Goal: Task Accomplishment & Management: Manage account settings

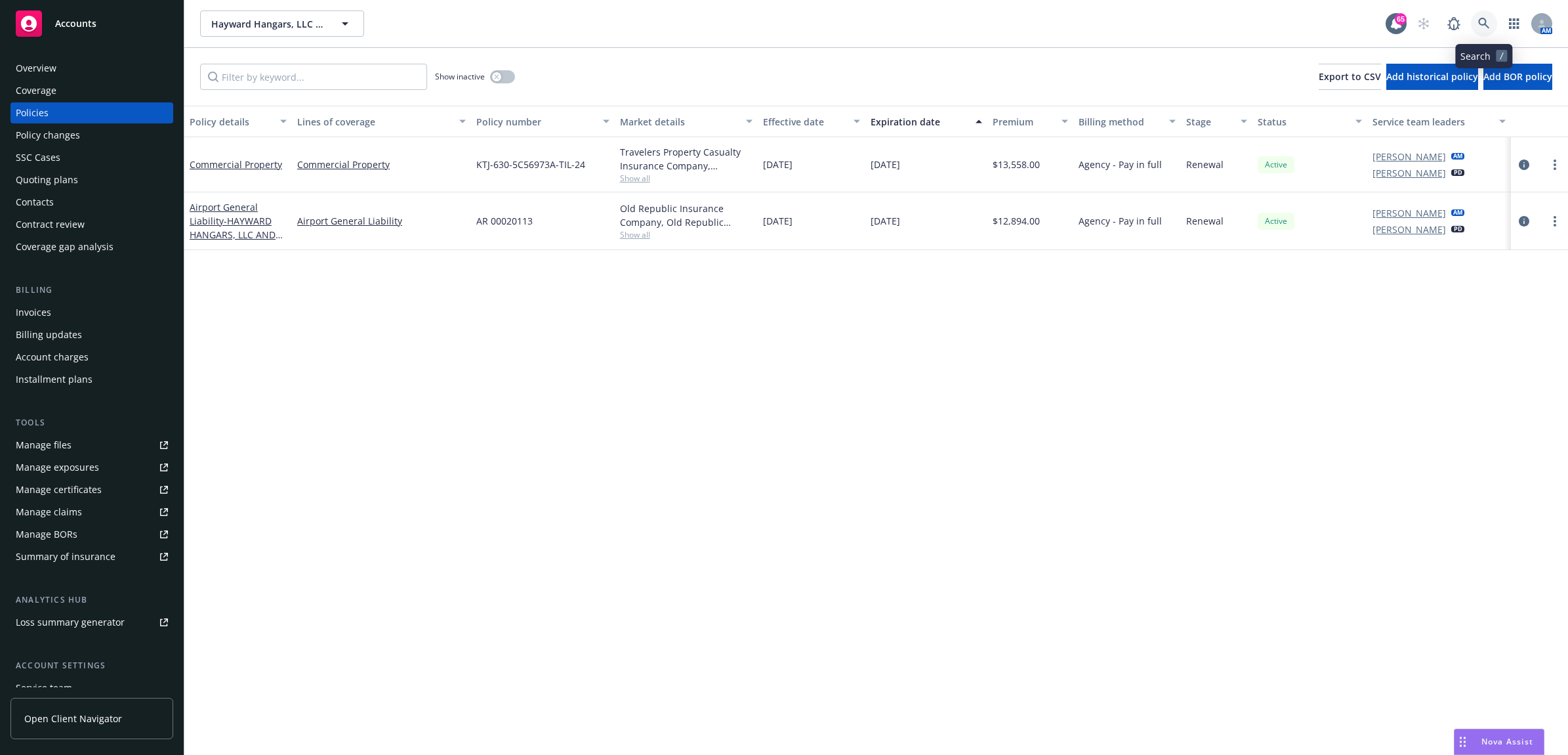
click at [1486, 28] on icon at bounding box center [1484, 23] width 12 height 12
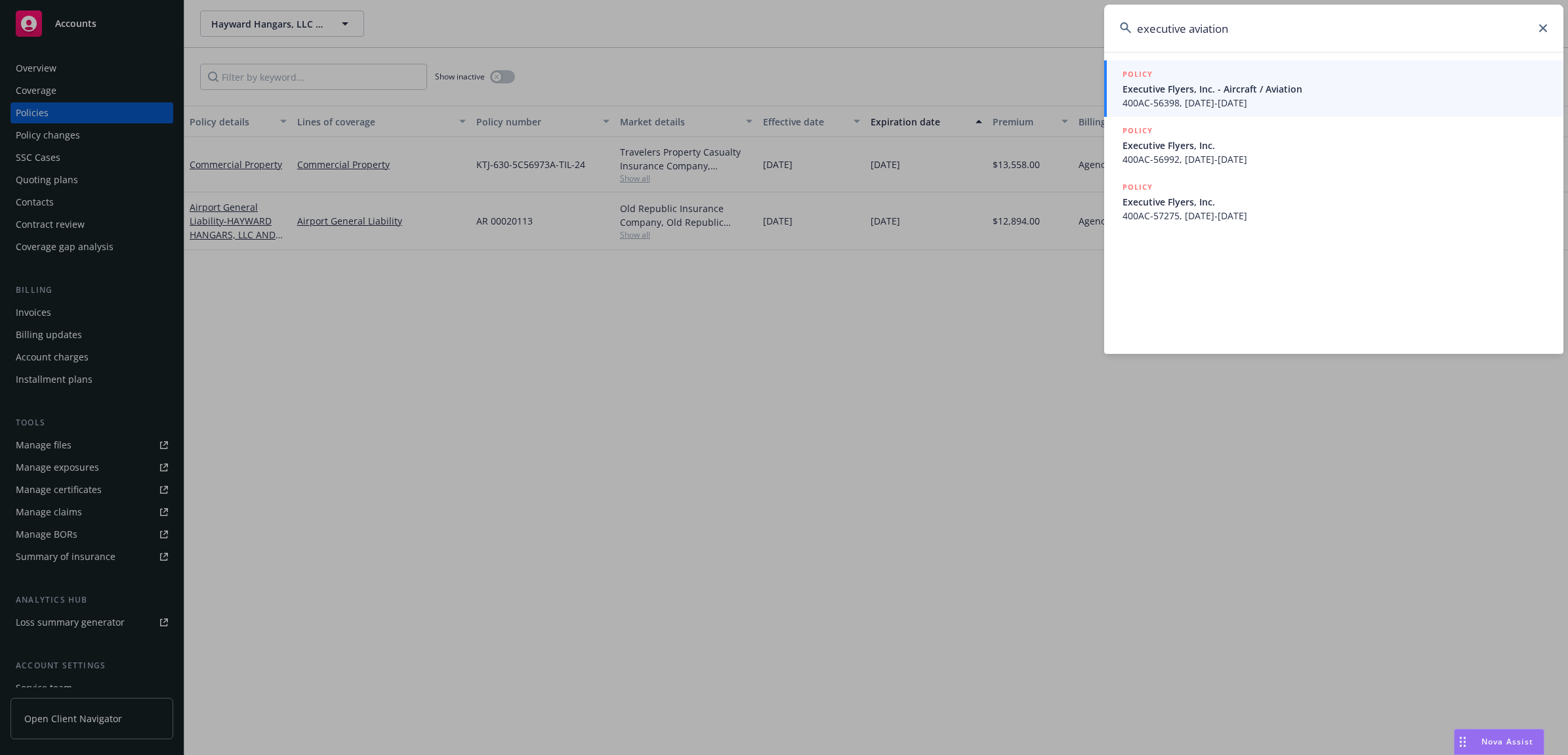
drag, startPoint x: 1271, startPoint y: 19, endPoint x: 1026, endPoint y: 18, distance: 245.0
click at [1026, 18] on div "executive aviation POLICY Executive Flyers, Inc. - Aircraft / Aviation 400AC-56…" at bounding box center [784, 377] width 1568 height 755
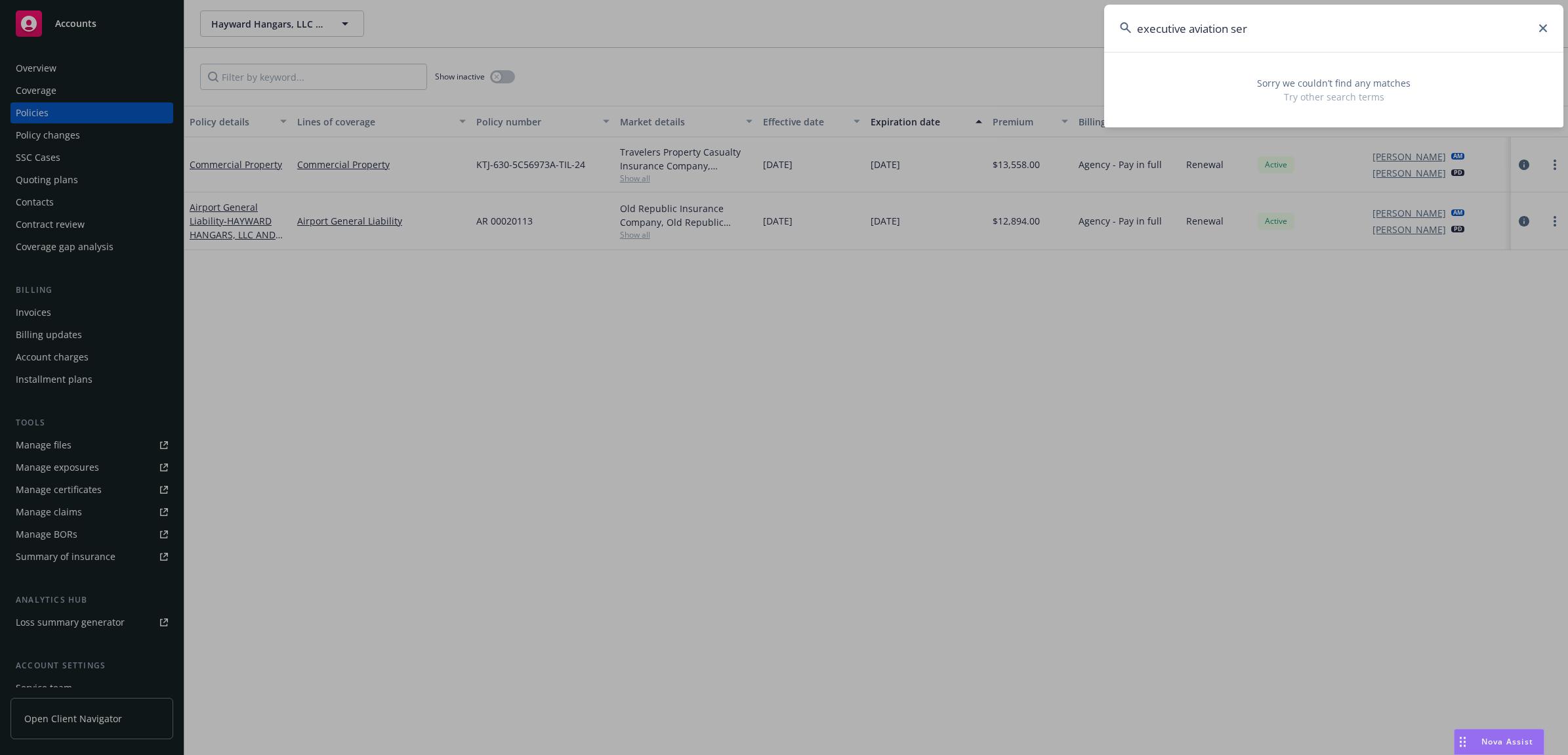
drag, startPoint x: 1280, startPoint y: 33, endPoint x: 1316, endPoint y: 79, distance: 58.4
click at [933, 25] on div "executive aviation ser Sorry we couldn’t find any matches Try other search terms" at bounding box center [784, 377] width 1568 height 755
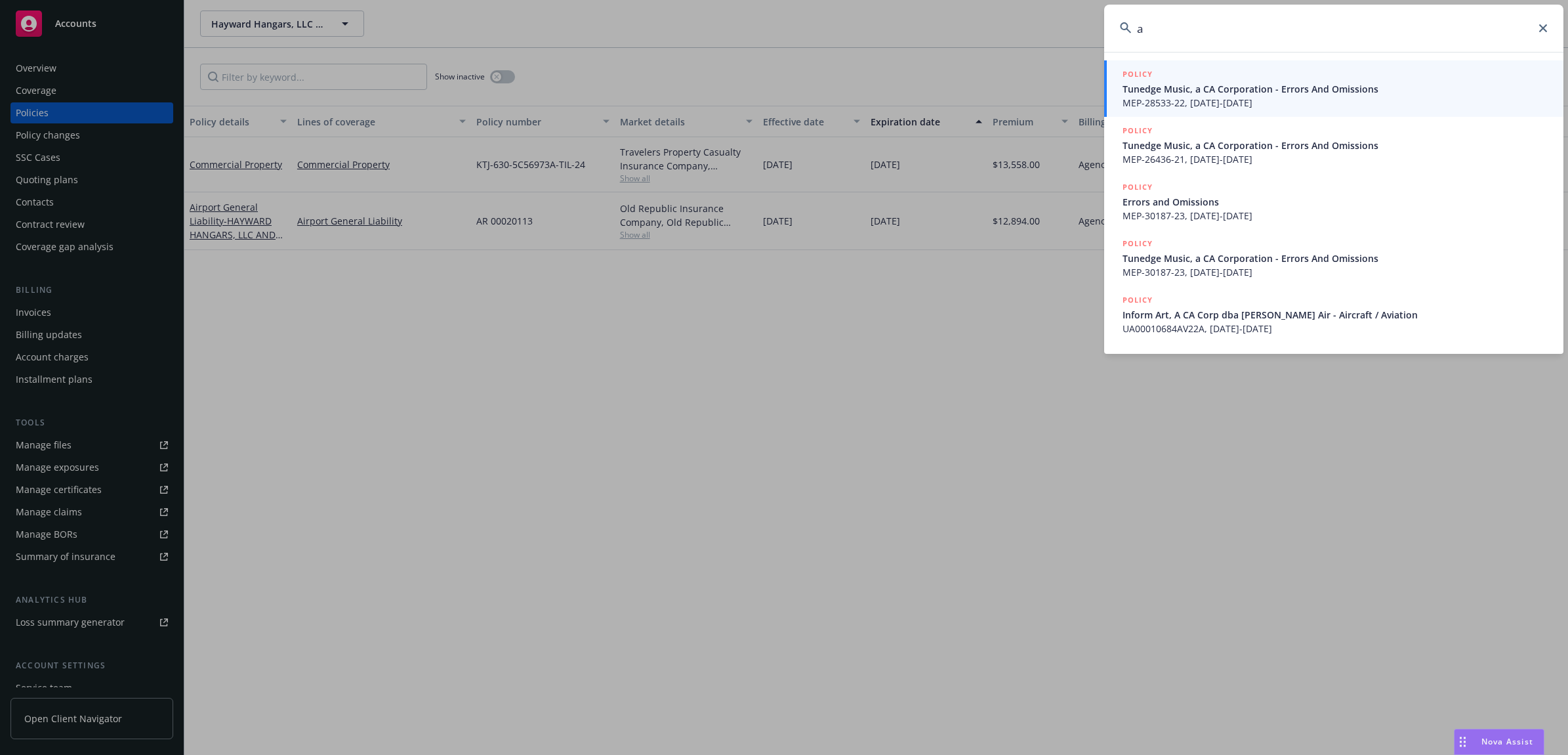
type input "a"
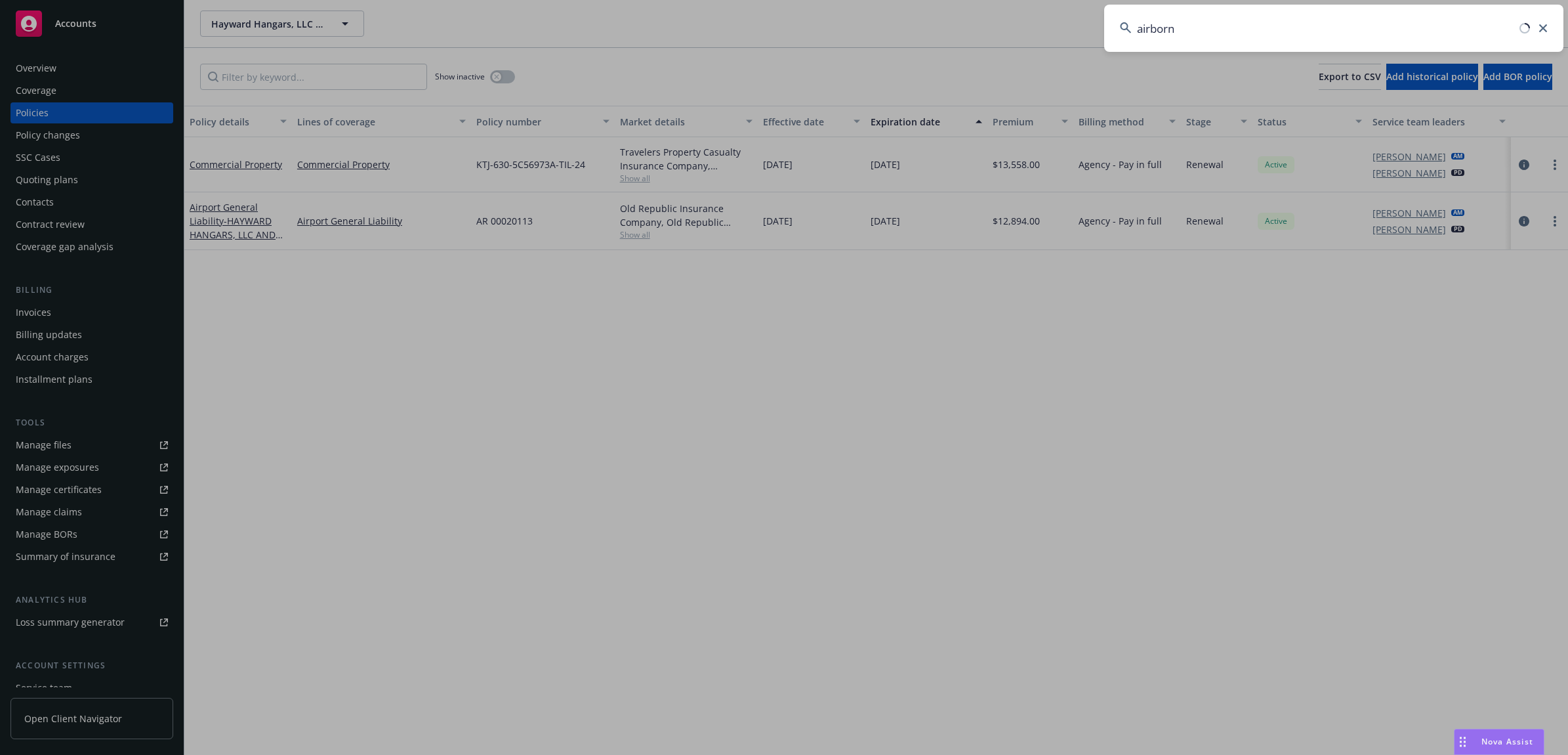
type input "airborne"
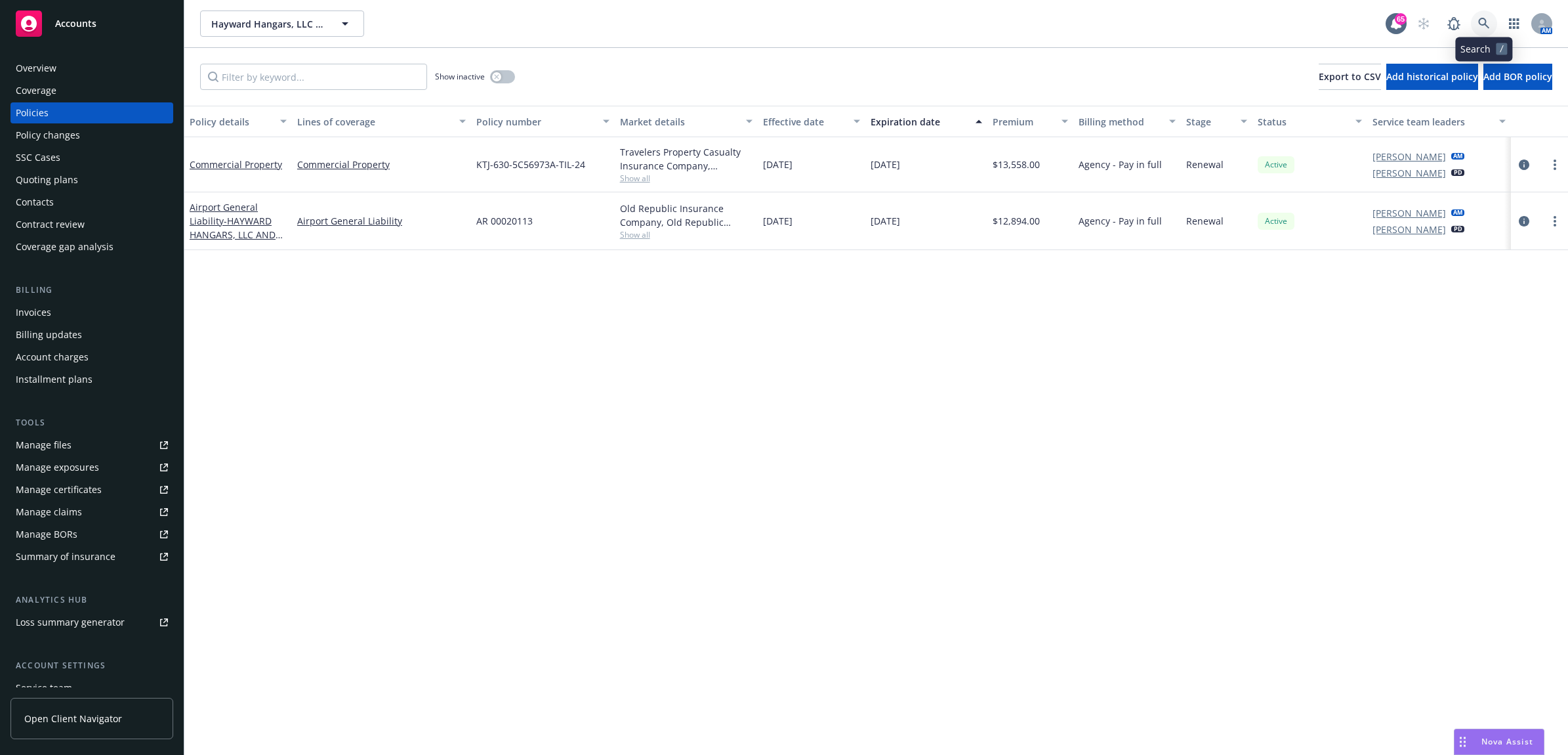
click at [1478, 23] on icon at bounding box center [1484, 23] width 12 height 12
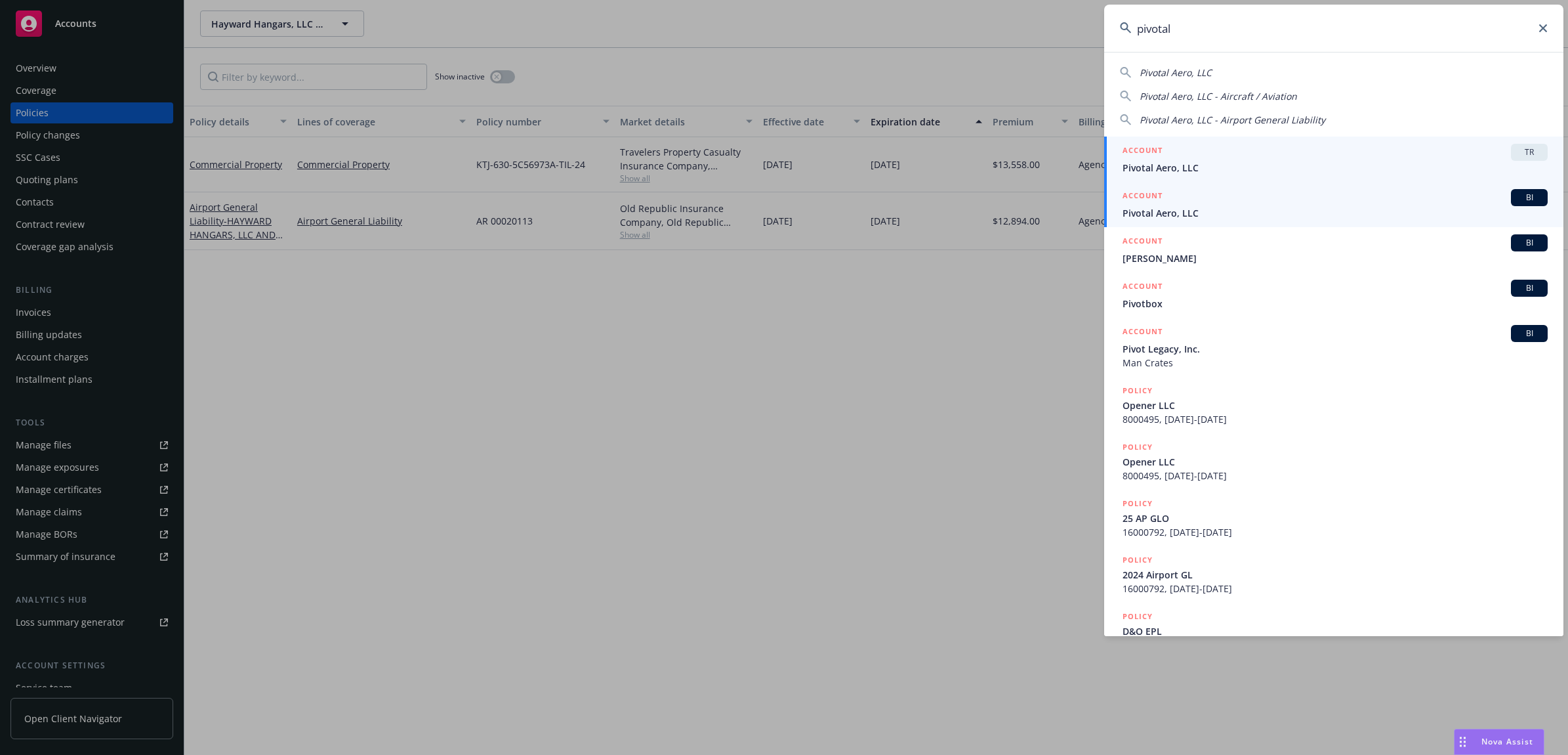
type input "pivotal"
click at [1198, 207] on span "Pivotal Aero, LLC" at bounding box center [1335, 213] width 425 height 14
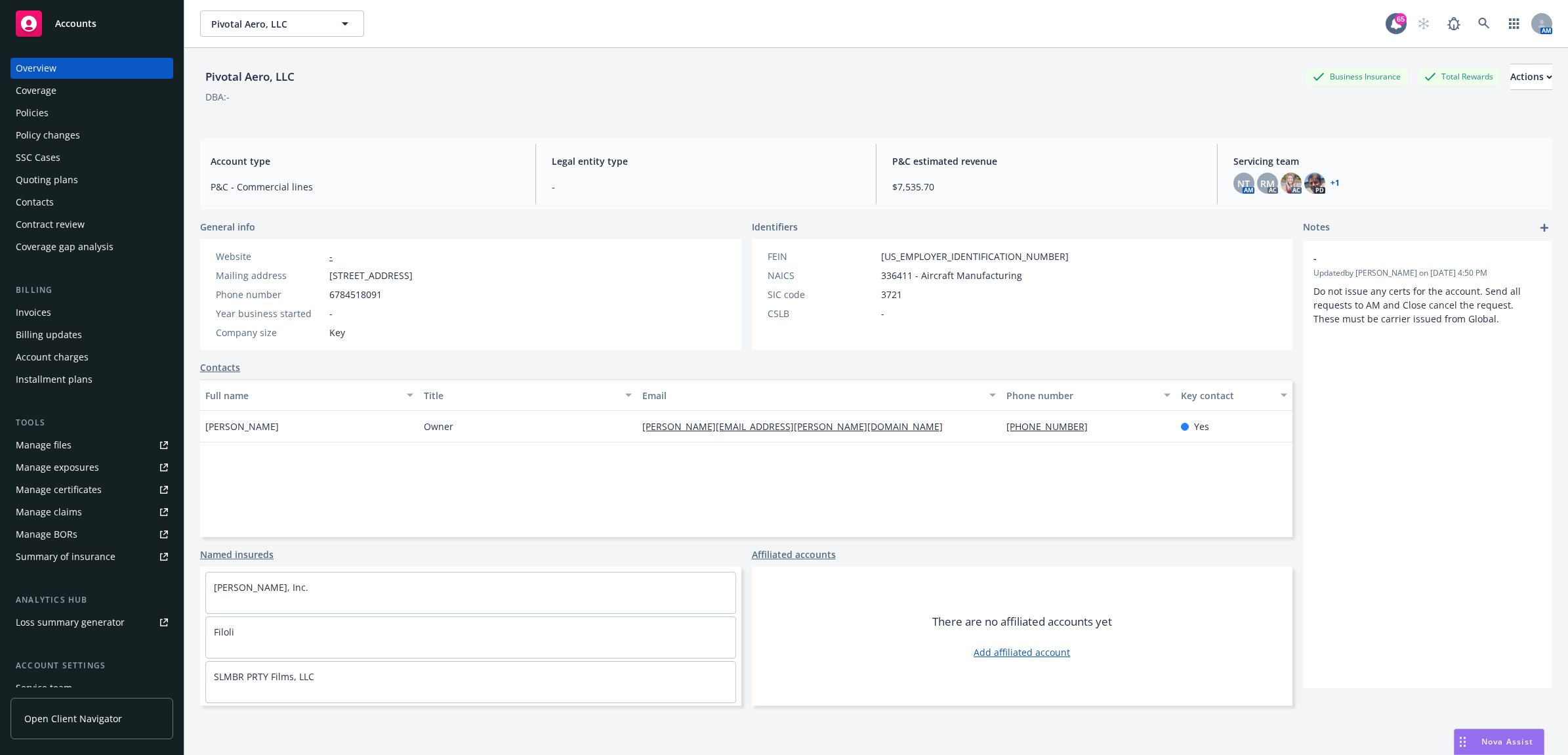
click at [80, 116] on div "Policies" at bounding box center [92, 113] width 152 height 21
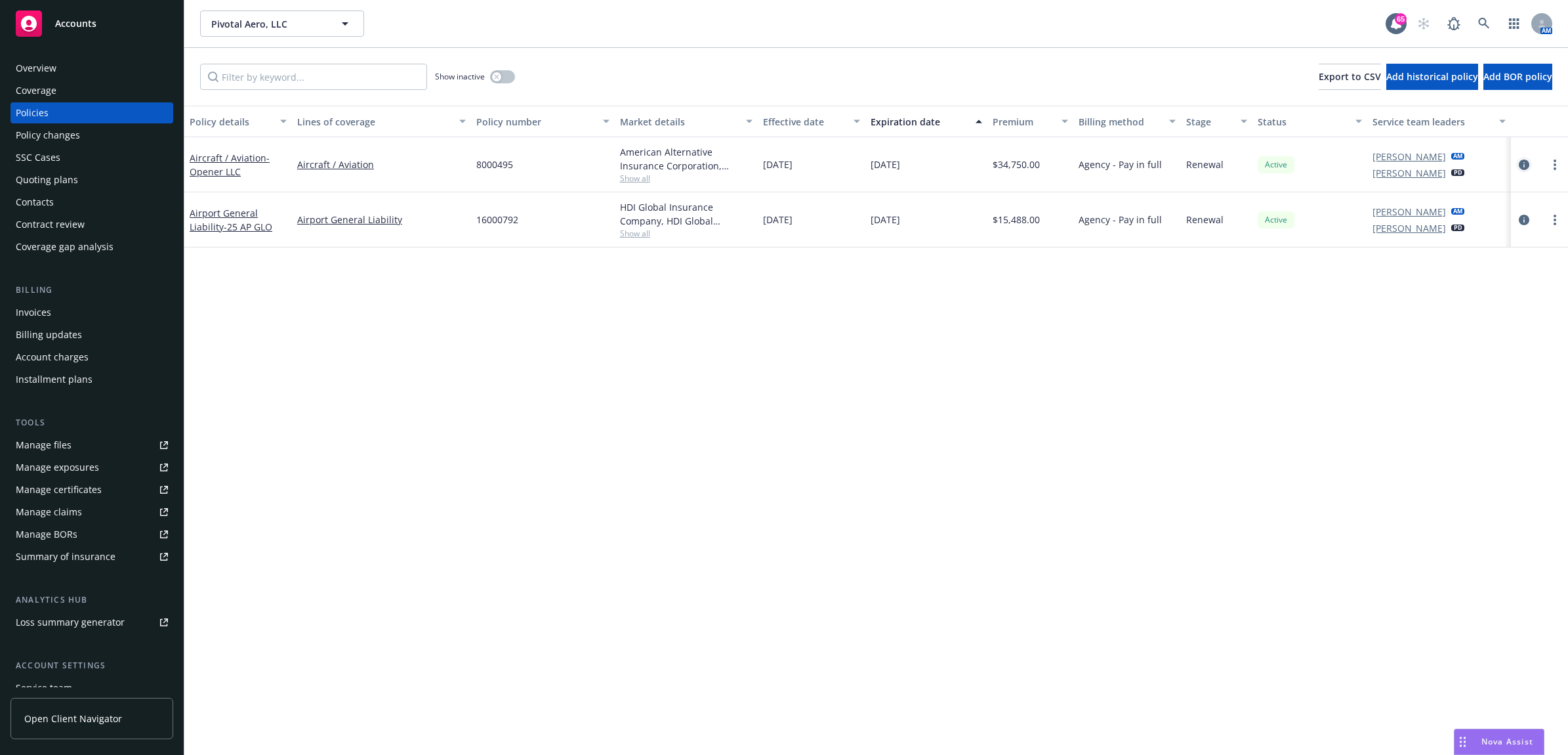
click at [1524, 161] on icon "circleInformation" at bounding box center [1524, 165] width 11 height 11
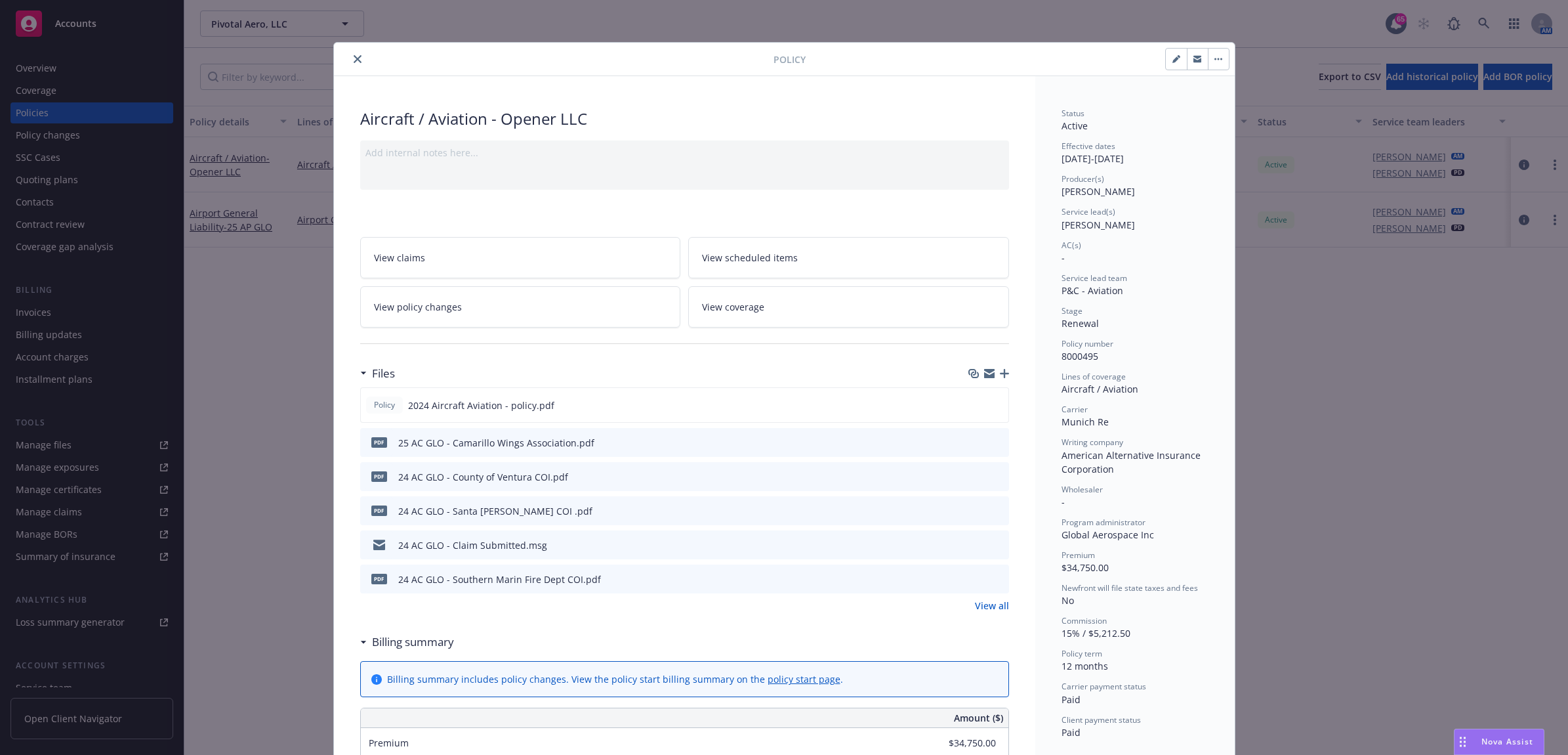
click at [1000, 376] on icon "button" at bounding box center [1005, 374] width 9 height 9
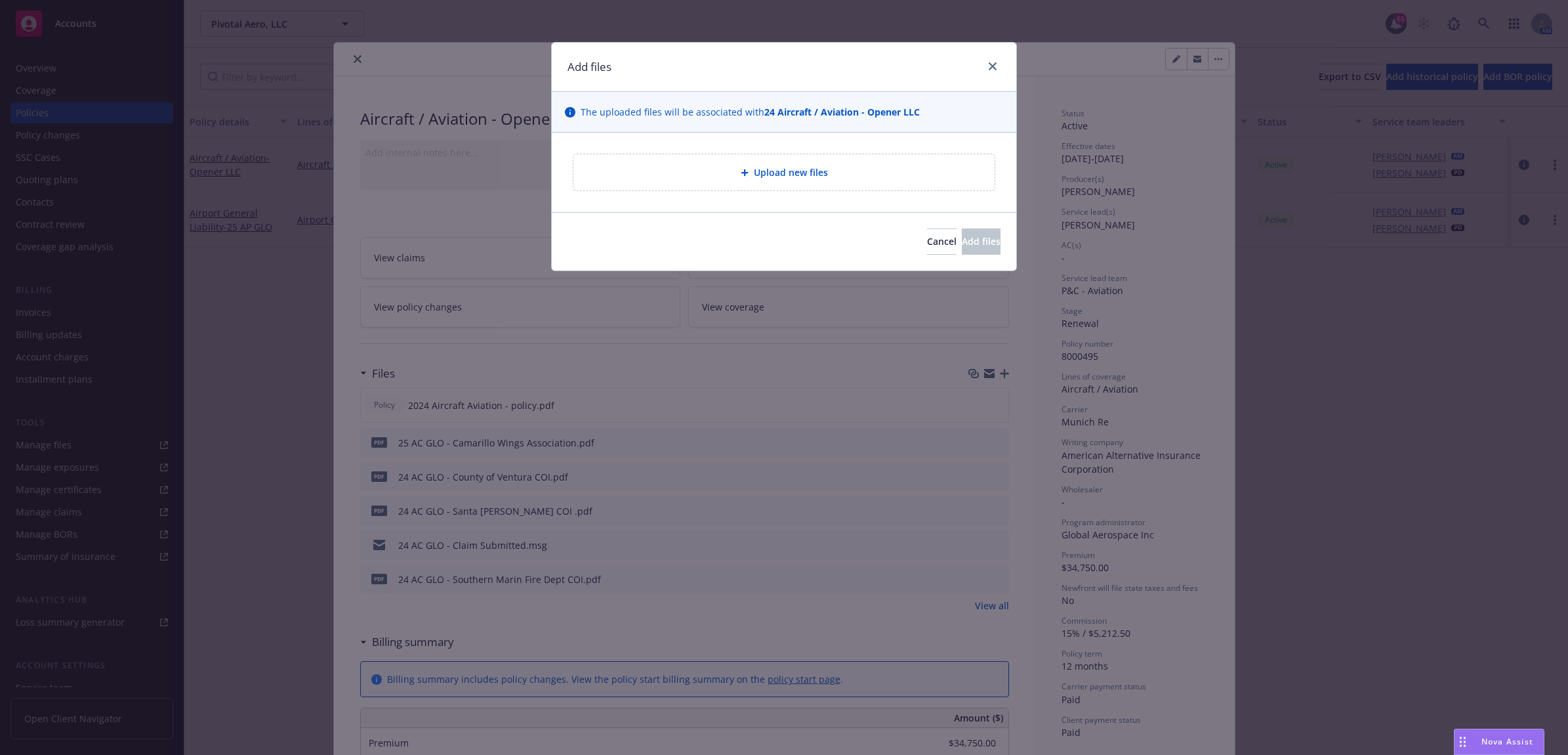
click at [677, 178] on div "Upload new files" at bounding box center [784, 172] width 400 height 15
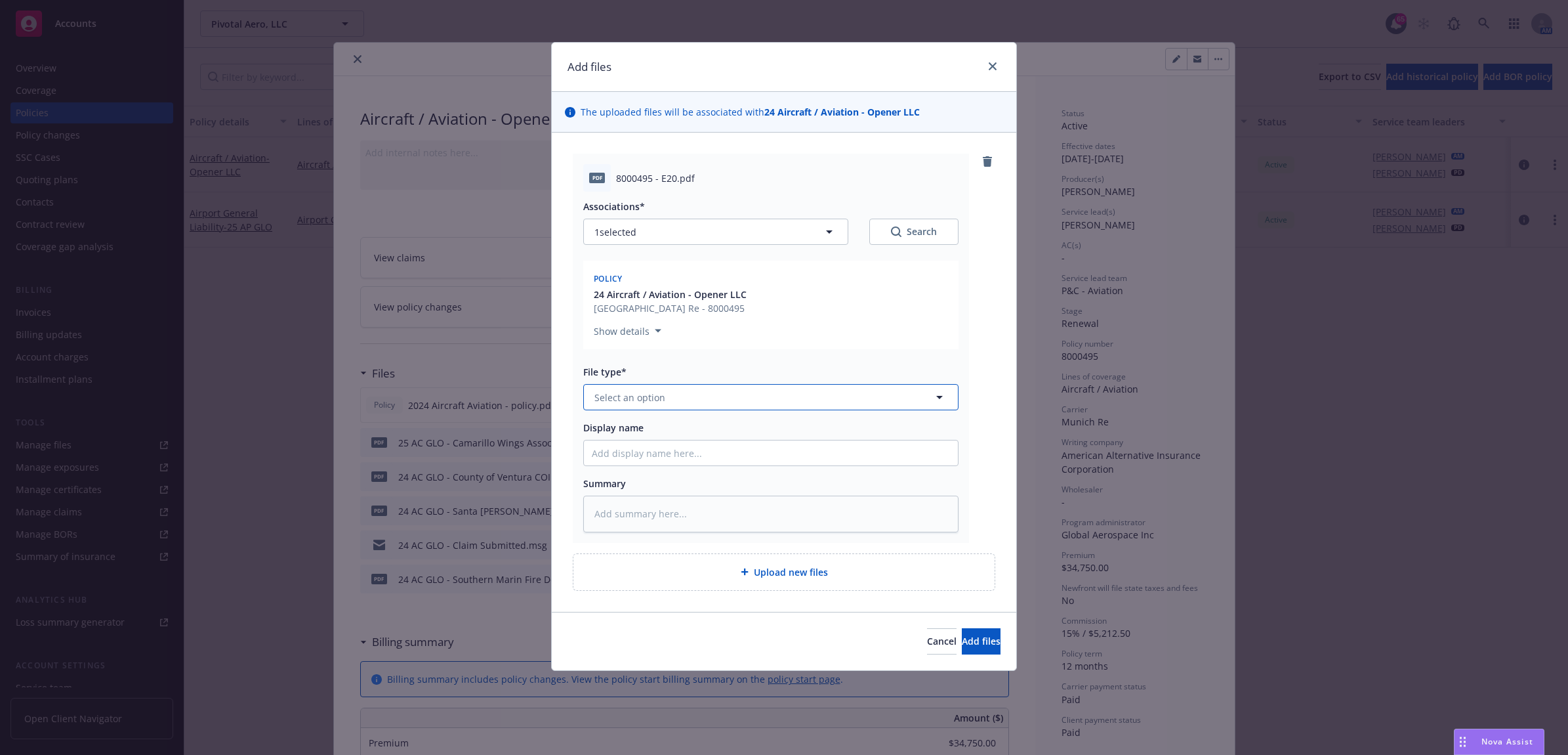
click at [663, 401] on span "Select an option" at bounding box center [630, 397] width 71 height 14
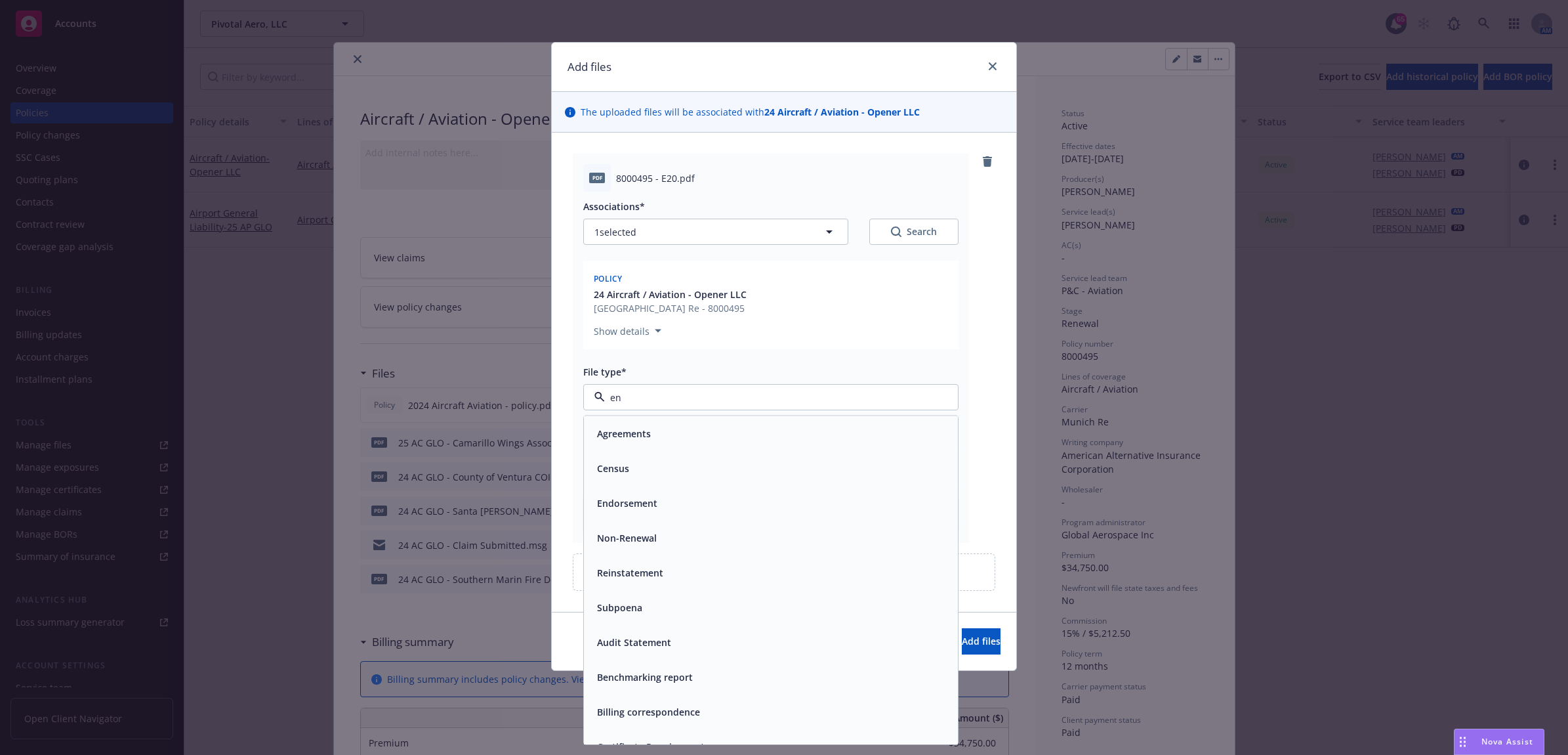
type input "end"
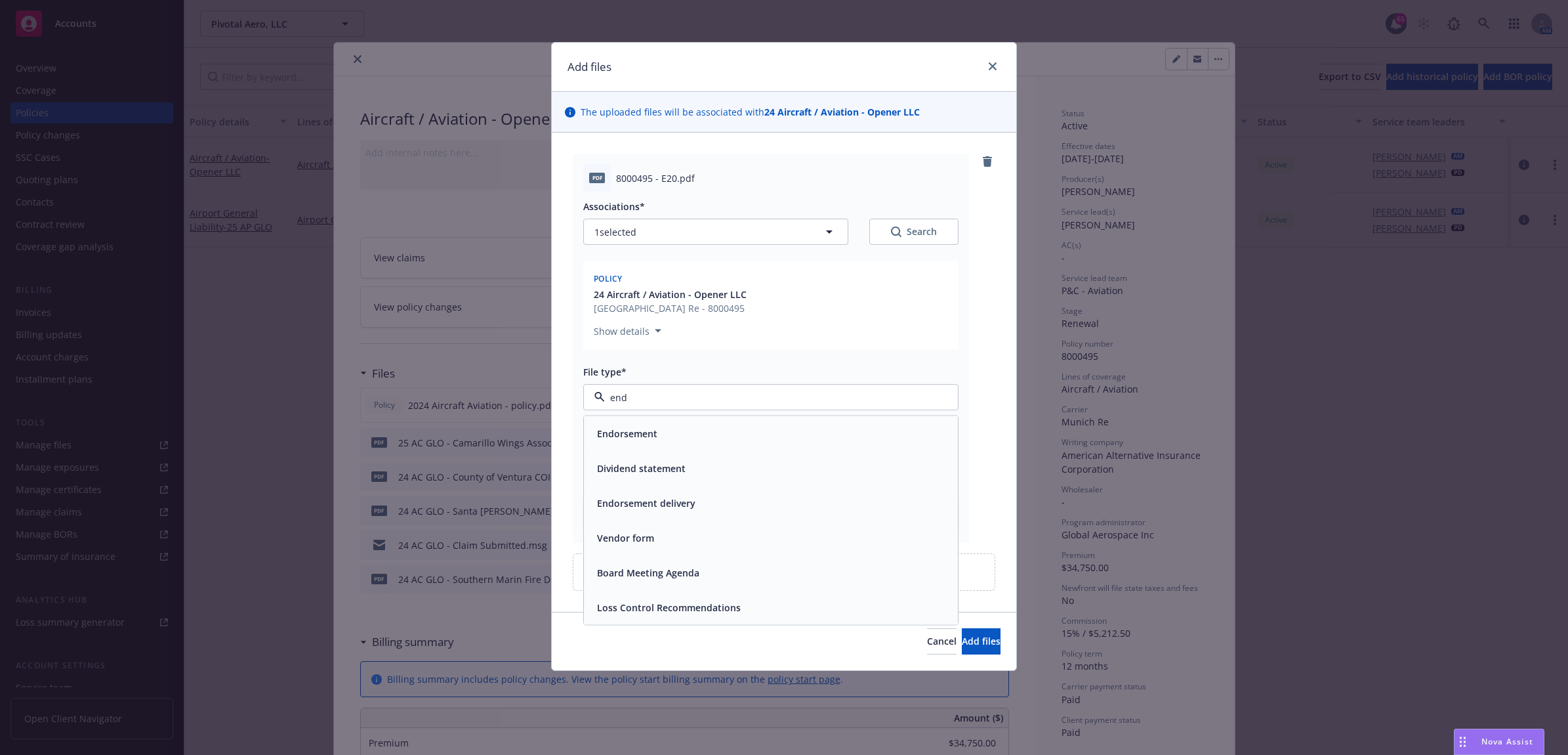
click at [674, 437] on div "Endorsement" at bounding box center [771, 433] width 358 height 19
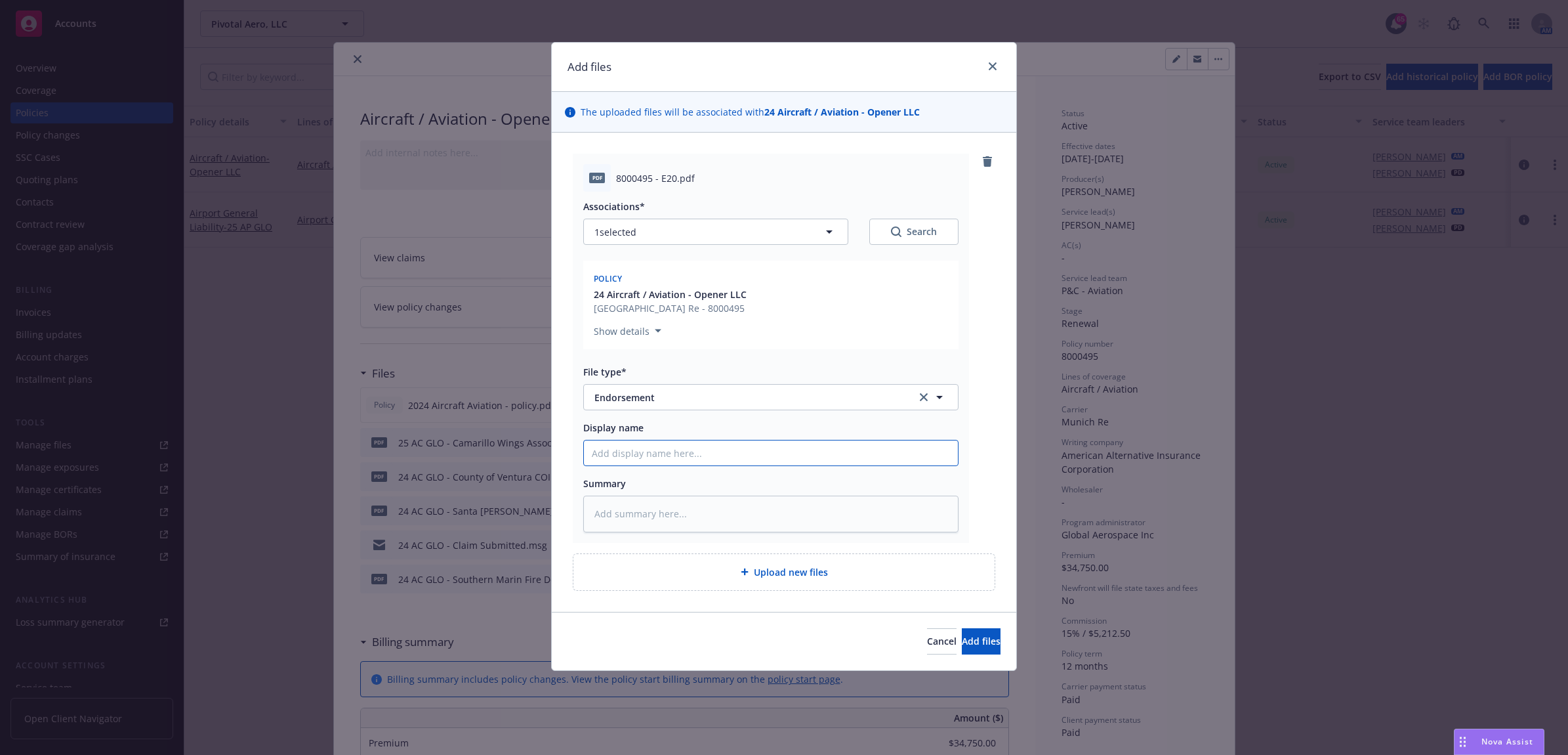
click at [661, 458] on input "Display name" at bounding box center [771, 453] width 374 height 25
type textarea "x"
type input "2"
type textarea "x"
type input "24"
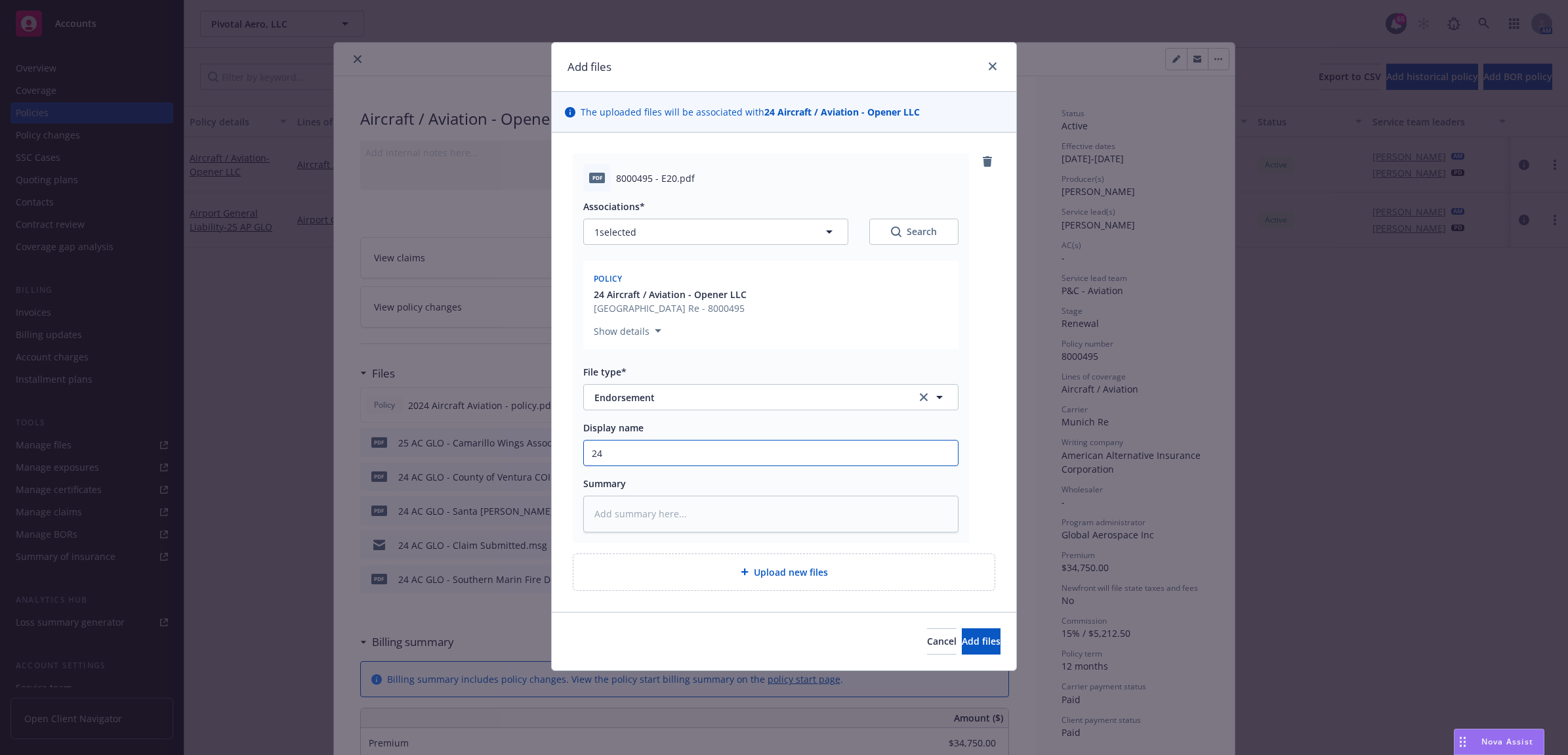
type textarea "x"
type input "24"
type textarea "x"
type input "24 A"
type textarea "x"
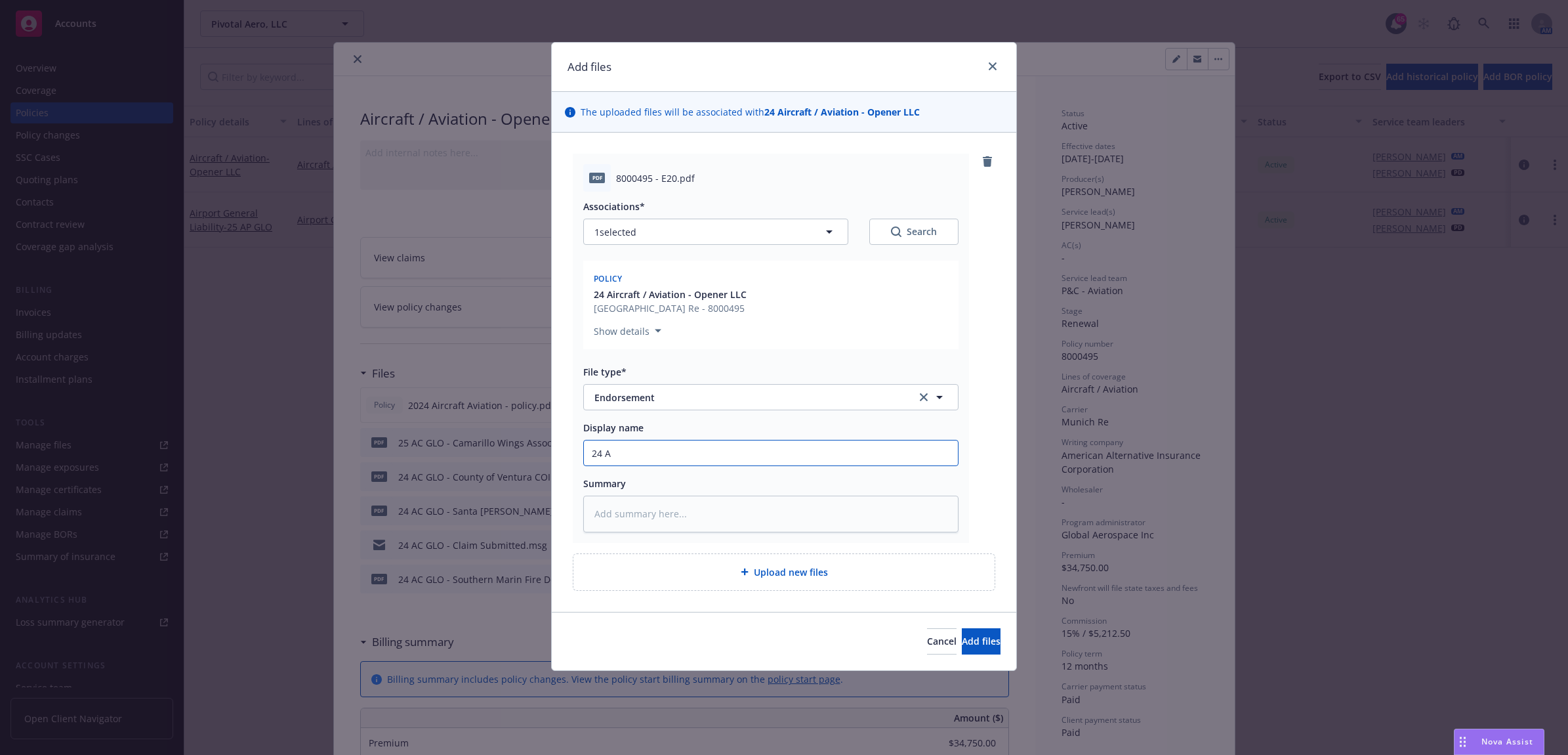
type input "24 AC"
type textarea "x"
type input "24 AC"
type textarea "x"
type input "24 AC G"
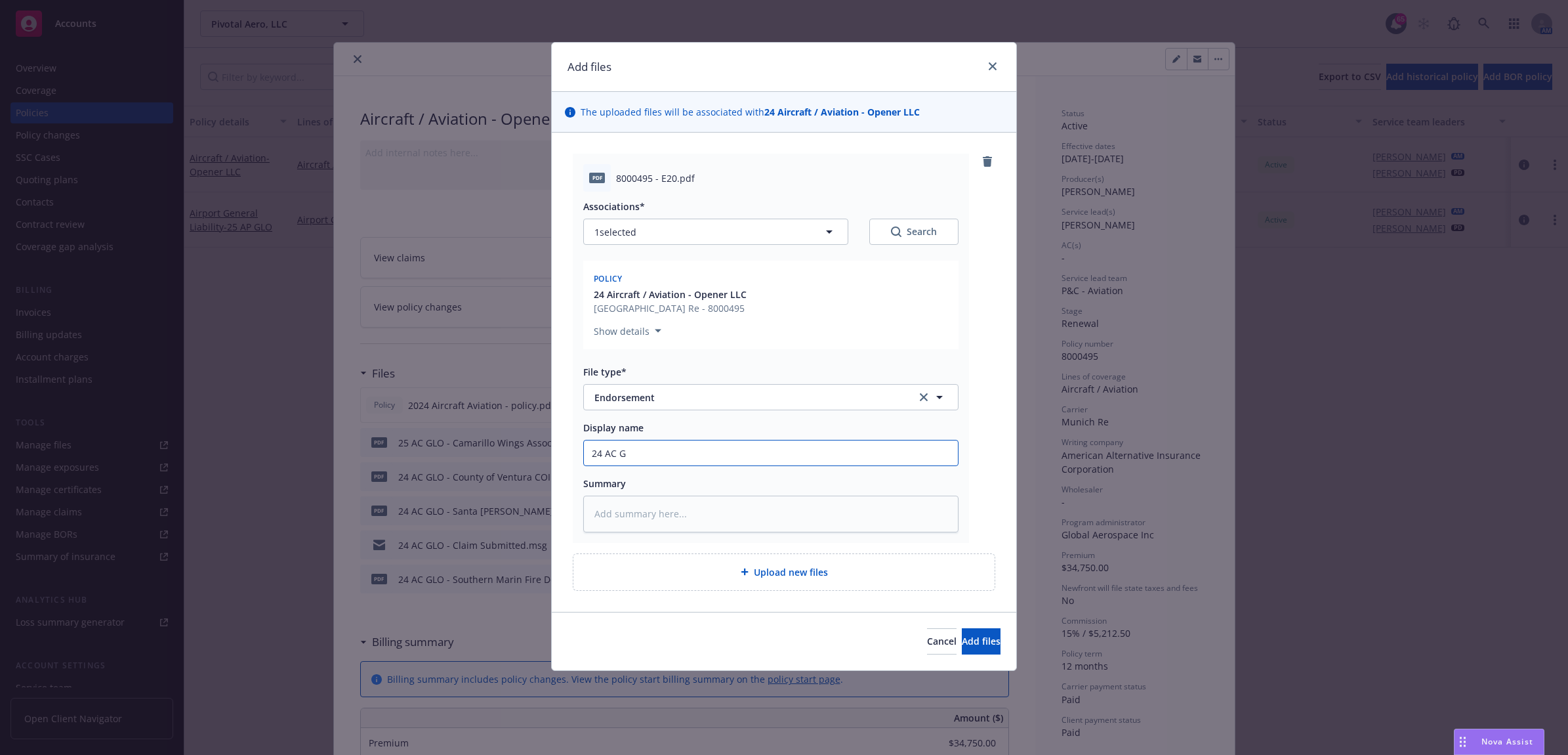
type textarea "x"
type input "24 AC GL"
type textarea "x"
type input "24 AC GLO"
type textarea "x"
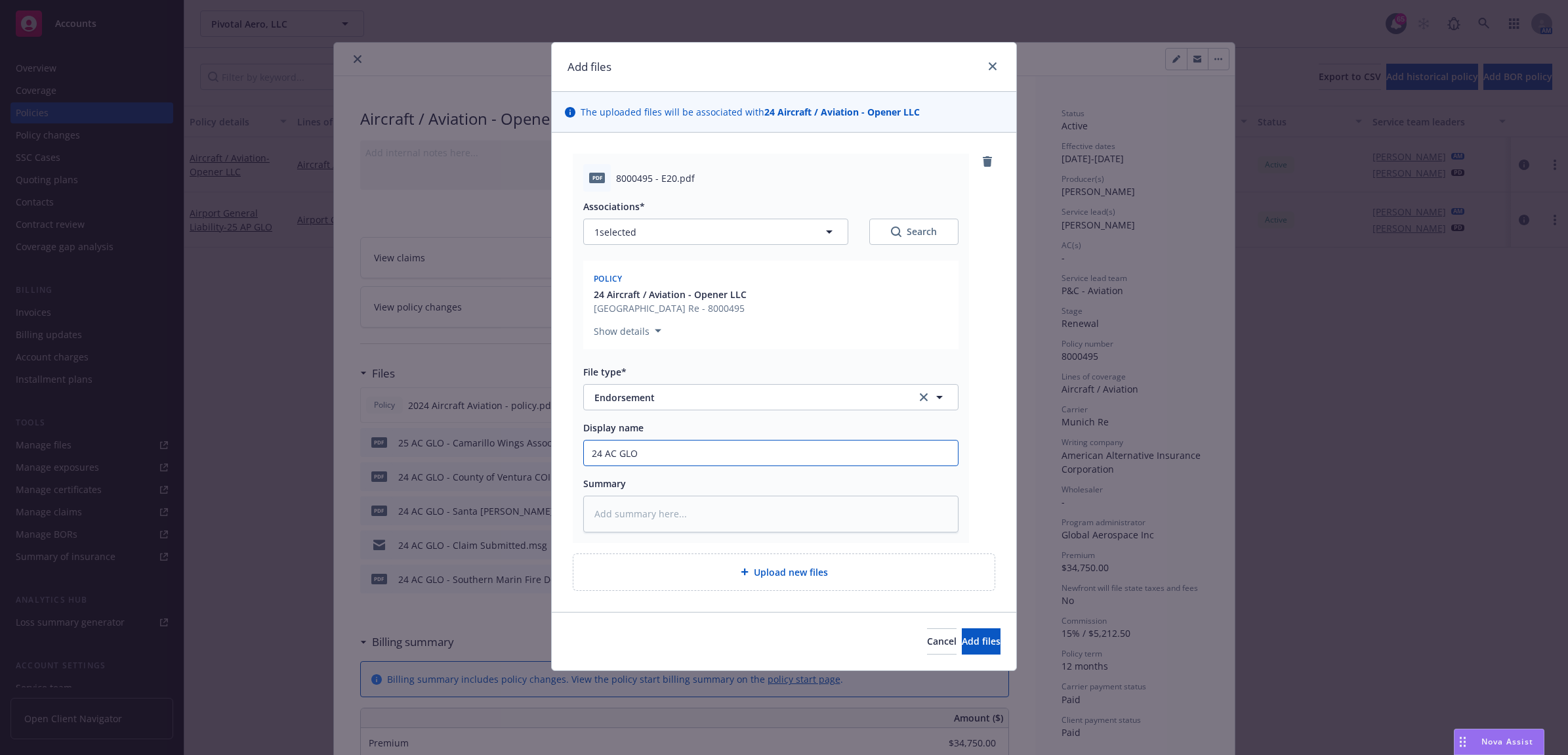
type input "24 AC GLO"
type textarea "x"
type input "24 AC GLO -"
type textarea "x"
type input "24 AC GLO -"
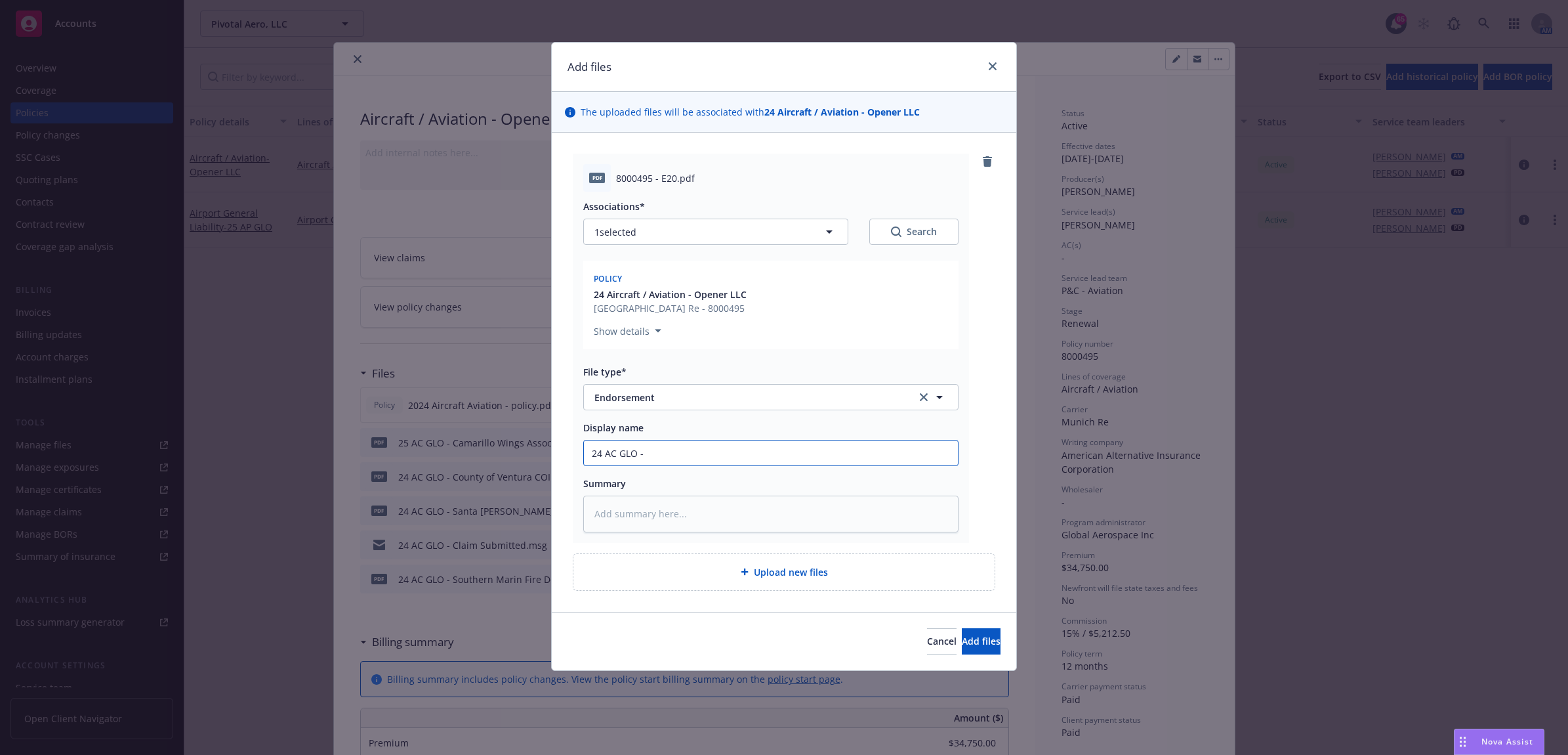
type textarea "x"
type input "24 AC GLO - E"
type textarea "x"
type input "24 AC GLO - En"
type textarea "x"
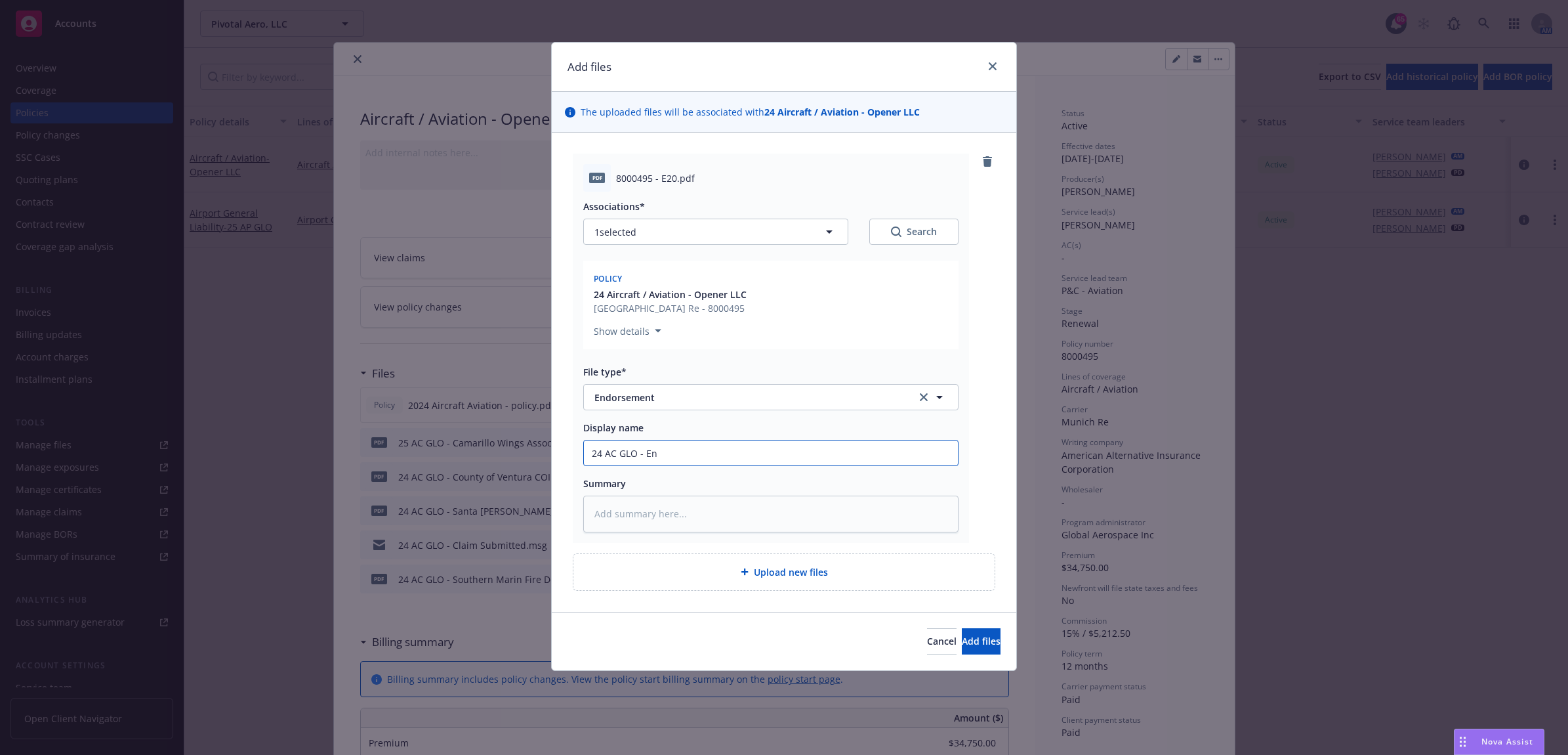
type input "24 AC GLO - Ent"
type textarea "x"
type input "24 AC GLO - Ente"
type textarea "x"
type input "24 AC GLO - Enten"
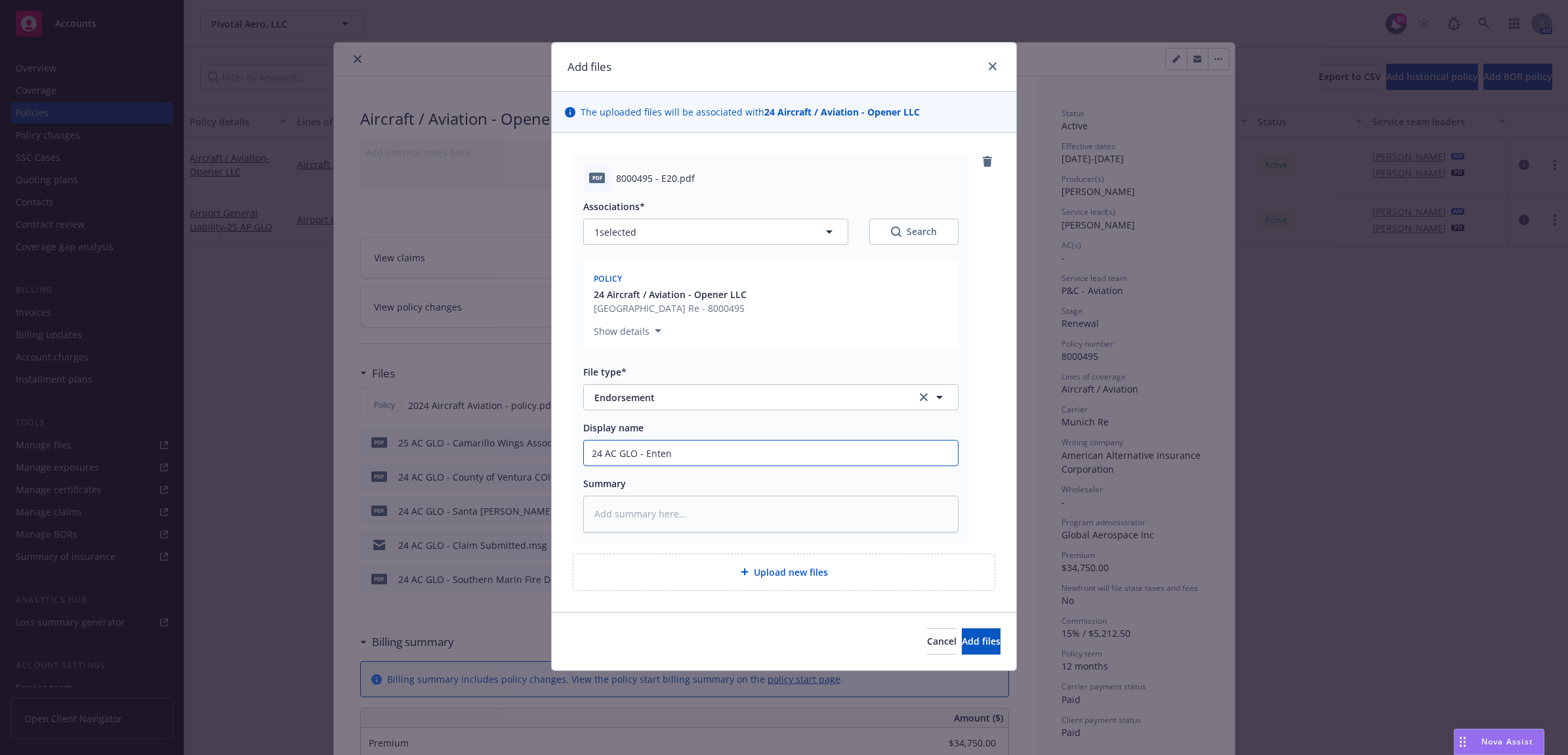
type textarea "x"
type input "24 AC GLO - Entend"
type textarea "x"
type input "24 AC GLO - Entendt"
type textarea "x"
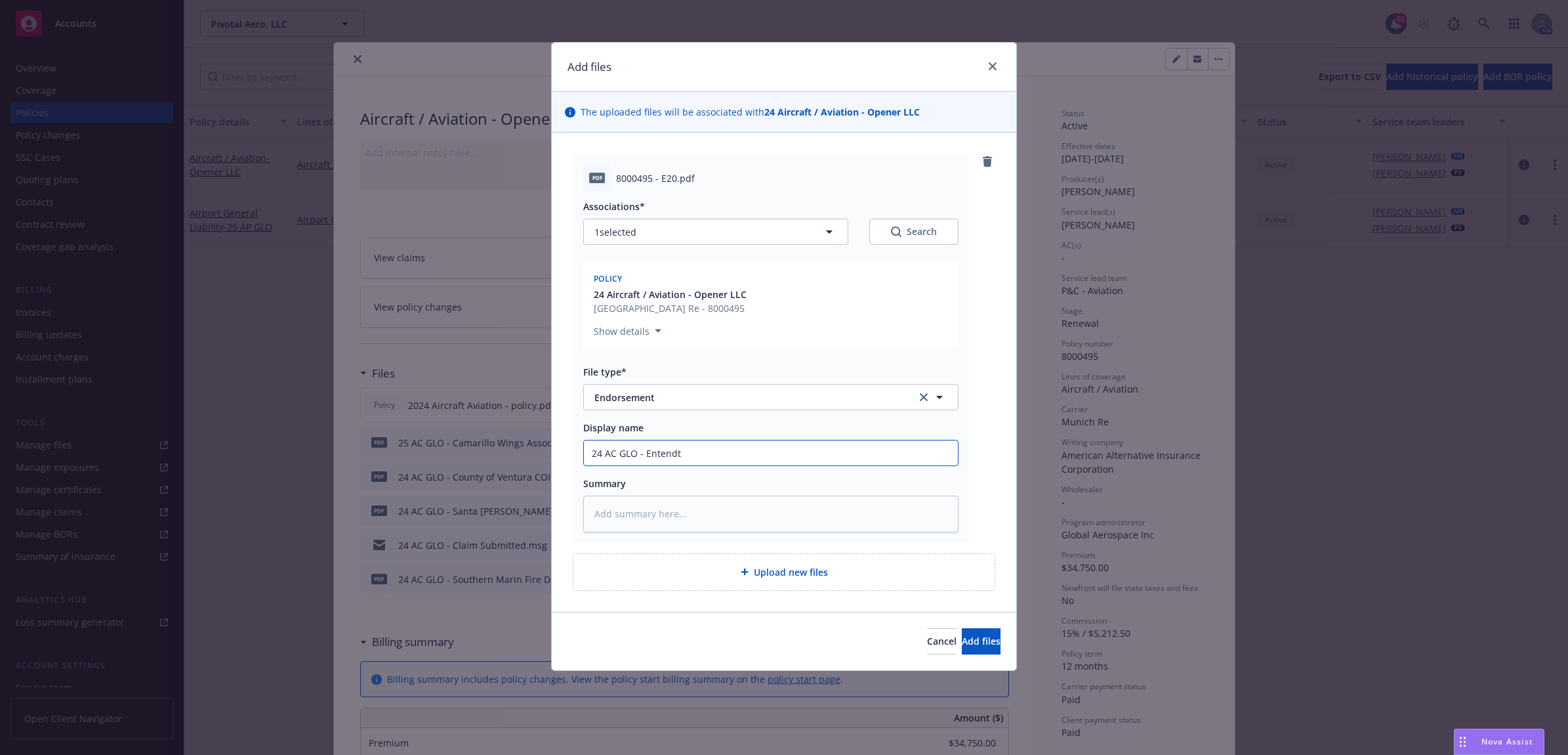
type input "24 AC GLO - Entendt"
type textarea "x"
type input "24 AC GLO - Entendt"
type textarea "x"
type input "24 AC GLO - Entend"
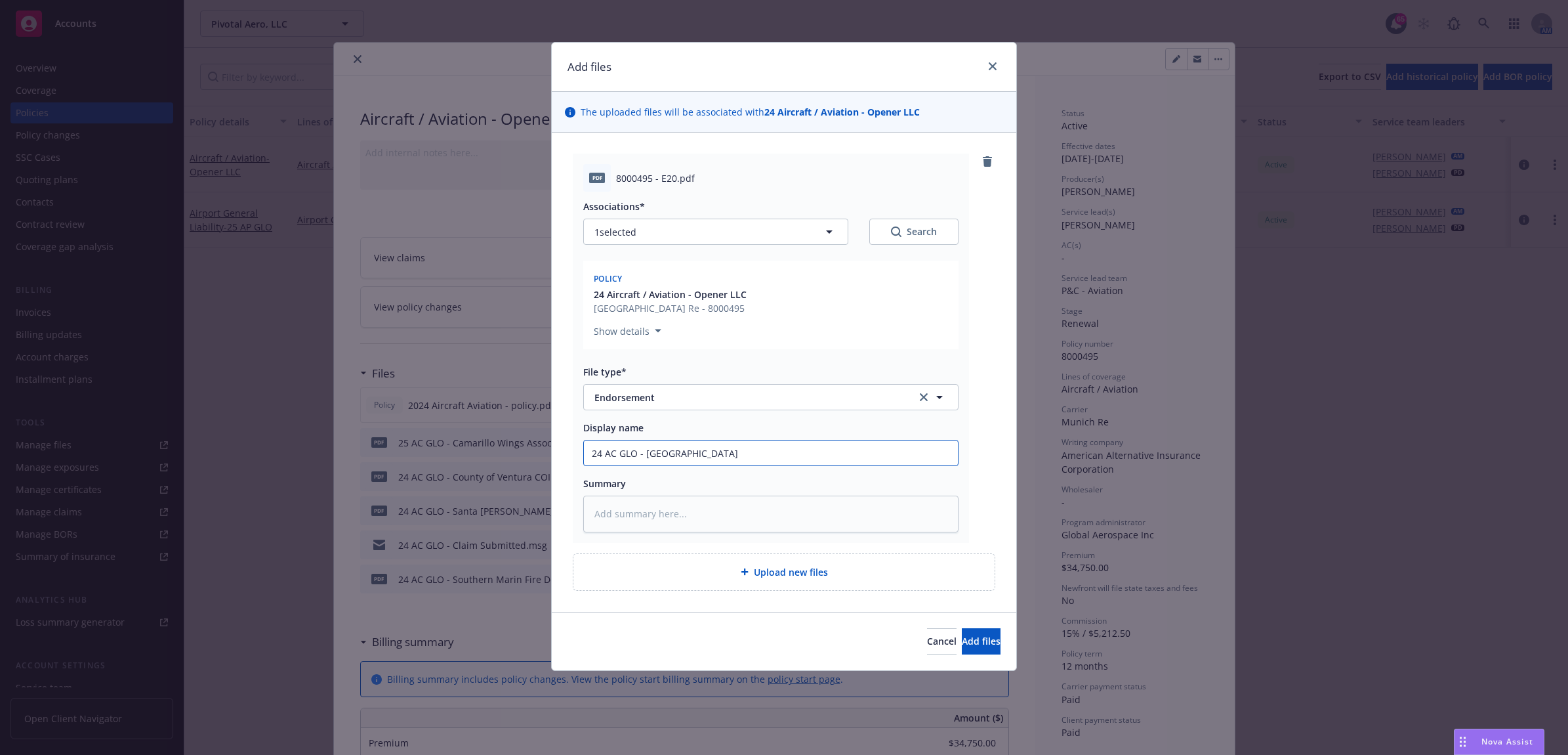
type textarea "x"
type input "24 AC GLO - Enten"
type textarea "x"
type input "24 AC GLO - Ente"
type textarea "x"
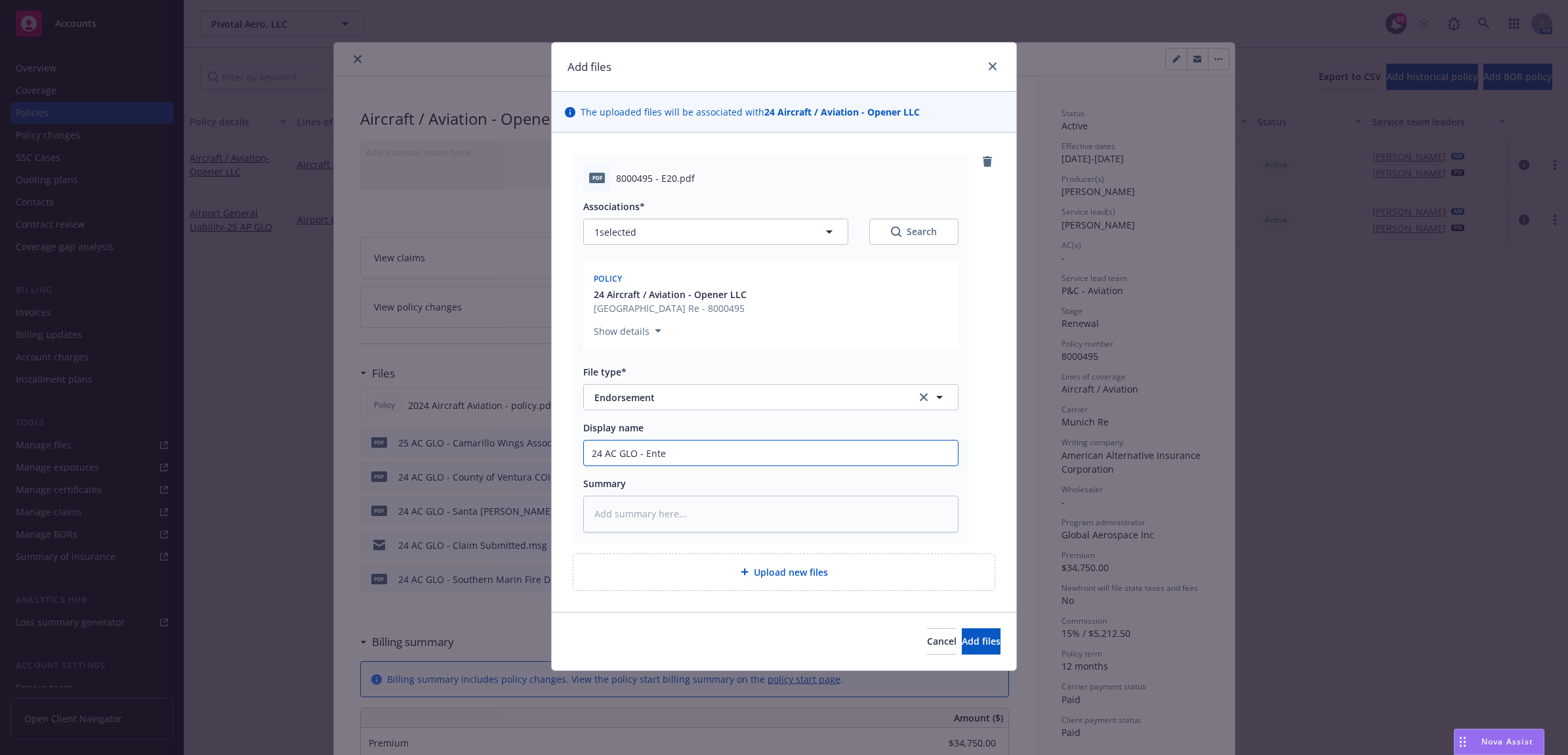
type input "24 AC GLO - Ent"
type textarea "x"
type input "24 AC GLO - En"
type textarea "x"
type input "24 AC GLO - E"
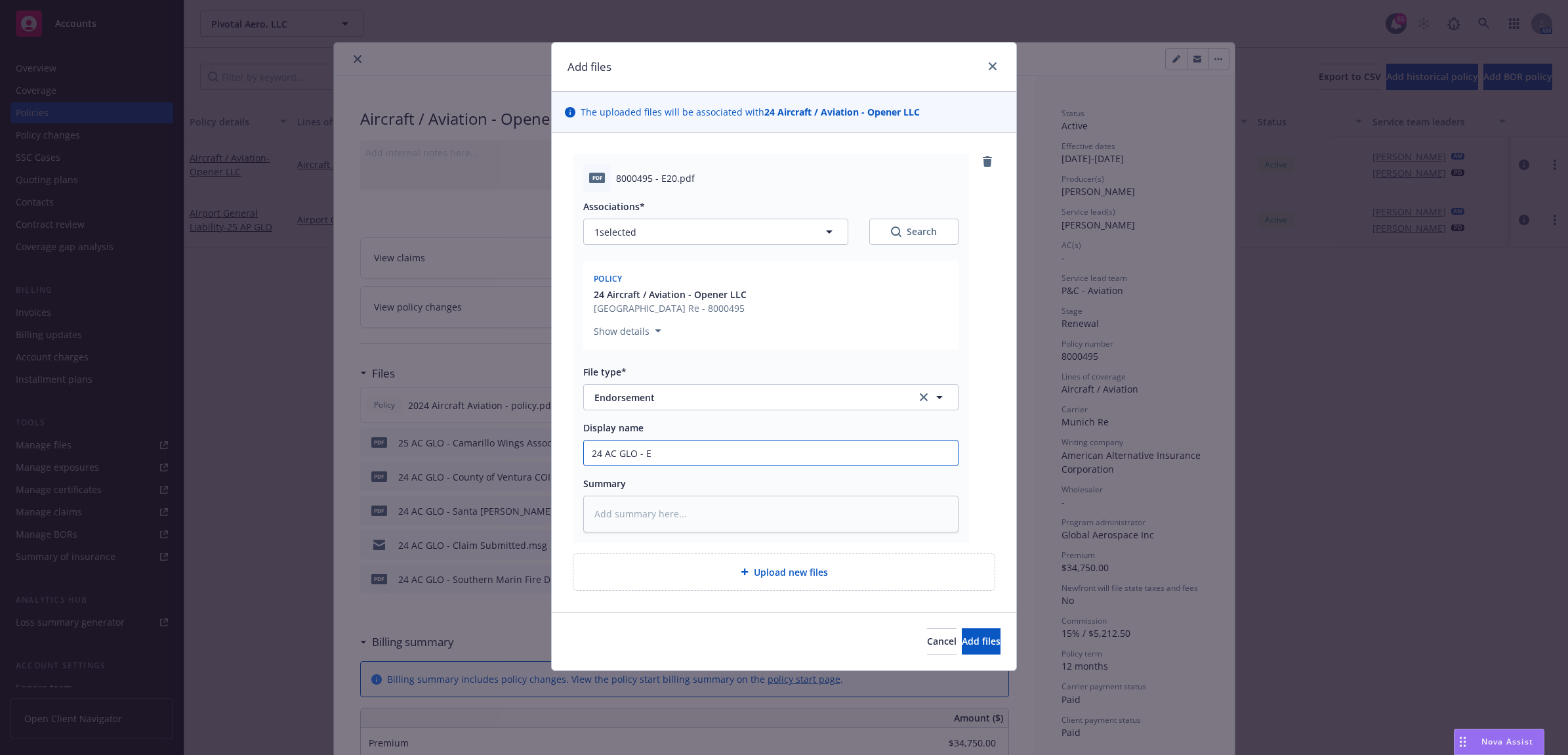
type textarea "x"
type input "24 AC GLO - Ex"
type textarea "x"
type input "24 AC GLO - Ext"
type textarea "x"
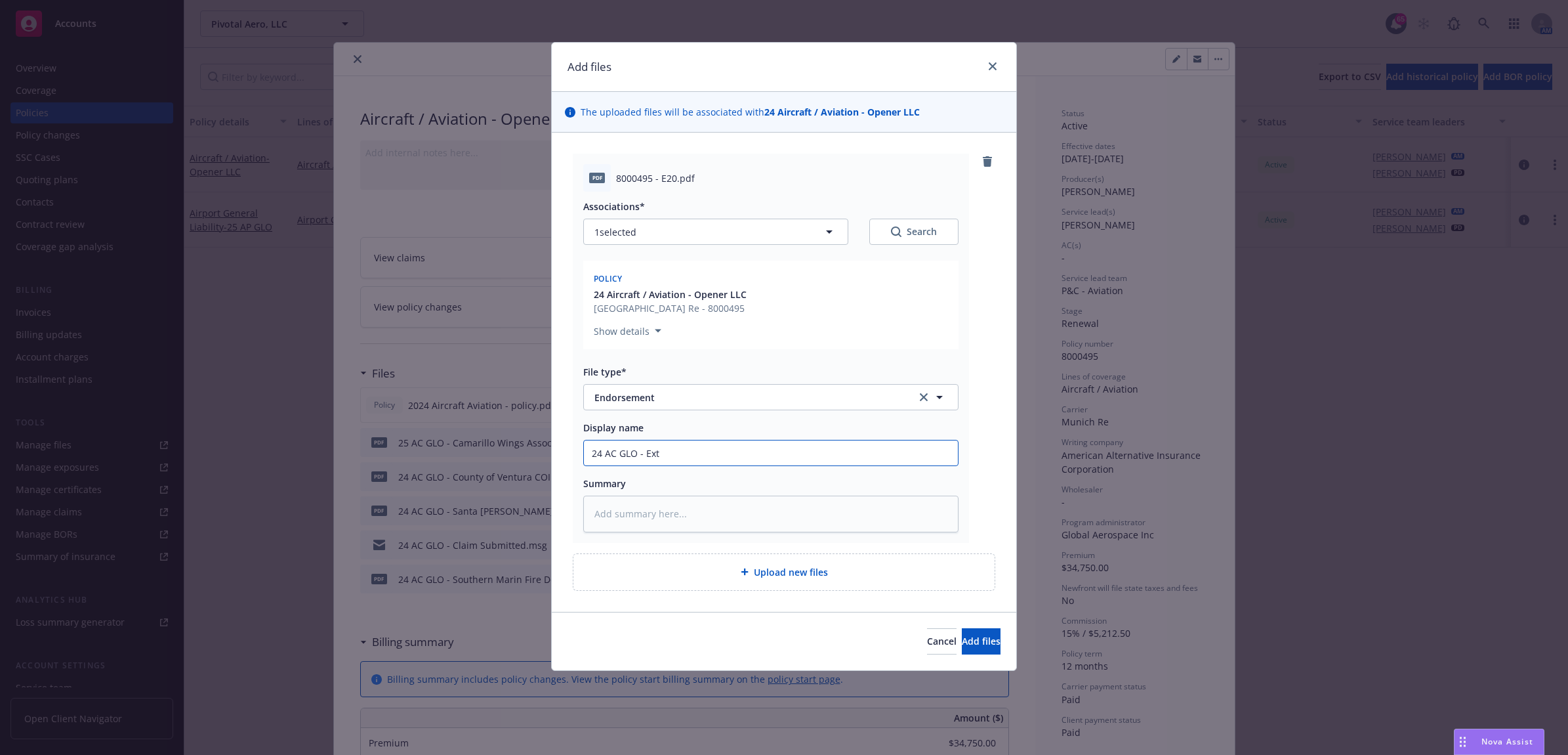
type input "24 AC GLO - Exte"
type textarea "x"
type input "24 AC GLO - Exten"
type textarea "x"
type input "24 AC GLO - Extend"
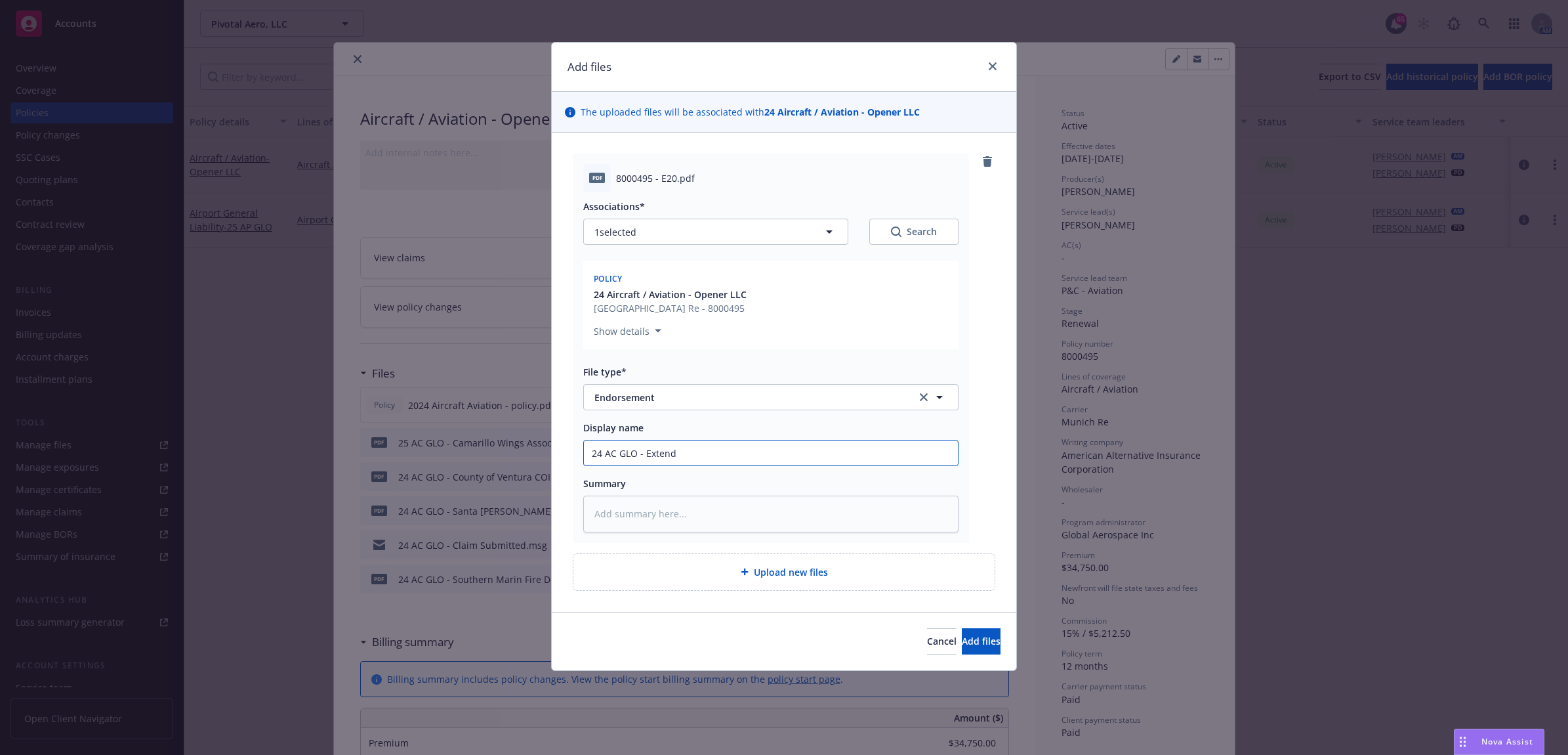
type textarea "x"
type input "24 AC GLO - Extend"
type textarea "x"
type input "24 AC GLO - Extend T"
type textarea "x"
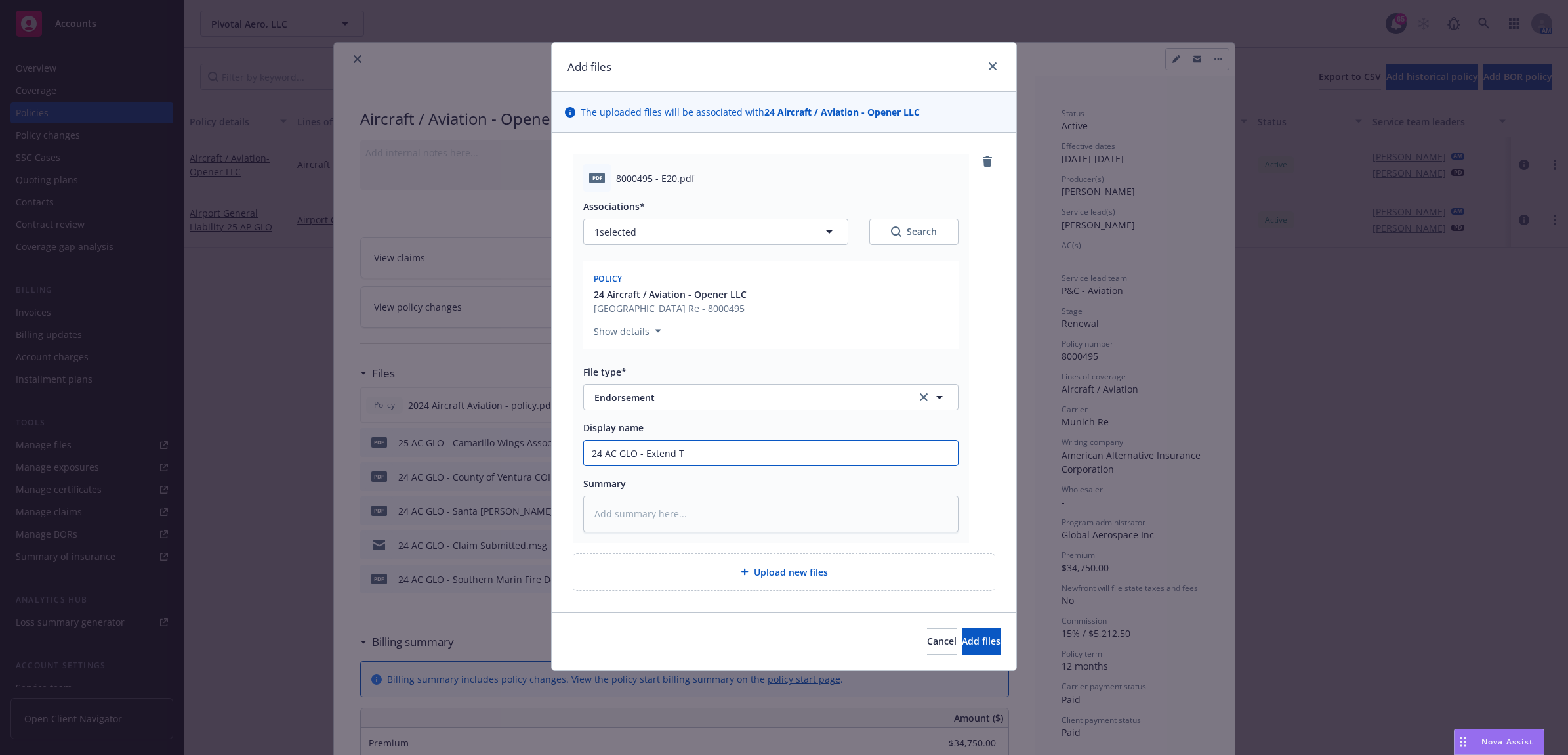
type input "24 AC GLO - Extend Te"
type textarea "x"
type input "24 AC GLO - Extend Ter"
type textarea "x"
type input "24 AC GLO - Extend Terr"
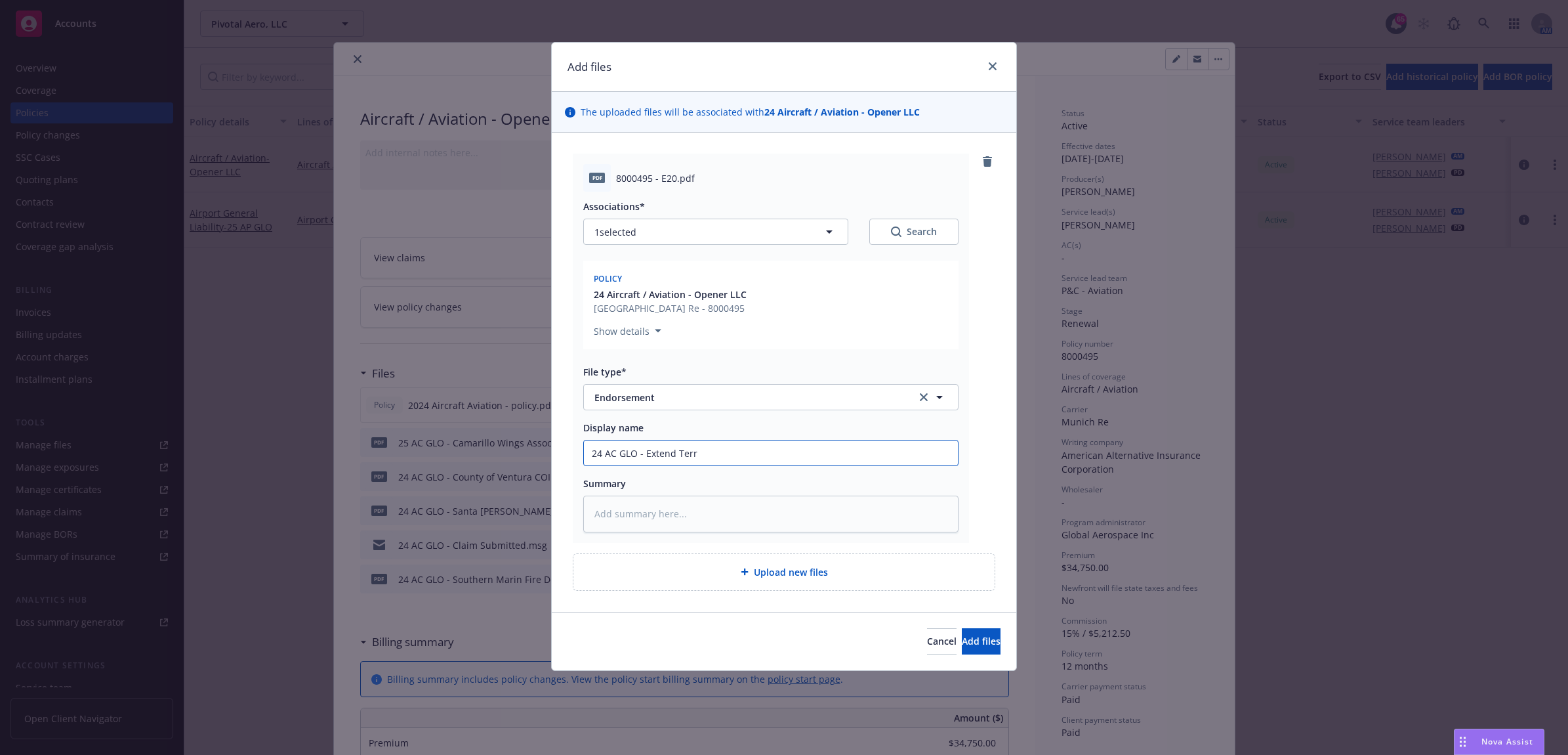
type textarea "x"
type input "24 AC GLO - Extend Terri"
type textarea "x"
type input "24 AC GLO - Extend Terrio"
type textarea "x"
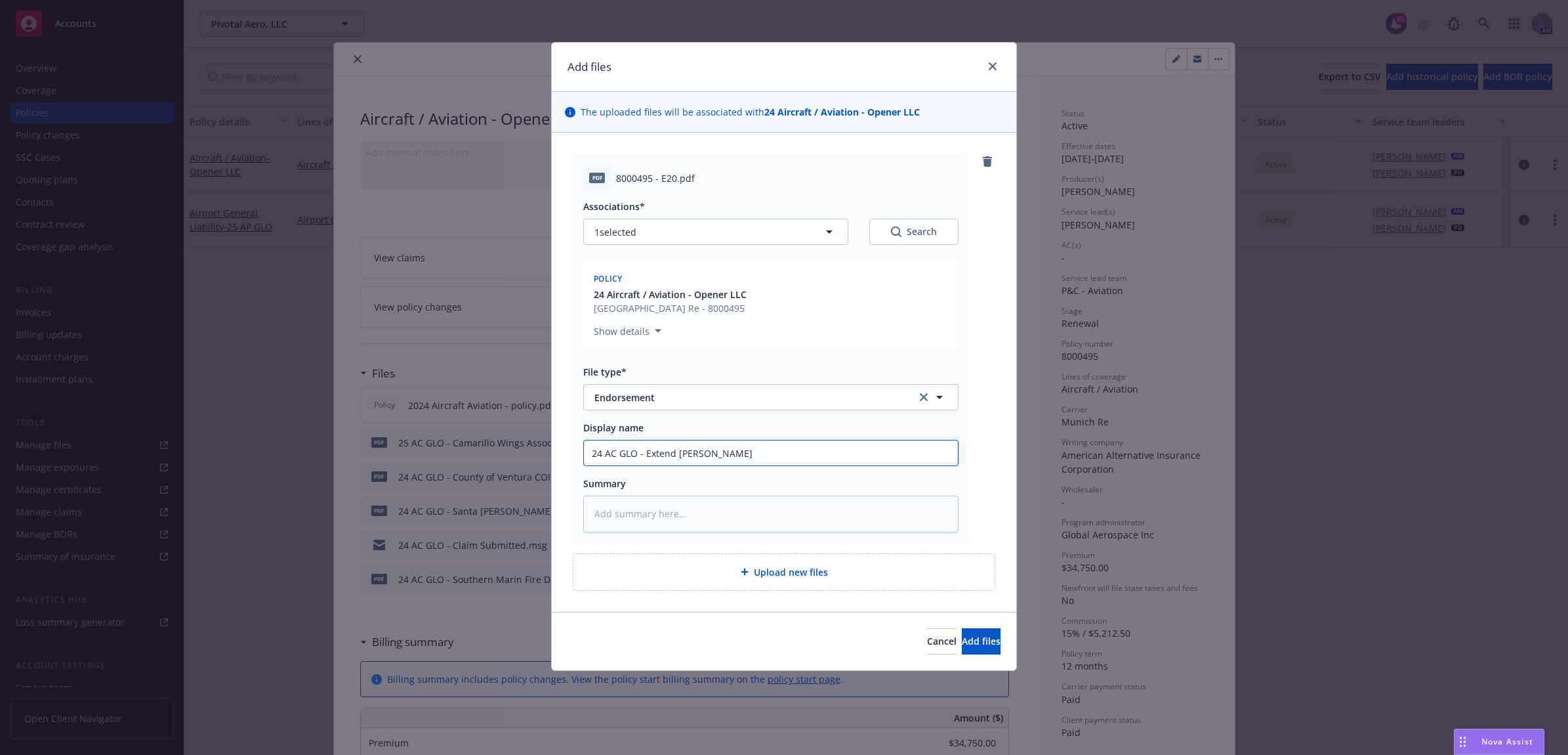
type input "24 AC GLO - Extend Terriot"
type textarea "x"
type input "24 AC GLO - Extend Terrioty"
type textarea "x"
type input "24 AC GLO - Extend Terrioty"
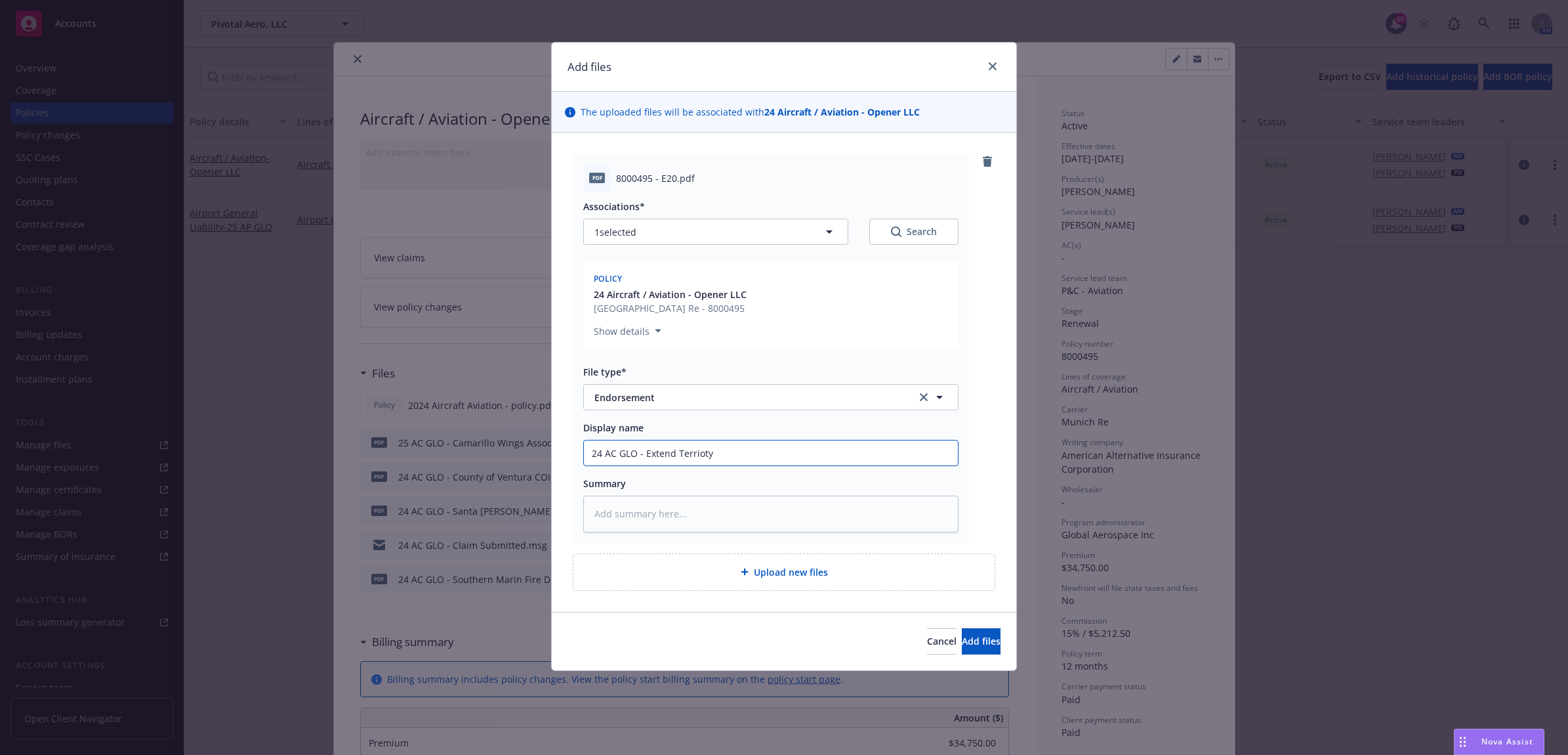
type textarea "x"
type input "24 AC GLO - Extend Terrioty"
type textarea "x"
type input "24 AC GLO - Extend Terriot"
type textarea "x"
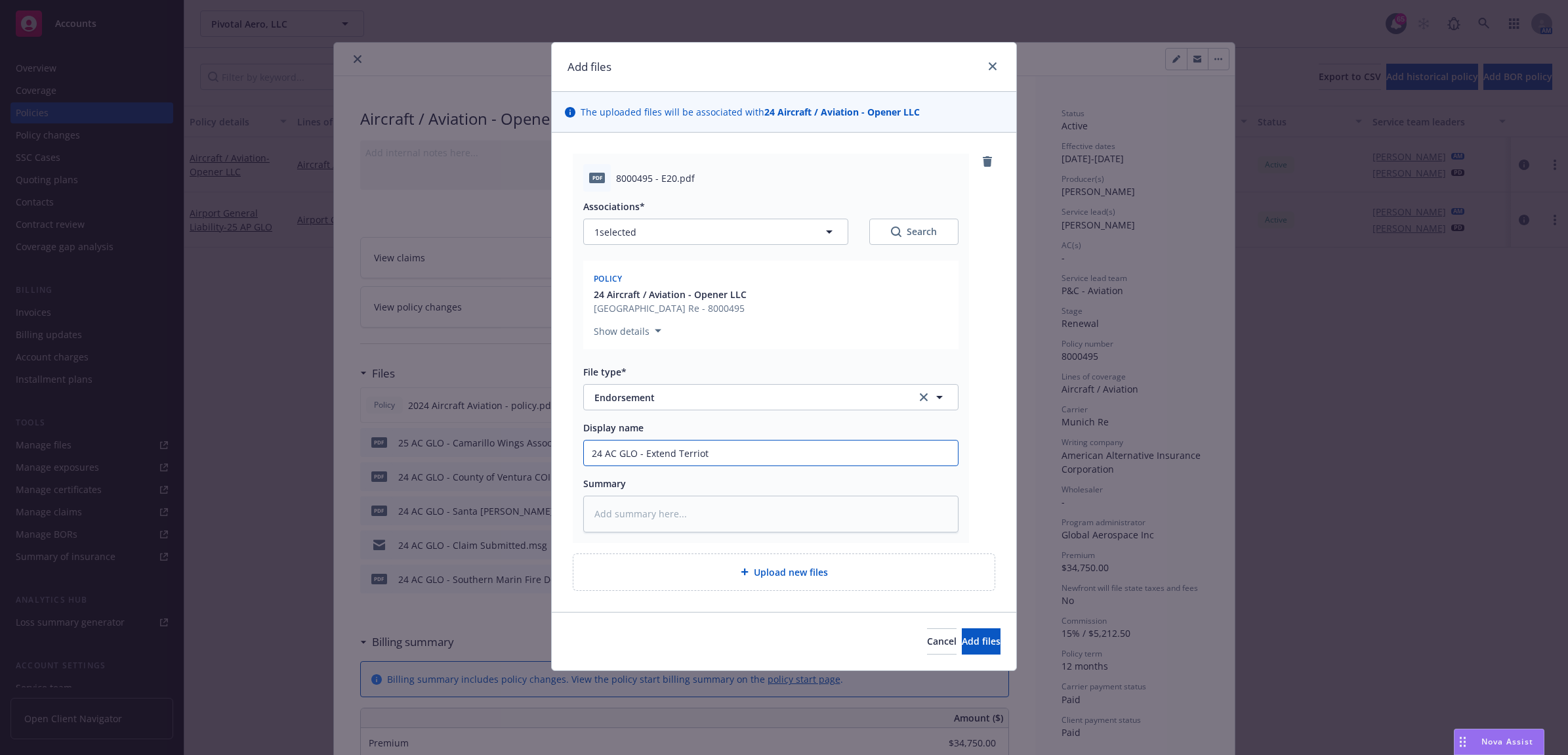
type input "24 AC GLO - Extend Terrio"
type textarea "x"
type input "24 AC GLO - Extend Terri"
type textarea "x"
type input "24 AC GLO - Extend Territ"
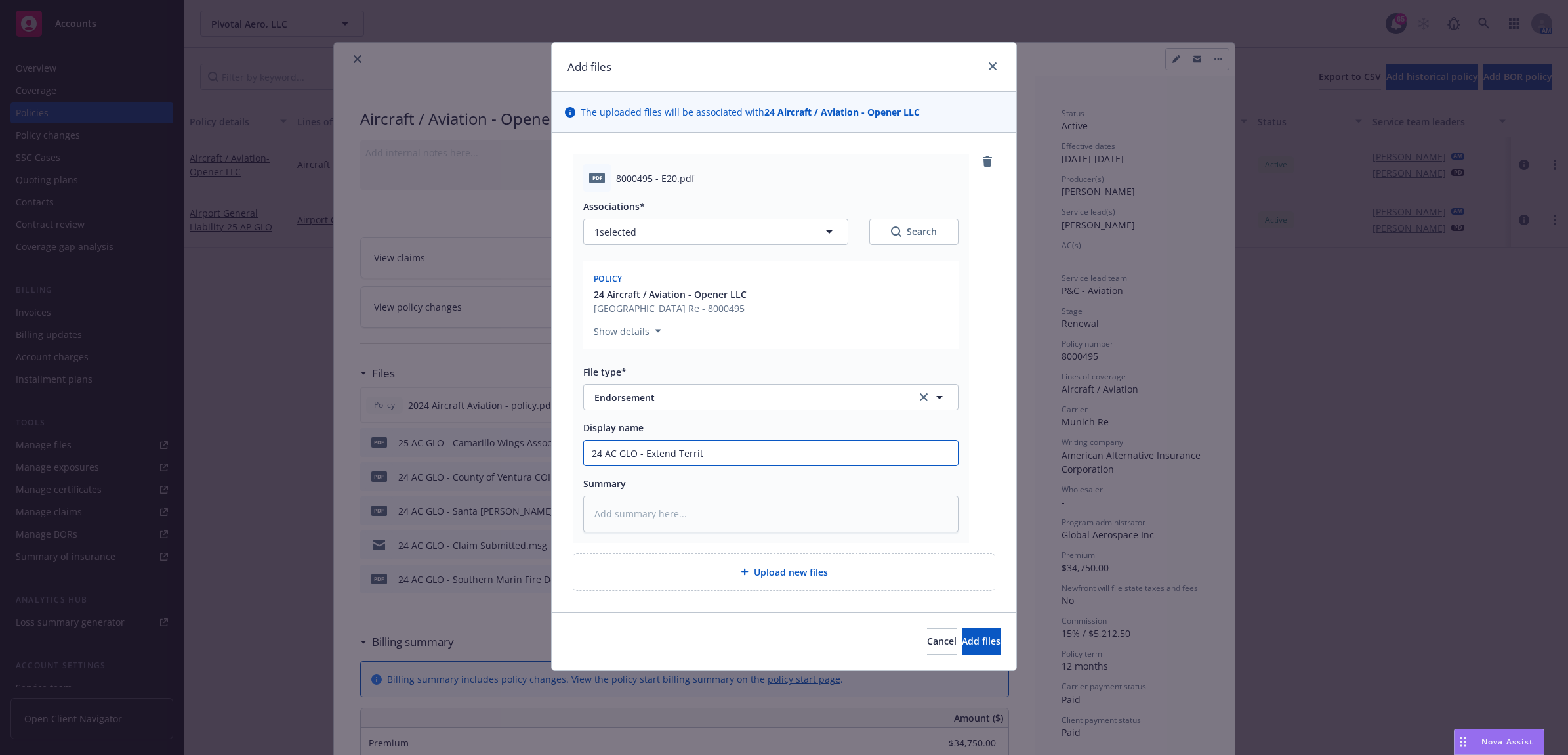
type textarea "x"
type input "24 AC GLO - Extend Territo"
type textarea "x"
type input "24 AC GLO - Extend Territor"
type textarea "x"
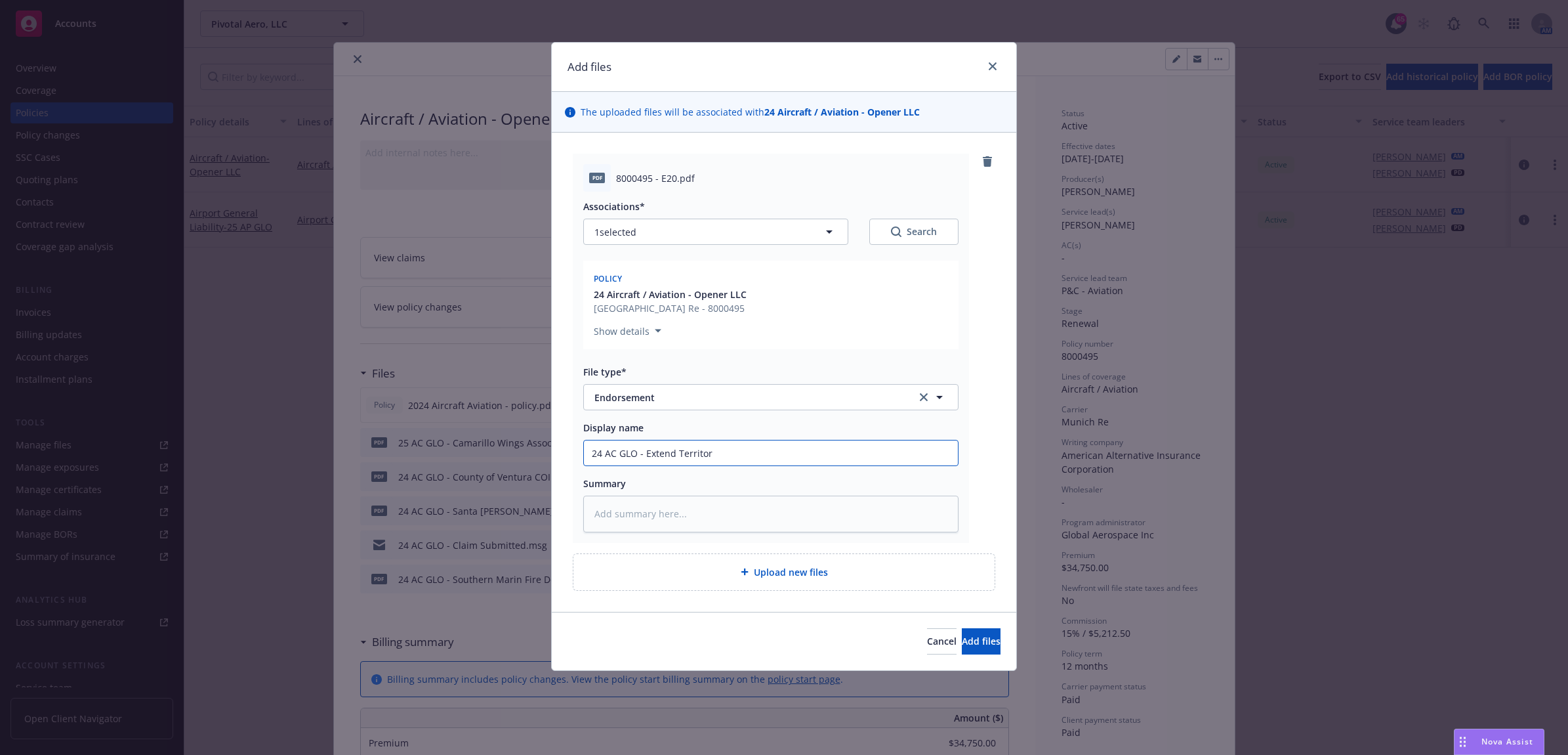
type input "24 AC GLO - Extend Territory"
type textarea "x"
type input "24 AC GLO - Extend Territory"
type textarea "x"
type input "24 AC GLO - Extend Territory t"
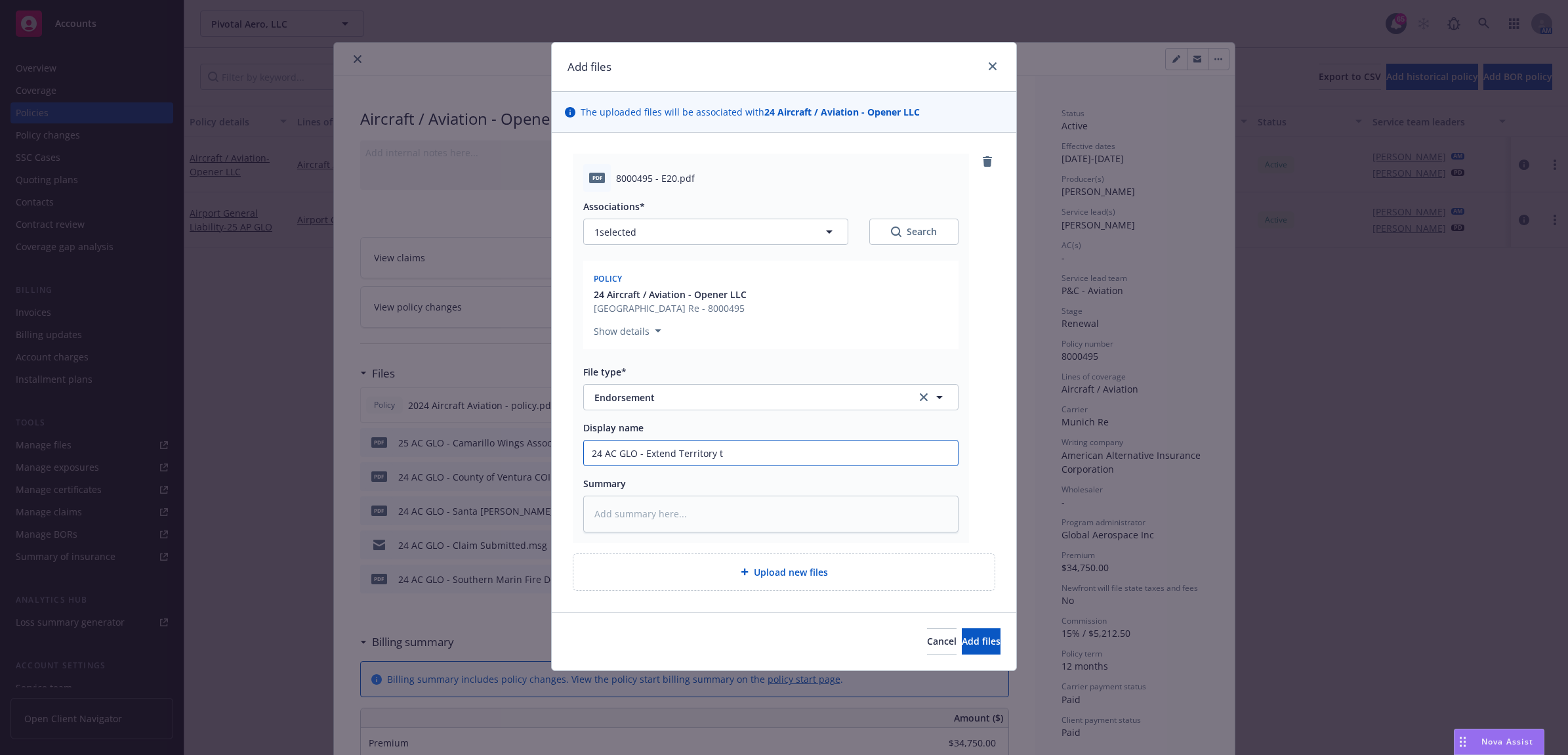
type textarea "x"
type input "24 AC GLO - Extend Territory to"
type textarea "x"
type input "24 AC GLO - Extend Territory to"
type textarea "x"
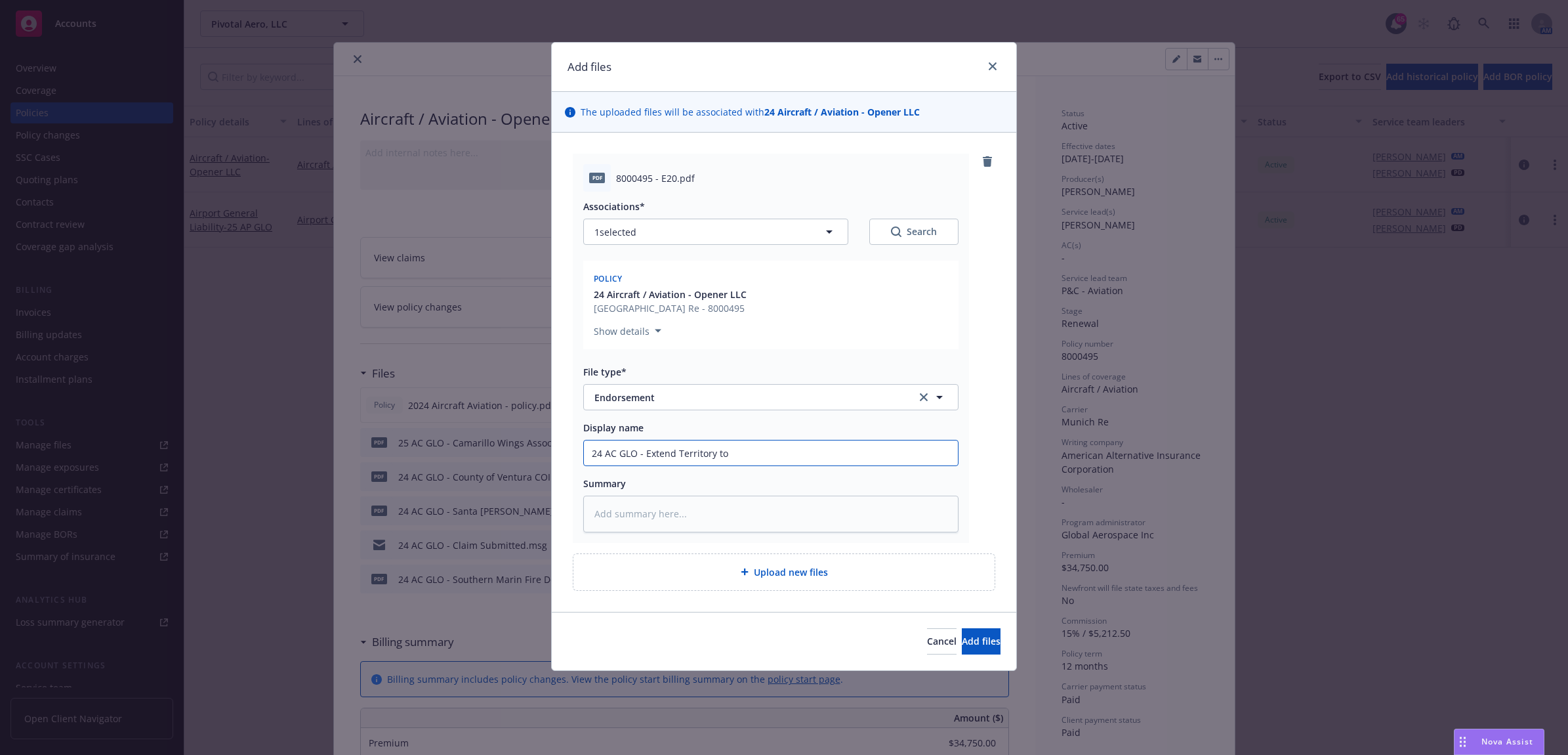
type input "24 AC GLO - Extend Territory to Z"
type textarea "x"
type input "24 AC GLO - Extend Territory to Ze"
type textarea "x"
type input "24 AC GLO - Extend Territory to Zew"
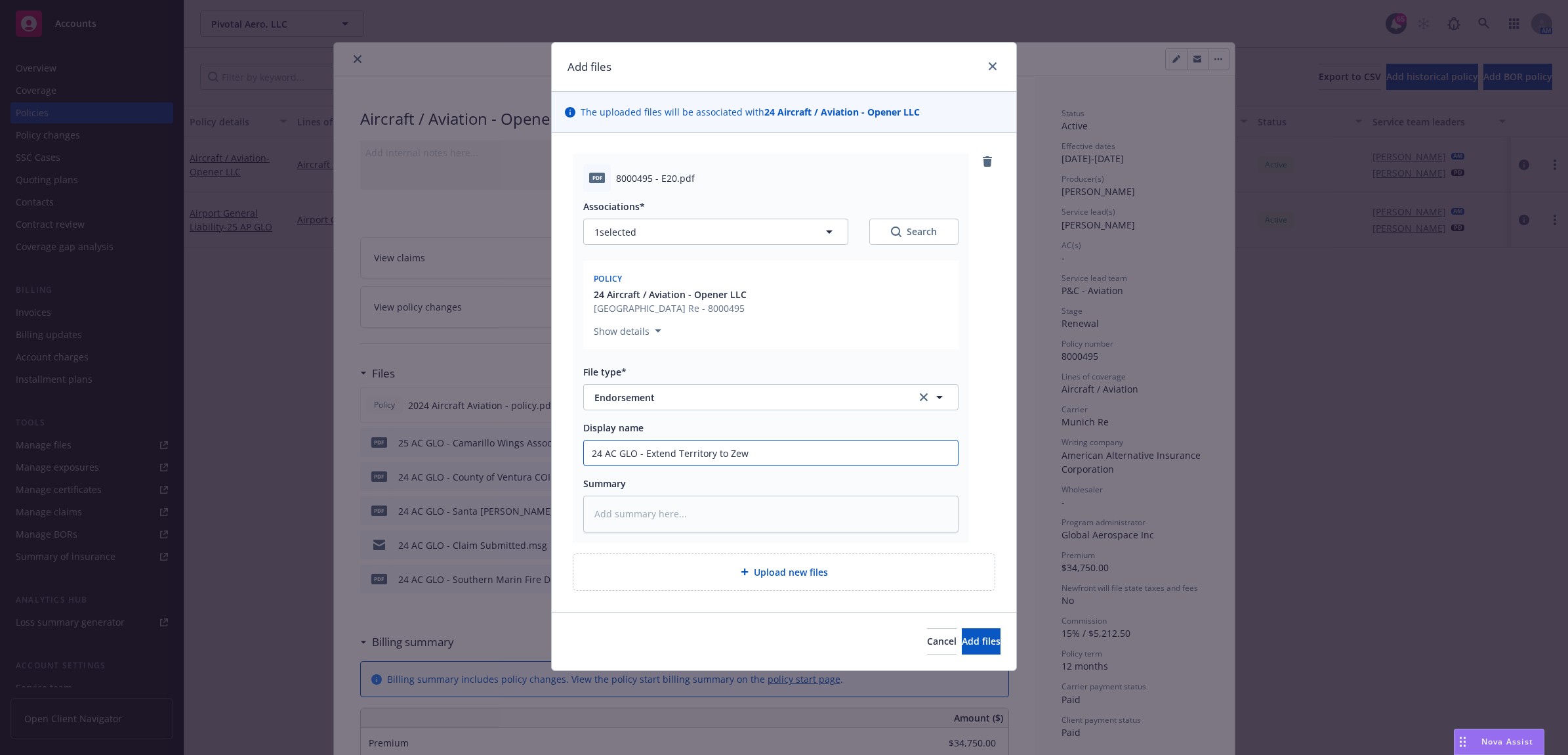
type textarea "x"
type input "24 AC GLO - Extend Territory to Zew"
type textarea "x"
type input "24 AC GLO - Extend Territory to Zew"
type textarea "x"
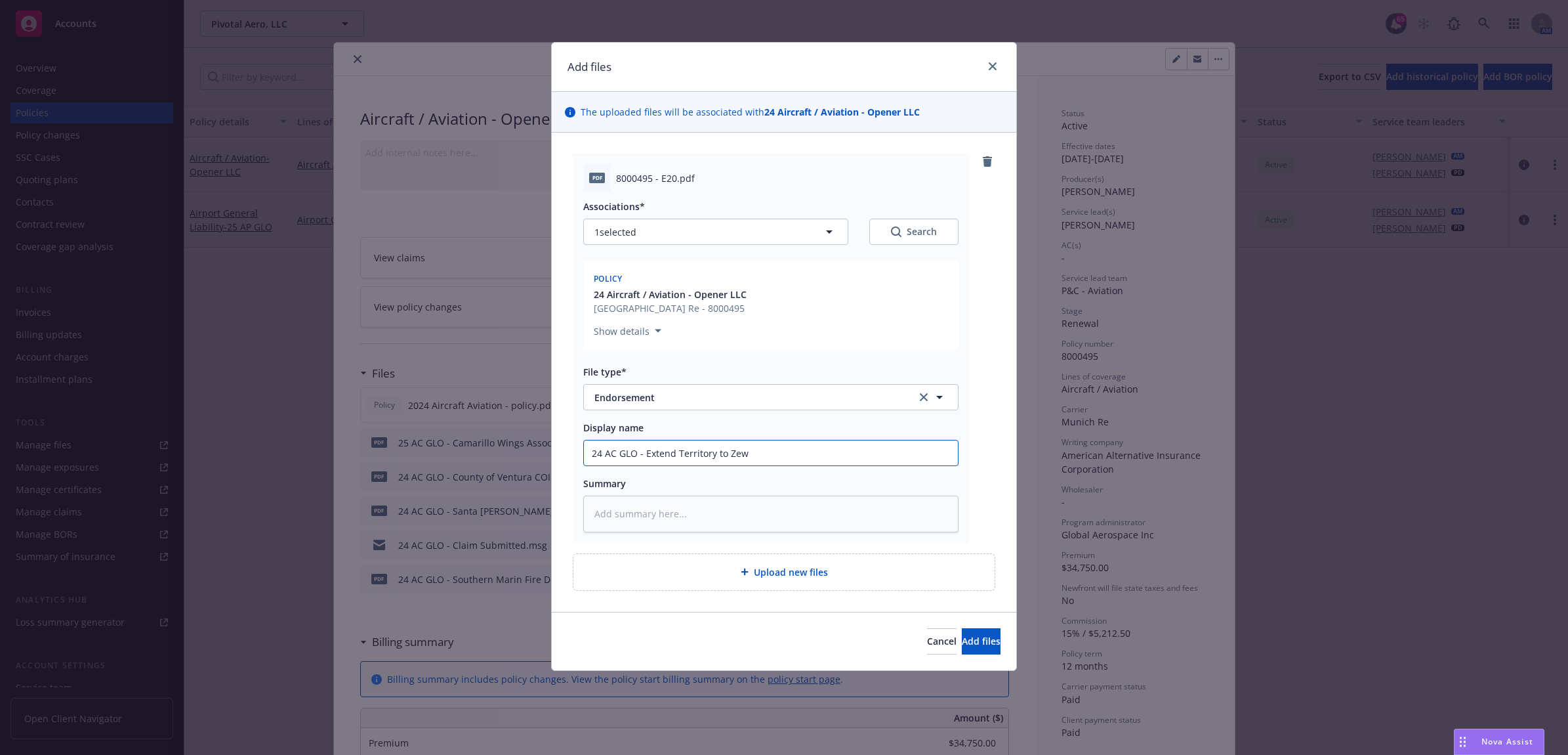
type input "24 AC GLO - Extend Territory to Ze"
type textarea "x"
type input "24 AC GLO - Extend Territory to Z"
type textarea "x"
type input "24 AC GLO - Extend Territory to"
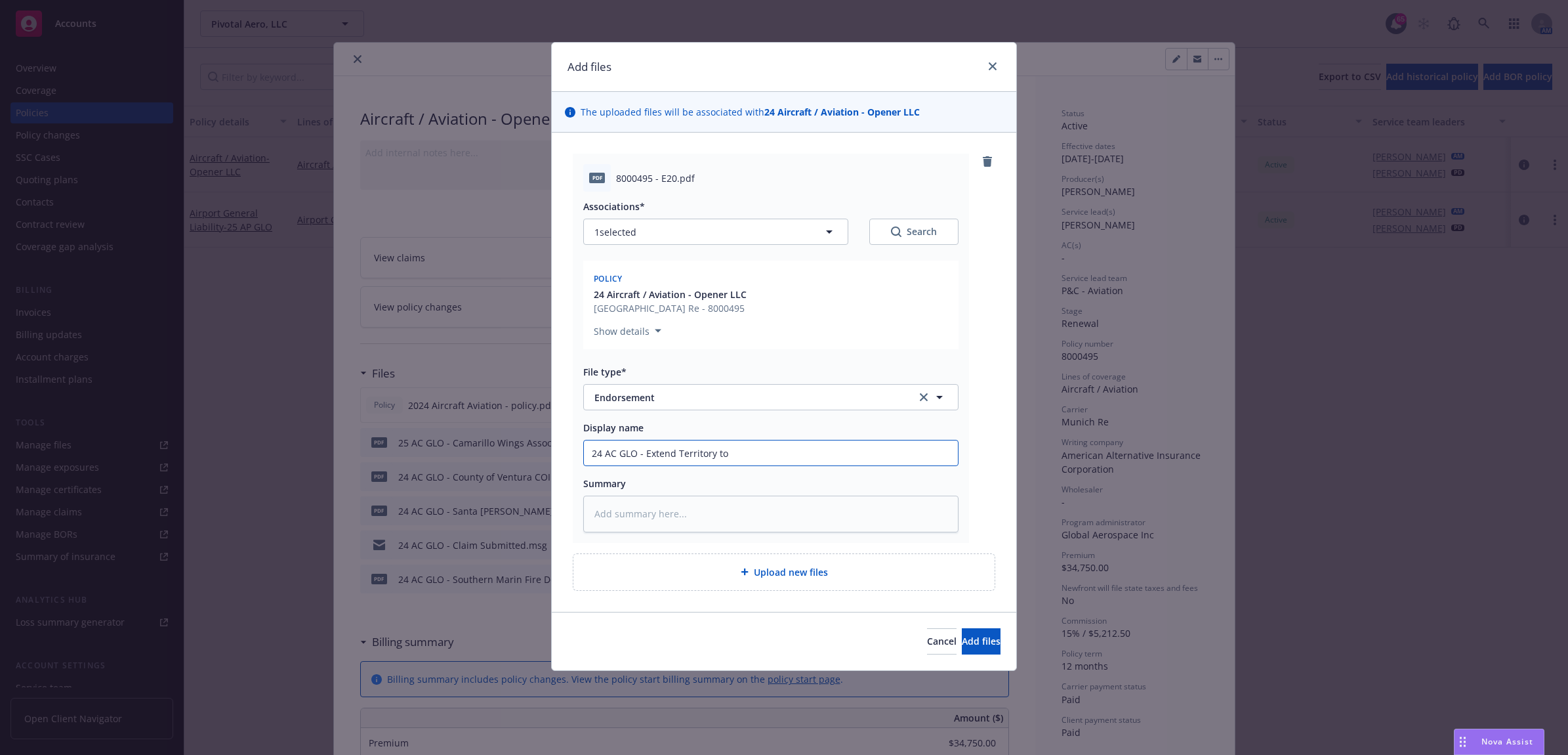
type textarea "x"
type input "24 AC GLO - Extend Territory to N"
type textarea "x"
type input "24 AC GLO - Extend Territory to Ne"
type textarea "x"
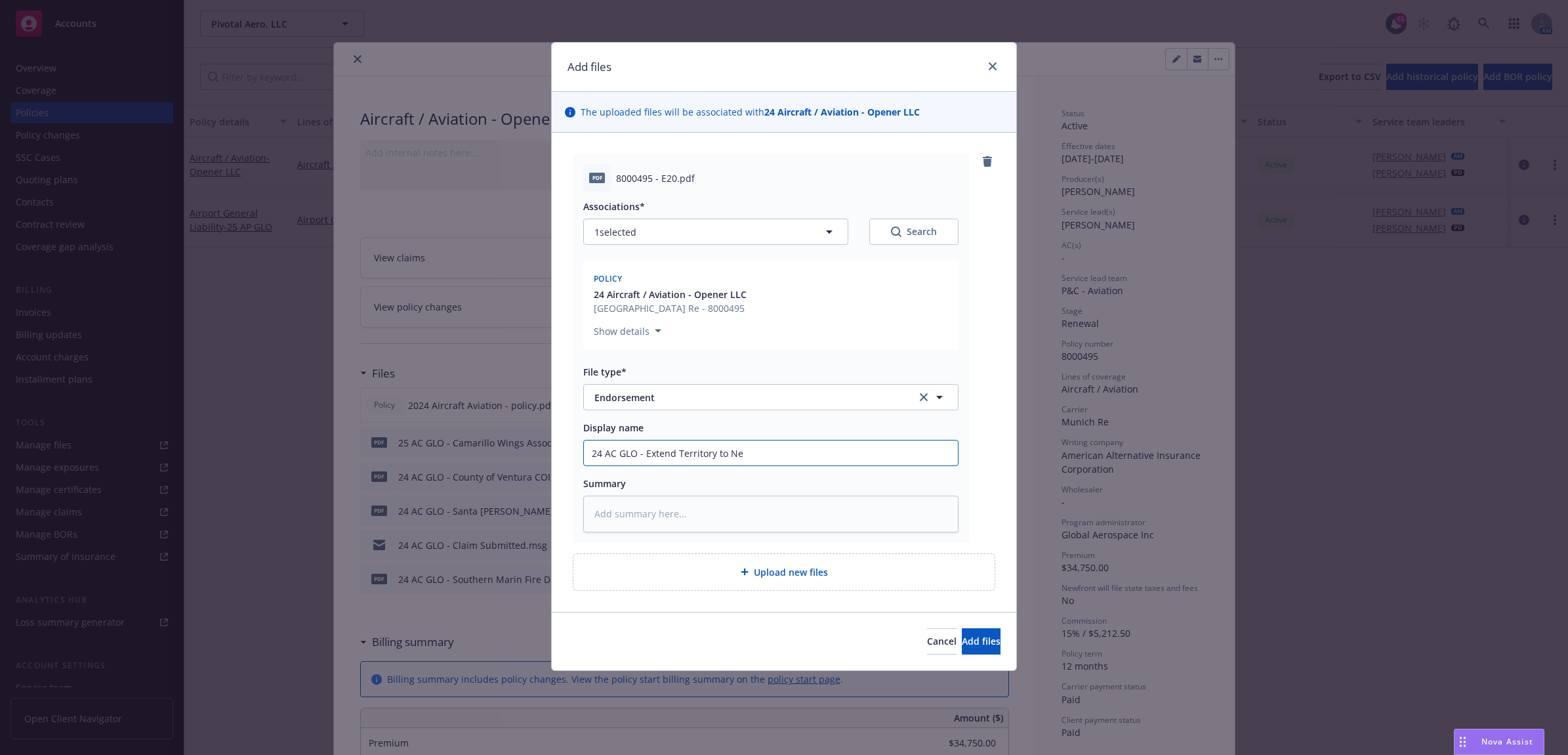
type input "24 AC GLO - Extend Territory to New"
type textarea "x"
type input "24 AC GLO - Extend Territory to New"
type textarea "x"
type input "24 AC GLO - Extend Territory to New Z"
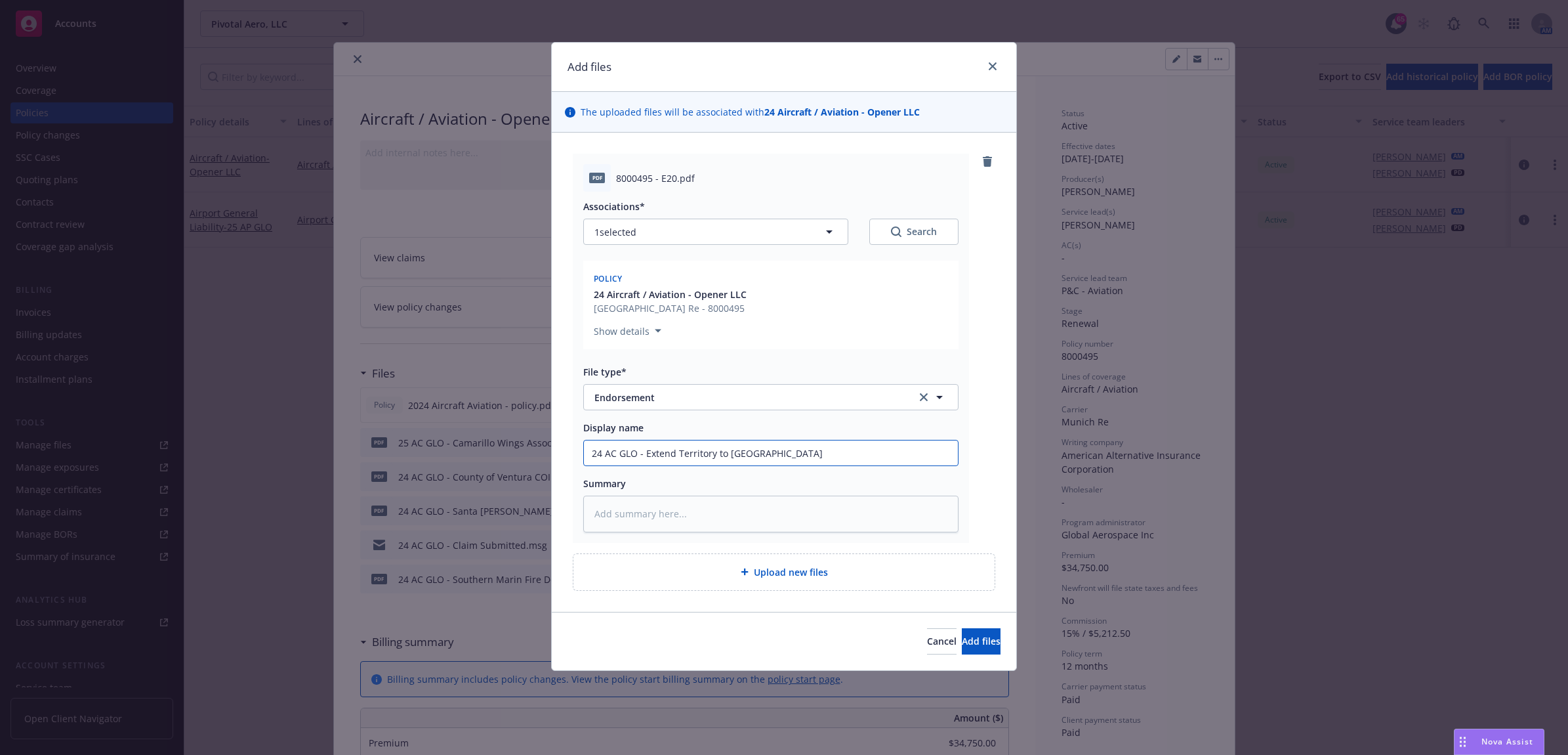
type textarea "x"
type input "24 AC GLO - Extend Territory to New Ze"
type textarea "x"
type input "24 AC GLO - Extend Territory to New Zea"
type textarea "x"
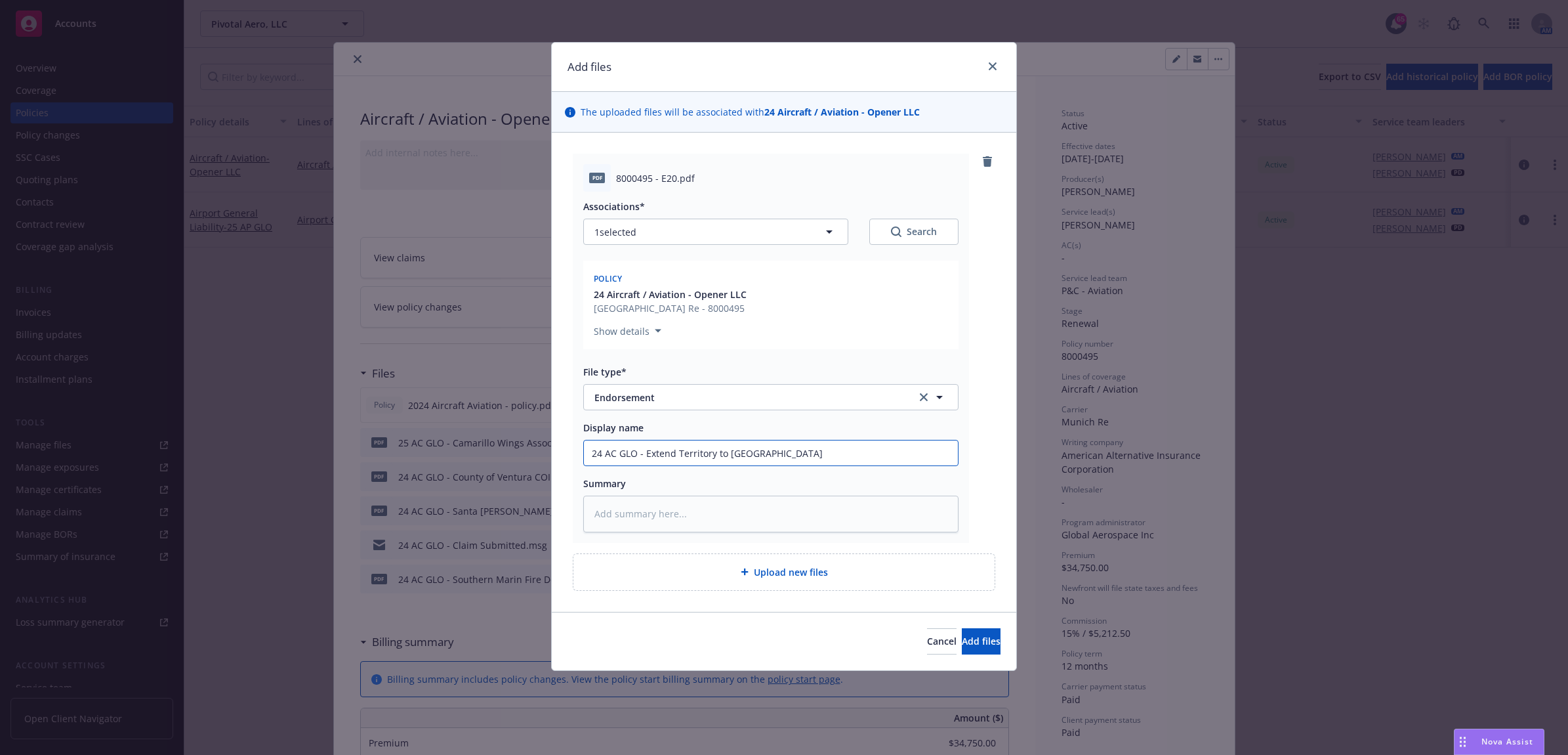
type input "24 AC GLO - Extend Territory to New Zeal"
type textarea "x"
type input "24 AC GLO - Extend Territory to New Zeala"
type textarea "x"
type input "24 AC GLO - Extend Territory to New Zealan"
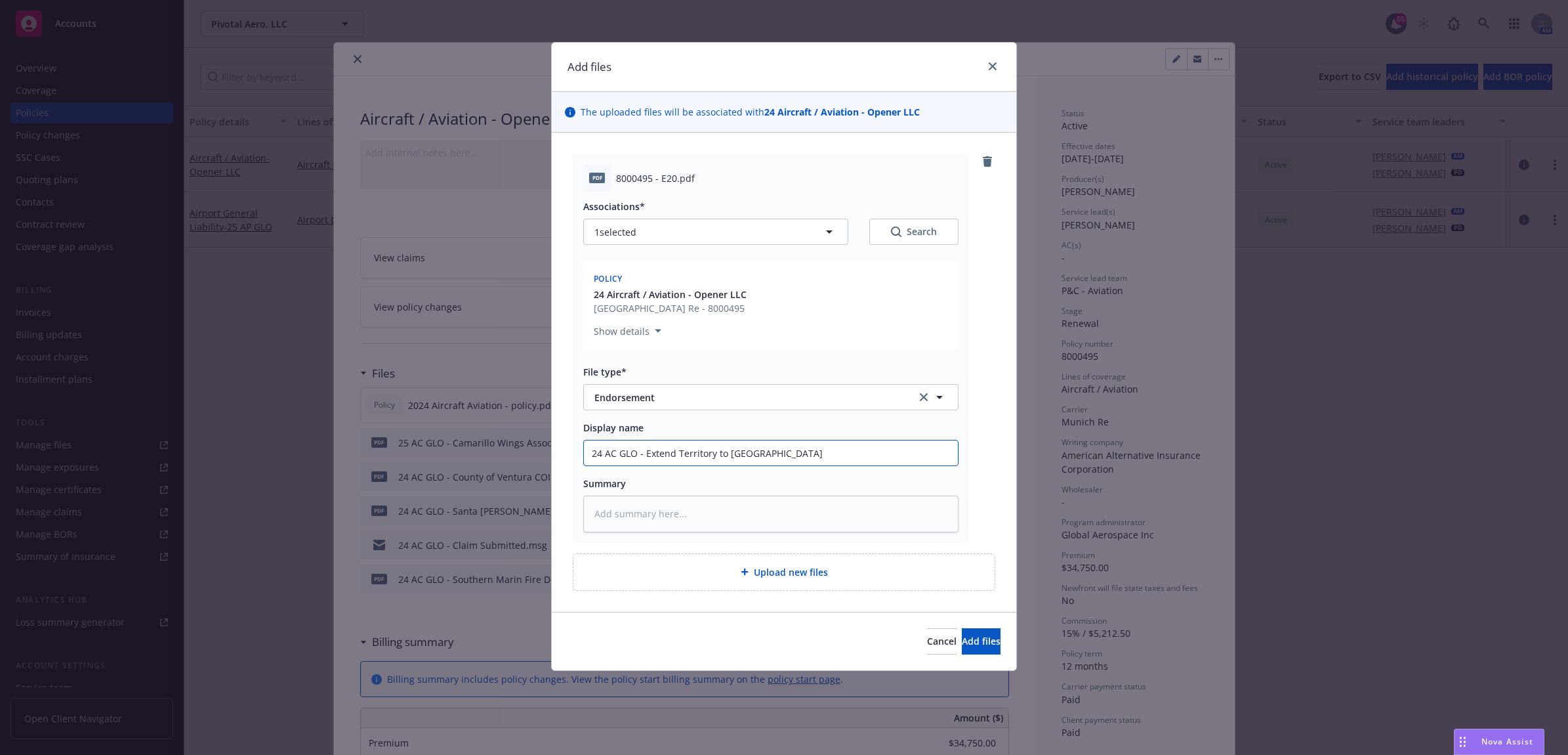
type textarea "x"
type input "24 AC GLO - Extend Territory to New Zealand"
type textarea "x"
type input "24 AC GLO - Extend Territory to New Zealand"
type textarea "x"
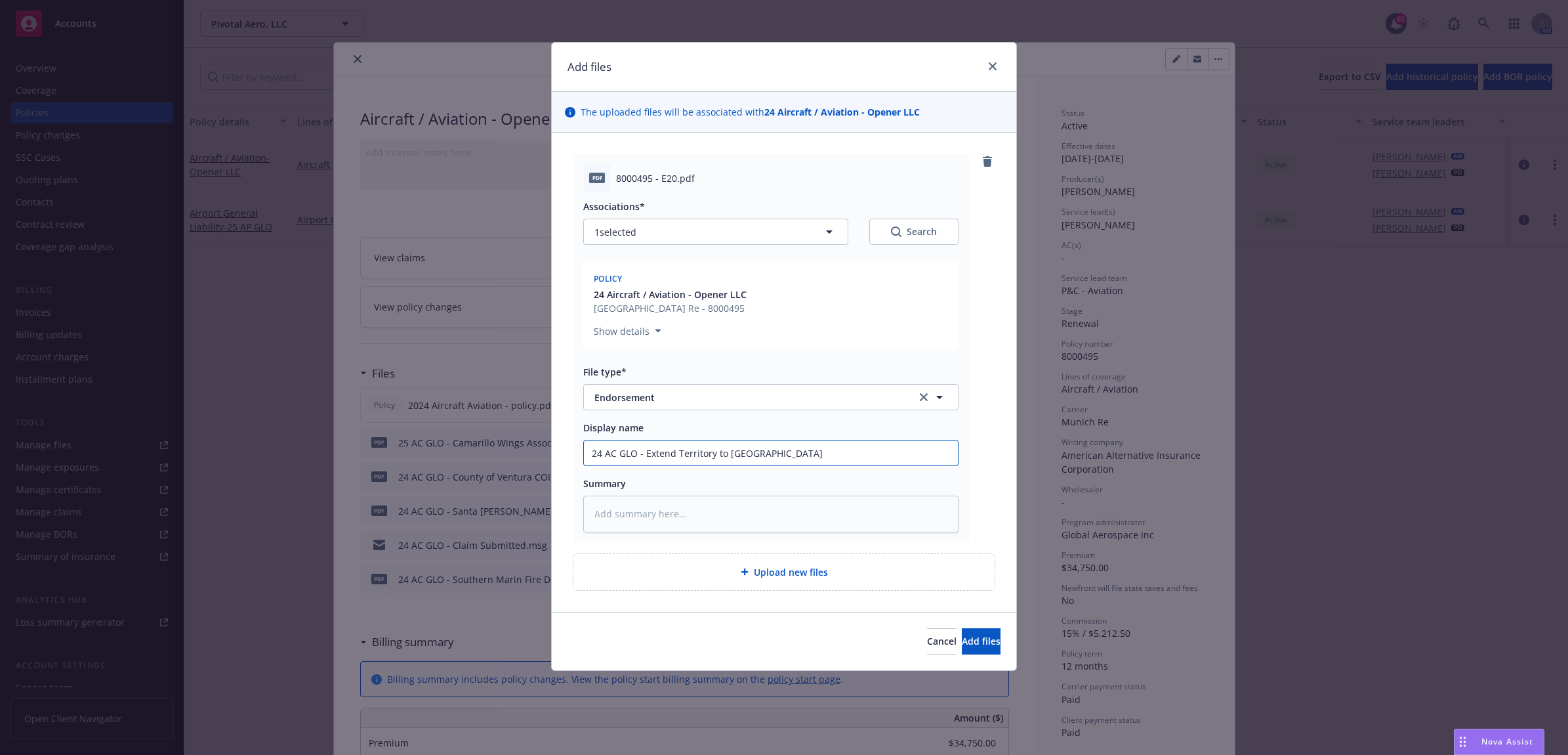
type input "24 AC GLO - Extend Territory to New Zealand E"
type textarea "x"
type input "24 AC GLO - Extend Territory to New Zealand En"
type textarea "x"
type input "24 AC GLO - Extend Territory to New Zealand End"
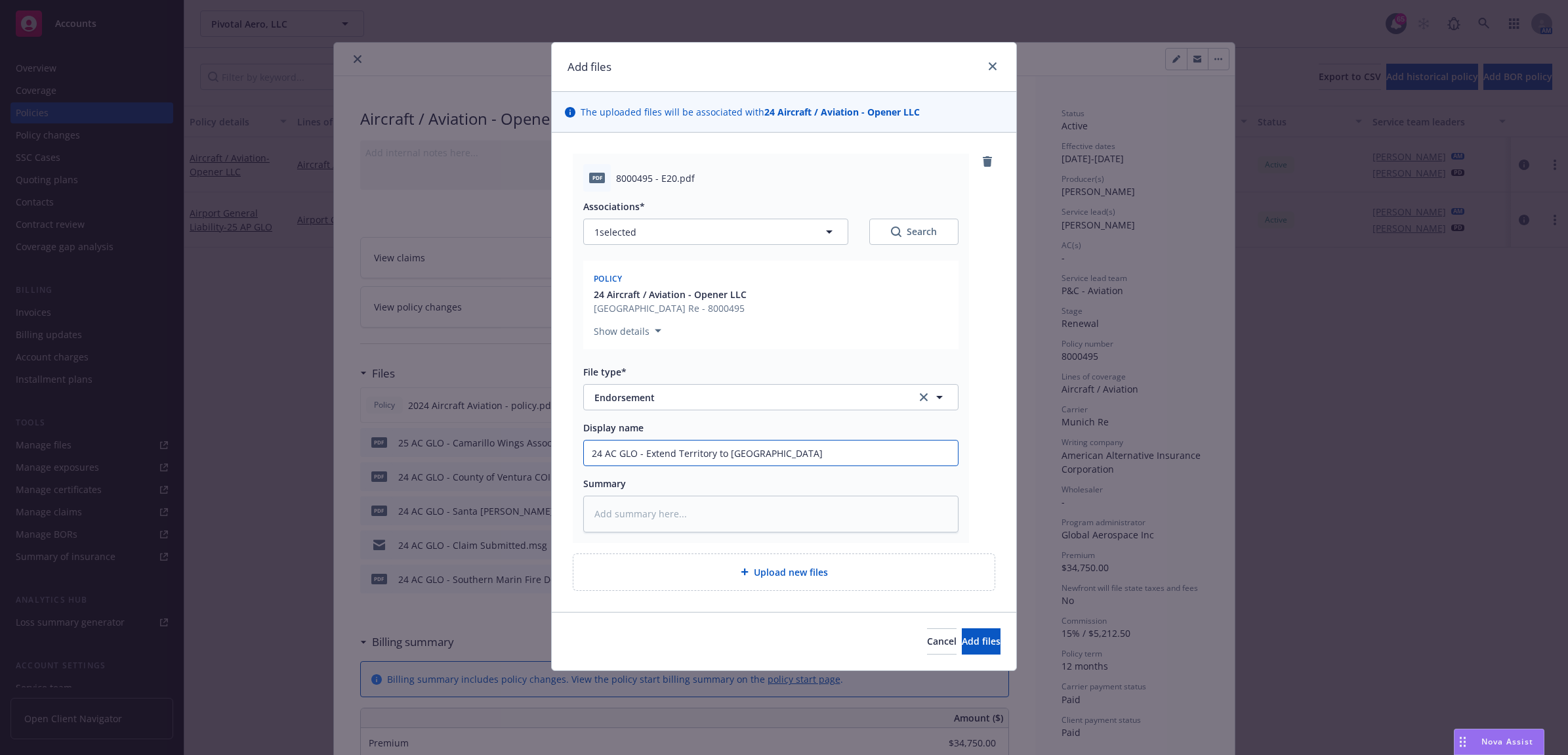
type textarea "x"
drag, startPoint x: 853, startPoint y: 463, endPoint x: 471, endPoint y: 460, distance: 382.0
click at [471, 460] on div "Add files The uploaded files will be associated with 24 Aircraft / Aviation - O…" at bounding box center [784, 377] width 1568 height 755
type input "24 AC GLO - Extend Territory to [GEOGRAPHIC_DATA] Endt"
drag, startPoint x: 617, startPoint y: 496, endPoint x: 617, endPoint y: 510, distance: 14.0
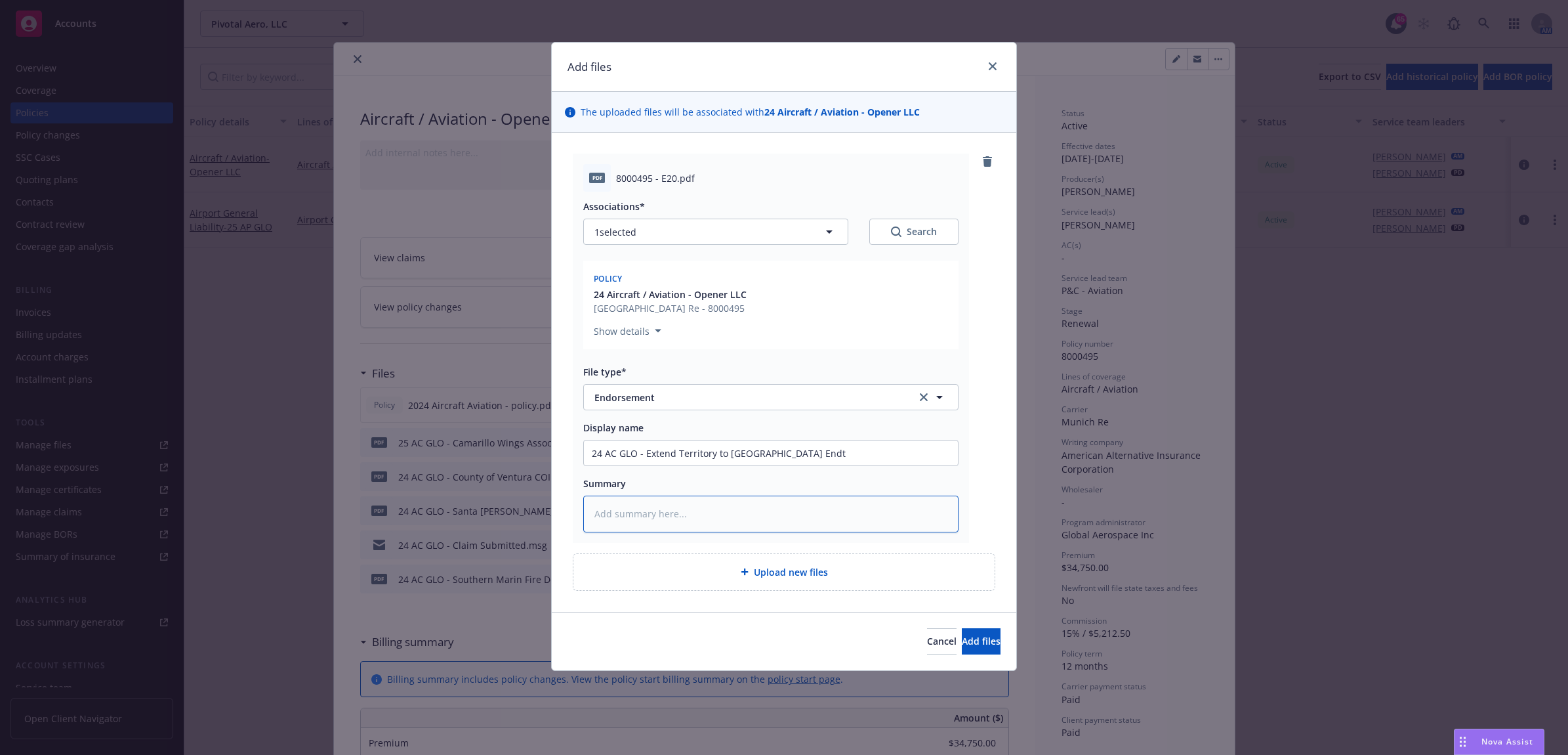
click at [617, 510] on textarea at bounding box center [771, 514] width 376 height 37
paste textarea "24 AC GLO - Extend Territory to [GEOGRAPHIC_DATA] Endt"
type textarea "x"
type textarea "24 AC GLO - Extend Territory to [GEOGRAPHIC_DATA] Endt"
click at [963, 634] on button "Add files" at bounding box center [982, 641] width 39 height 26
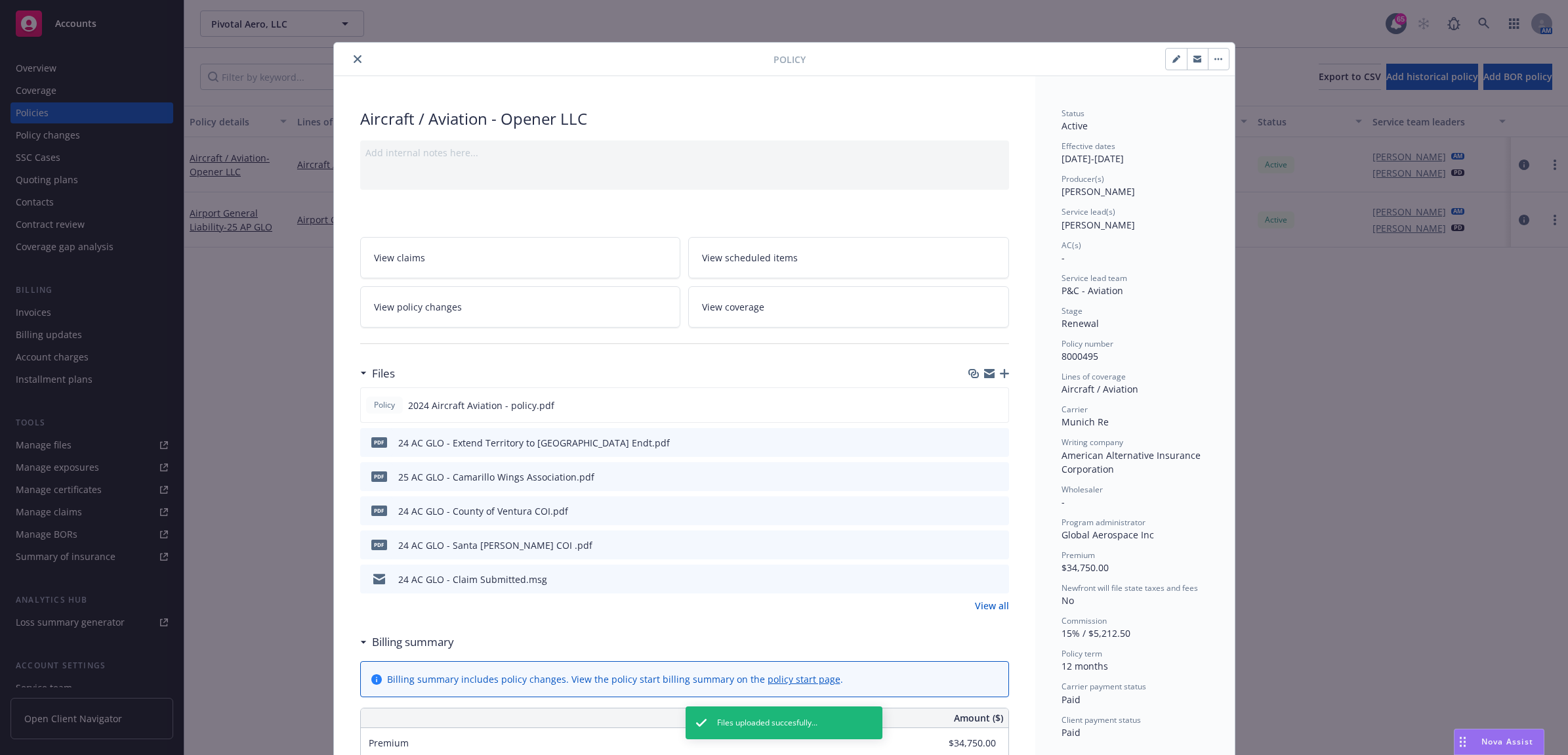
click at [354, 59] on icon "close" at bounding box center [358, 59] width 8 height 8
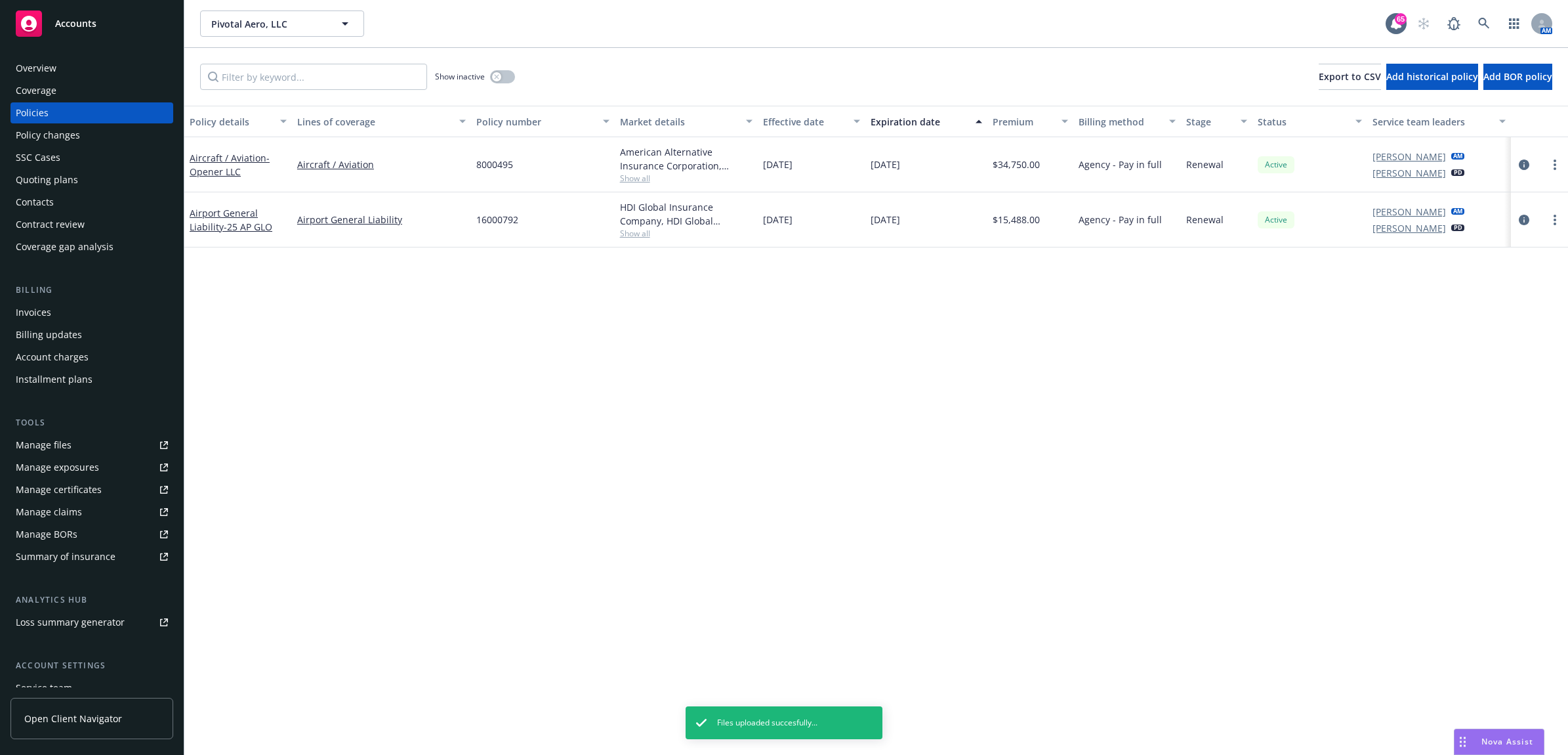
click at [120, 136] on div "Policy changes" at bounding box center [92, 135] width 152 height 21
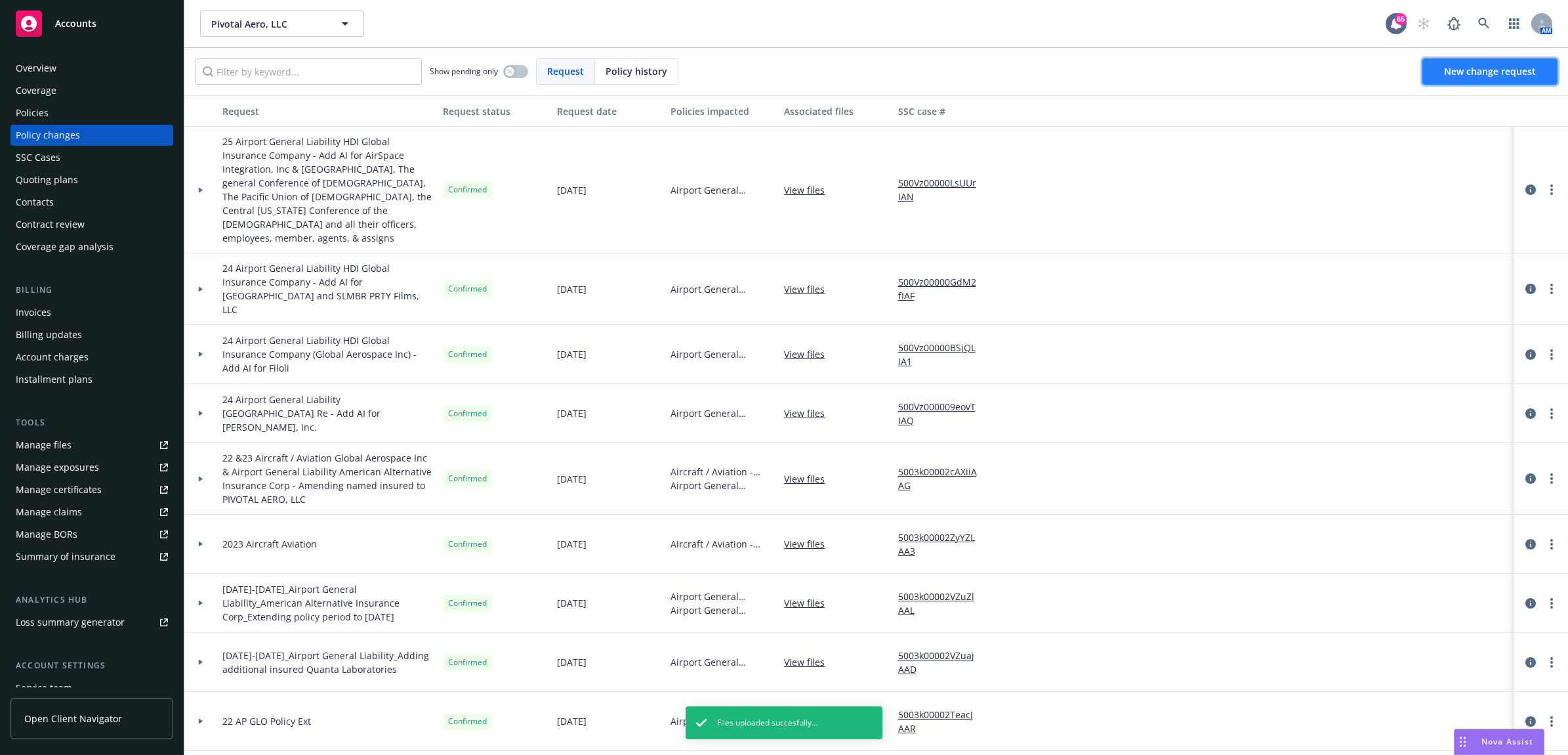
click at [1528, 82] on link "New change request" at bounding box center [1490, 71] width 135 height 26
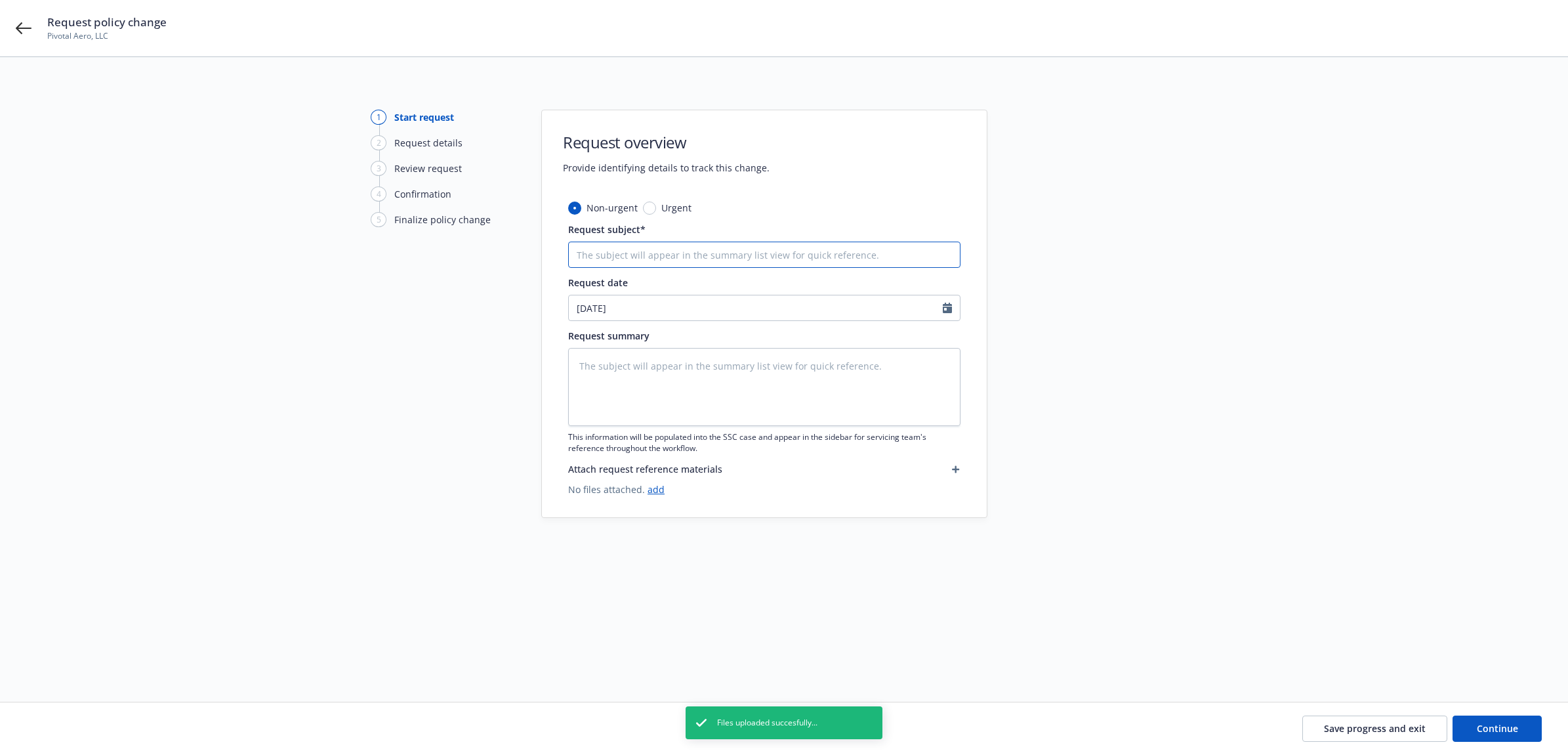
click at [722, 265] on input "Request subject*" at bounding box center [765, 255] width 392 height 26
paste input "24 AC GLO - Extend Territory to [GEOGRAPHIC_DATA] Endt"
type textarea "x"
type input "24 AC GLO - Extend Territory to [GEOGRAPHIC_DATA] Endt"
drag, startPoint x: 795, startPoint y: 256, endPoint x: 775, endPoint y: 256, distance: 20.0
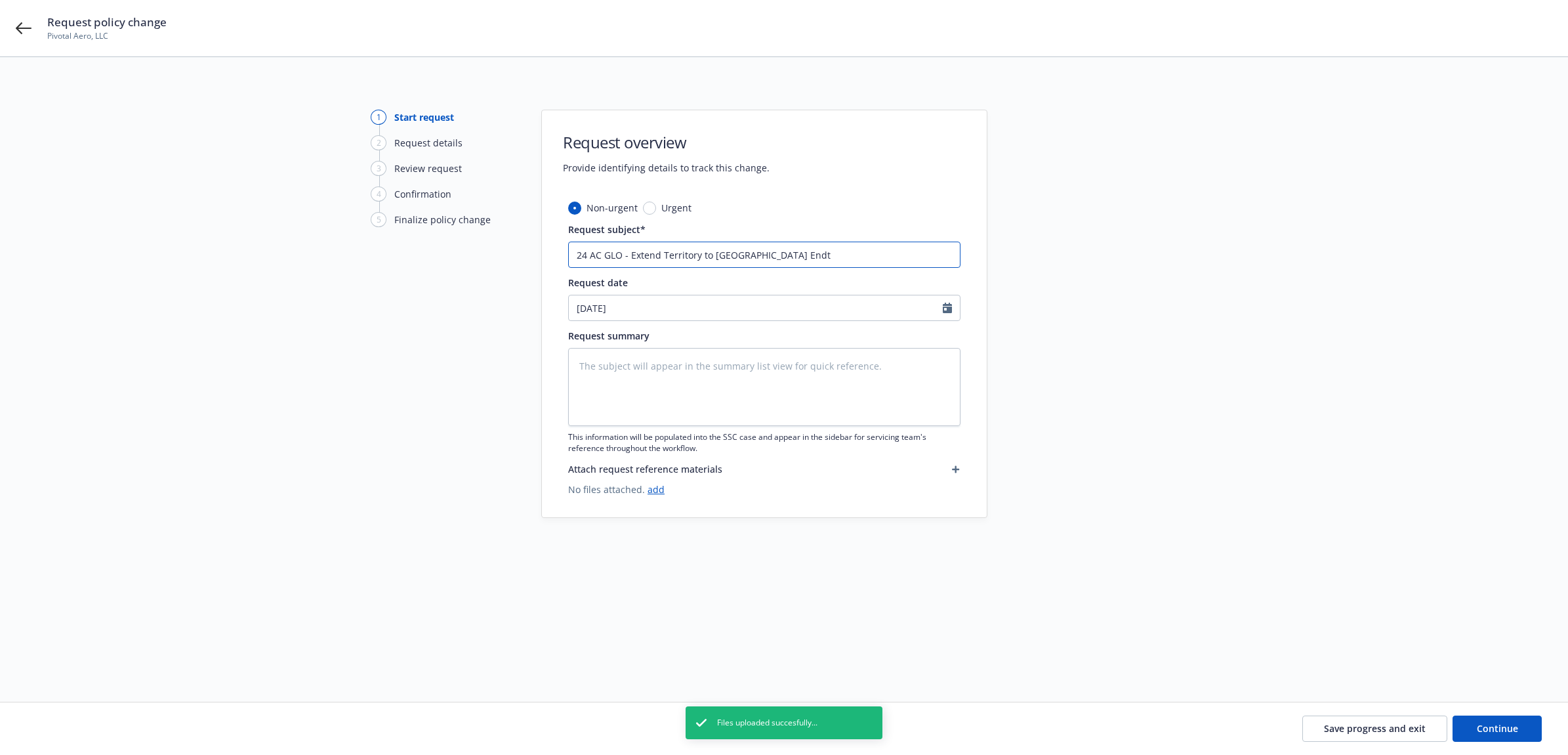
click at [775, 256] on input "24 AC GLO - Extend Territory to [GEOGRAPHIC_DATA] Endt" at bounding box center [765, 255] width 392 height 26
type textarea "x"
type input "24 AC GLO - Extend Territory to New Zealand ndtE"
type textarea "x"
type input "24 AC GLO - Extend Territory to New Zealand ndt"
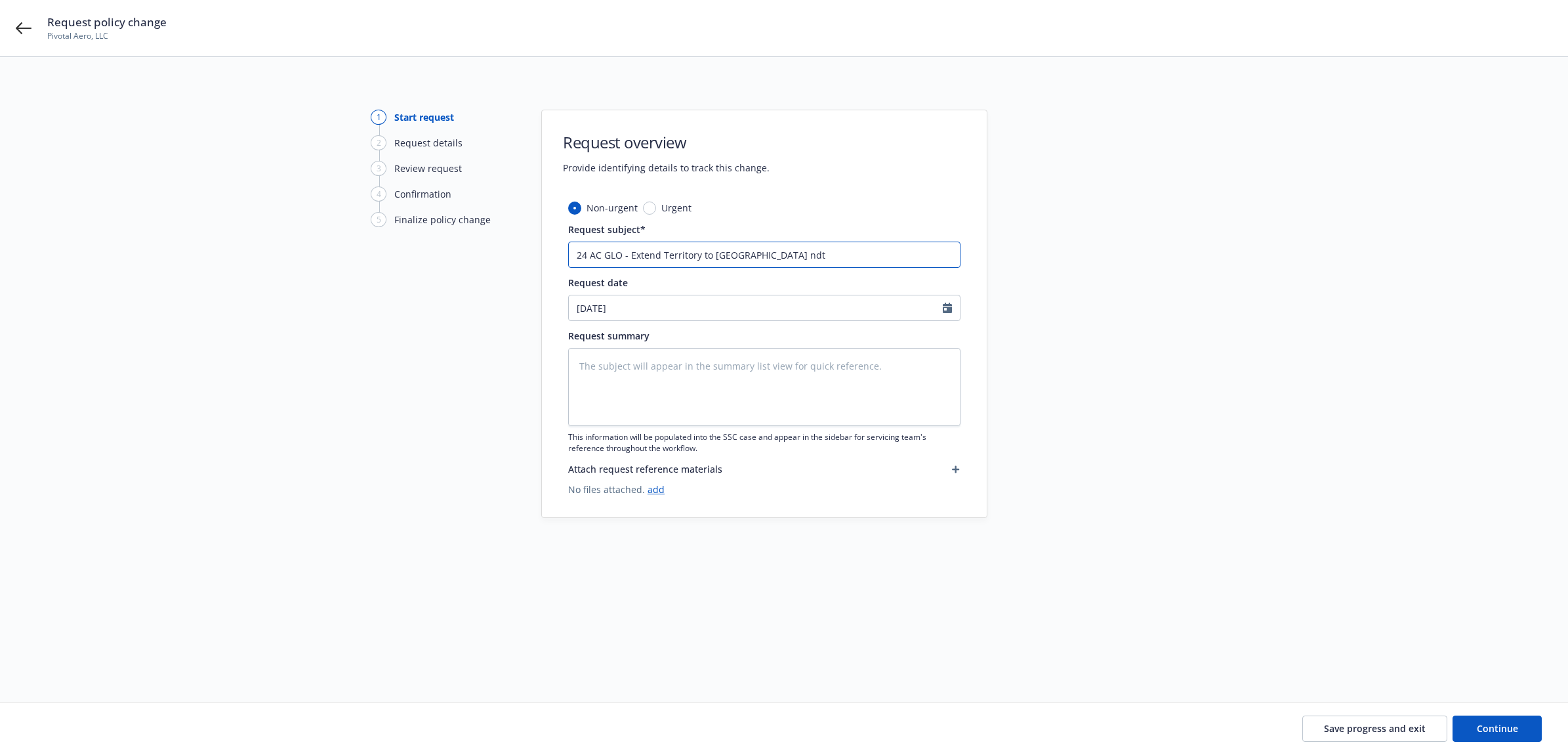
type textarea "x"
type input "24 AC GLO - Extend Territory to New Zealand nd"
type textarea "x"
type input "24 AC GLO - Extend Territory to New Zealand n"
type textarea "x"
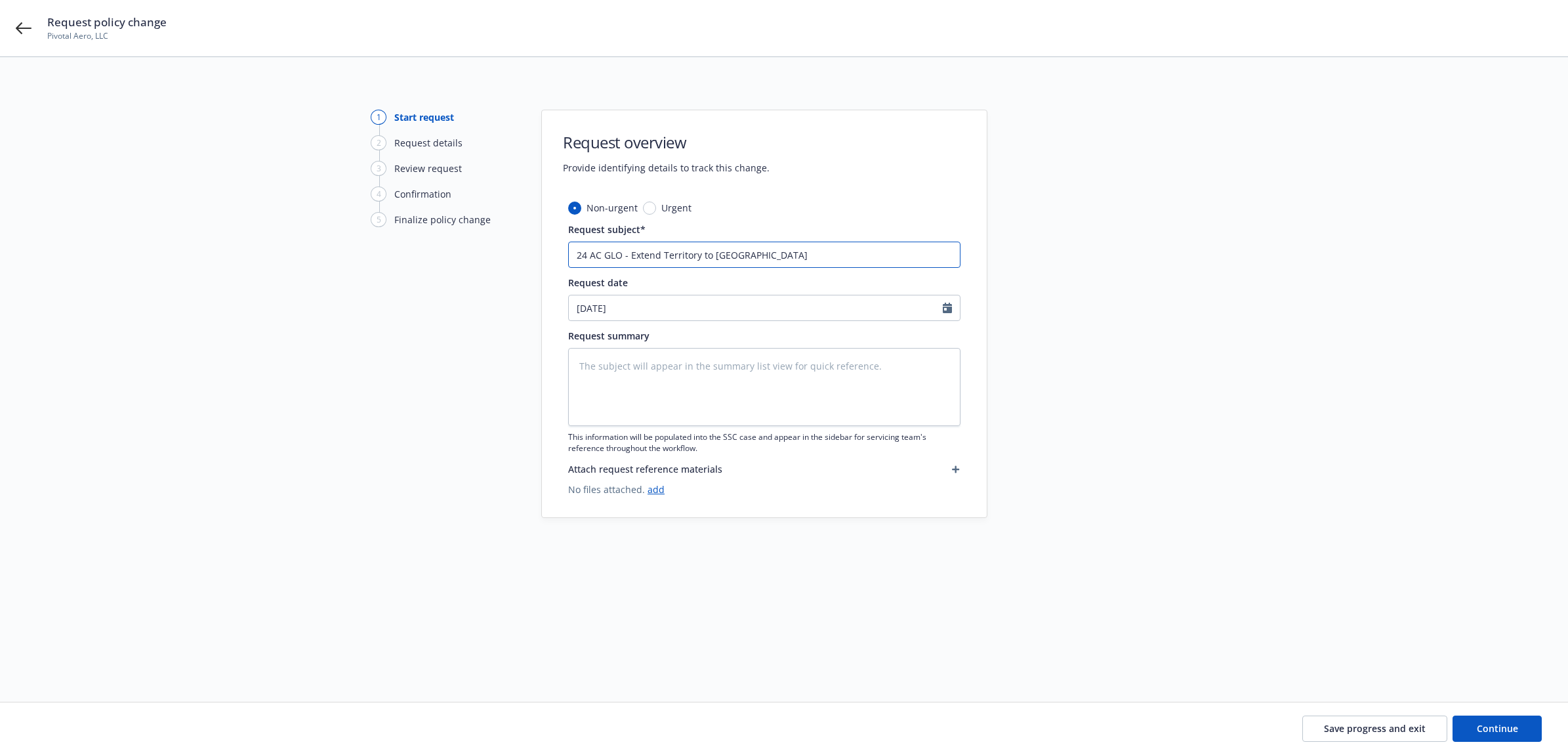
drag, startPoint x: 674, startPoint y: 255, endPoint x: 539, endPoint y: 255, distance: 135.0
click at [539, 255] on div "1 Start request 2 Request details 3 Review request 4 Confirmation 5 Finalize po…" at bounding box center [784, 364] width 1537 height 508
type input "24 AC GLO - Extend Territory to New Zealand"
paste textarea "24 AC GLO - Extend Territory to New Zealand"
type textarea "x"
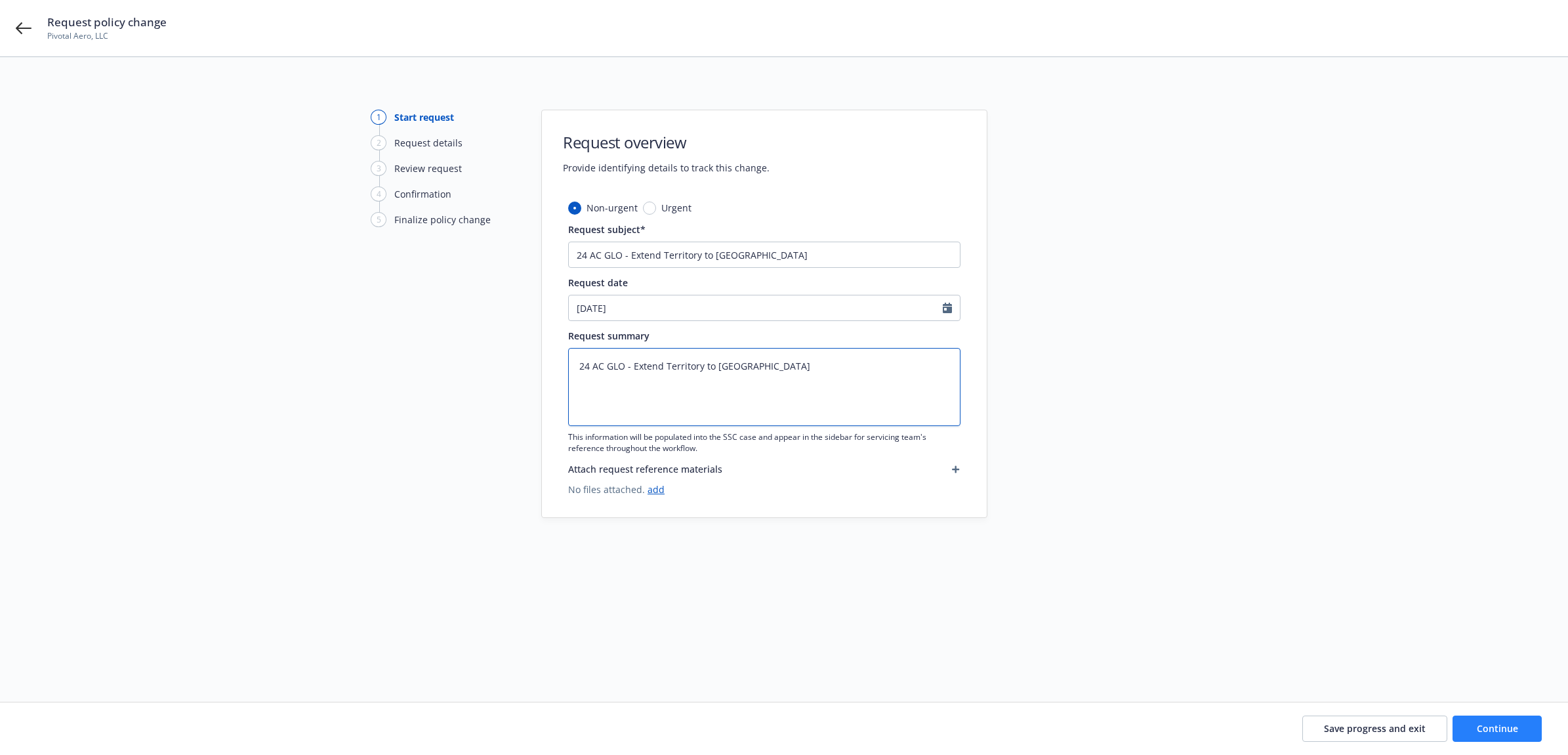
type textarea "24 AC GLO - Extend Territory to New Zealand"
click at [1528, 731] on button "Continue" at bounding box center [1497, 728] width 89 height 26
type textarea "x"
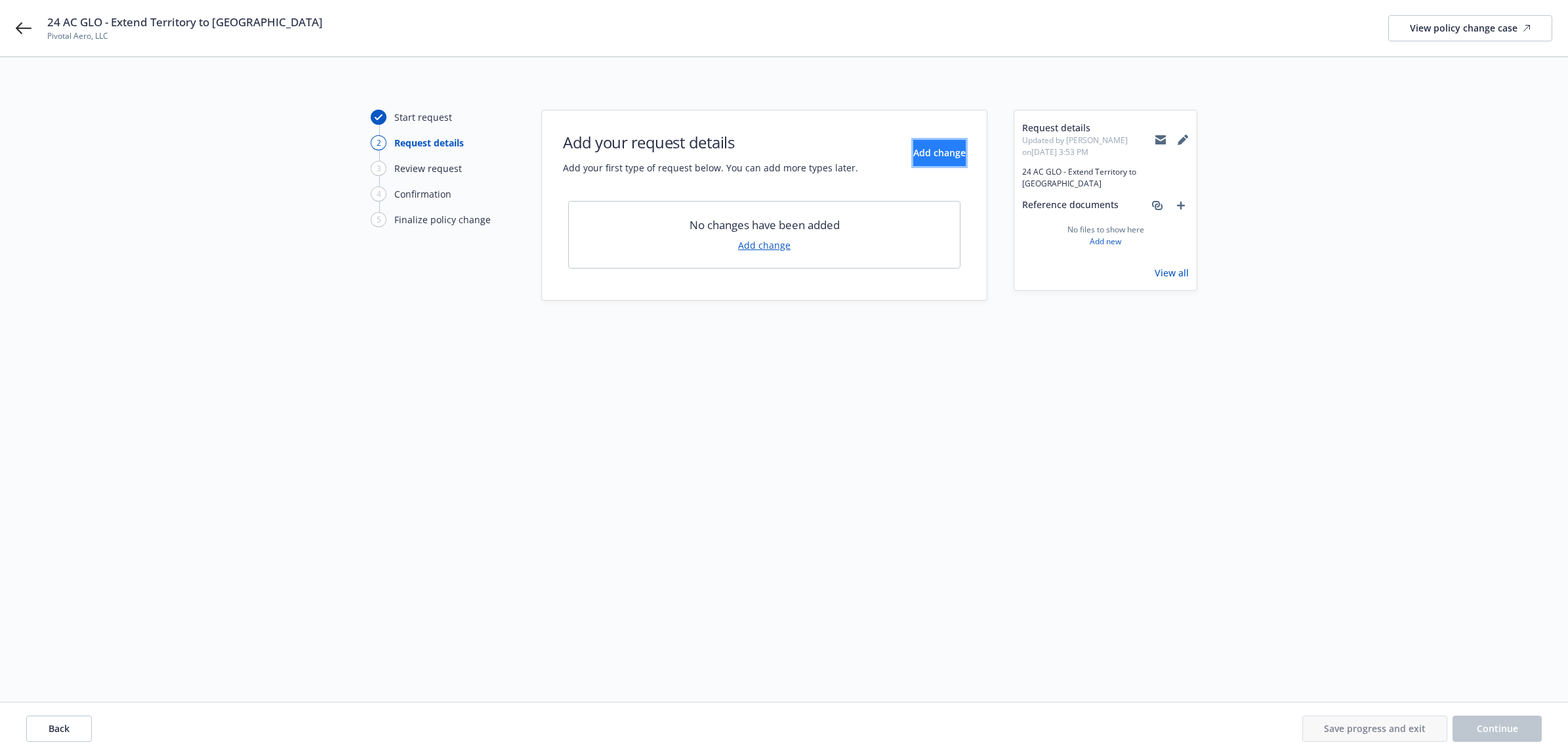
click at [913, 152] on span "Add change" at bounding box center [939, 153] width 52 height 13
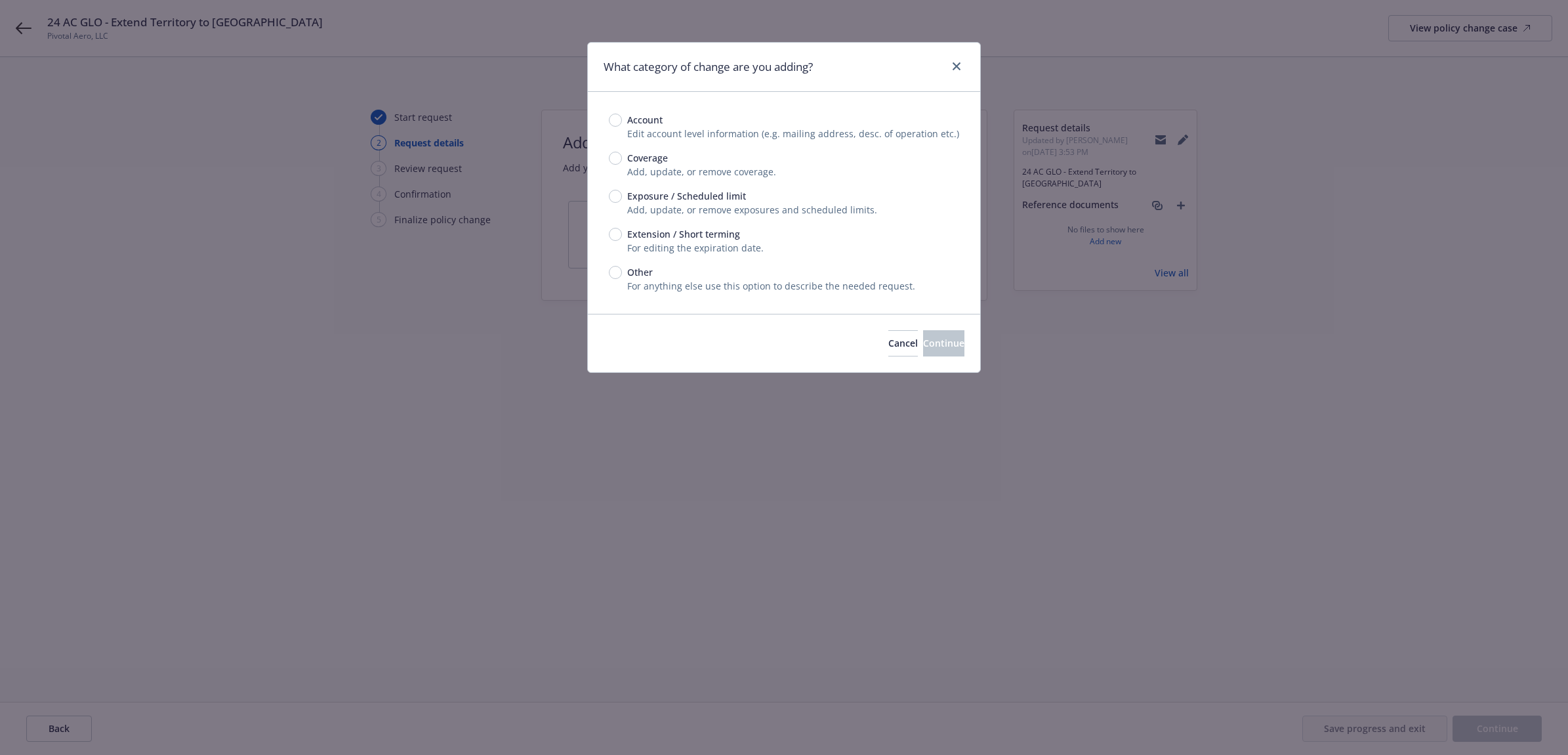
click at [628, 155] on span "Coverage" at bounding box center [647, 157] width 41 height 14
click at [622, 155] on input "Coverage" at bounding box center [615, 158] width 13 height 13
radio input "true"
click at [923, 346] on span "Continue" at bounding box center [944, 343] width 42 height 13
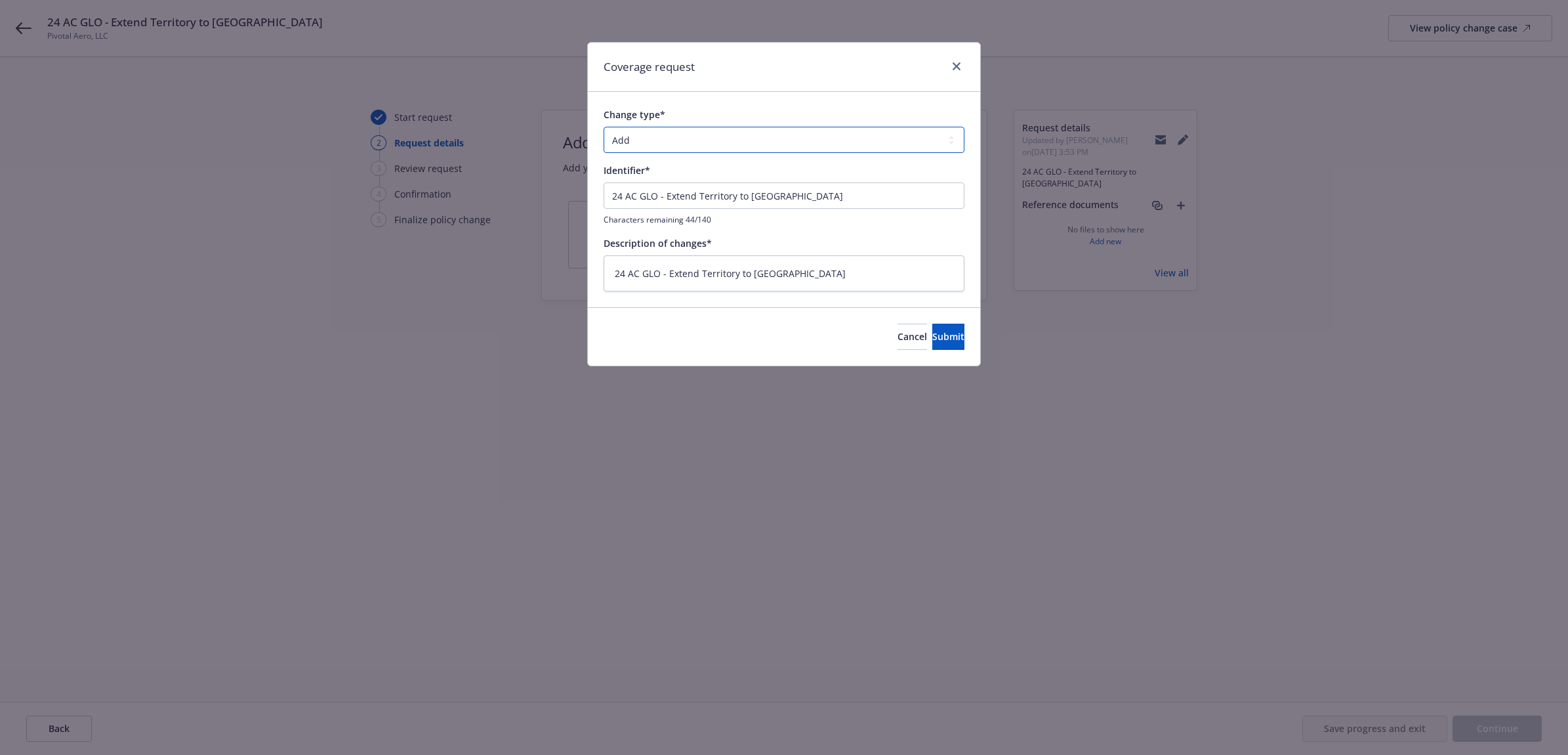
click at [701, 140] on select "Add Audit Change Remove" at bounding box center [784, 139] width 361 height 26
click at [933, 338] on span "Submit" at bounding box center [949, 336] width 32 height 13
type textarea "x"
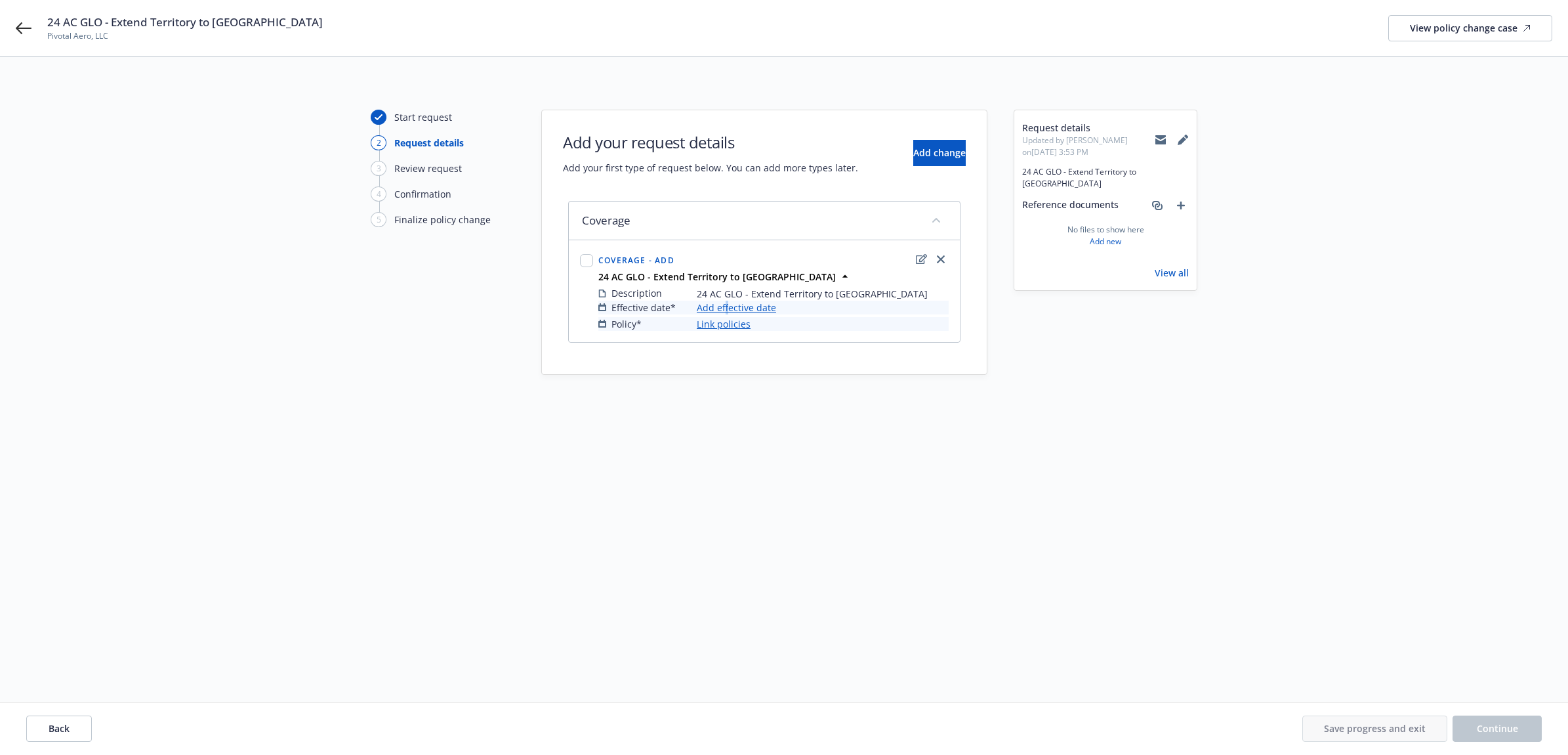
click at [727, 305] on link "Add effective date" at bounding box center [736, 307] width 80 height 14
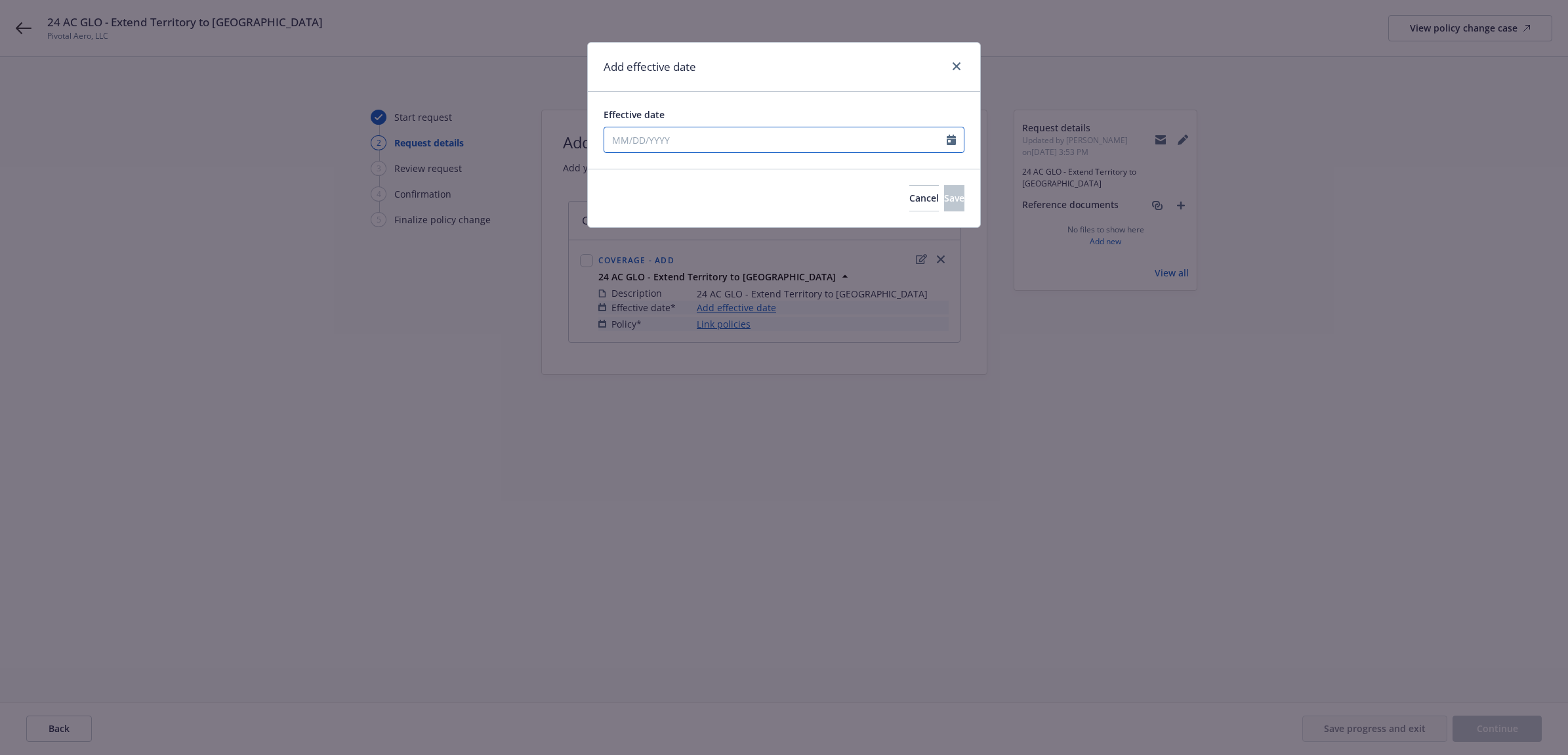
drag, startPoint x: 727, startPoint y: 305, endPoint x: 651, endPoint y: 141, distance: 180.8
click at [651, 141] on input "Effective date" at bounding box center [776, 139] width 343 height 25
select select "8"
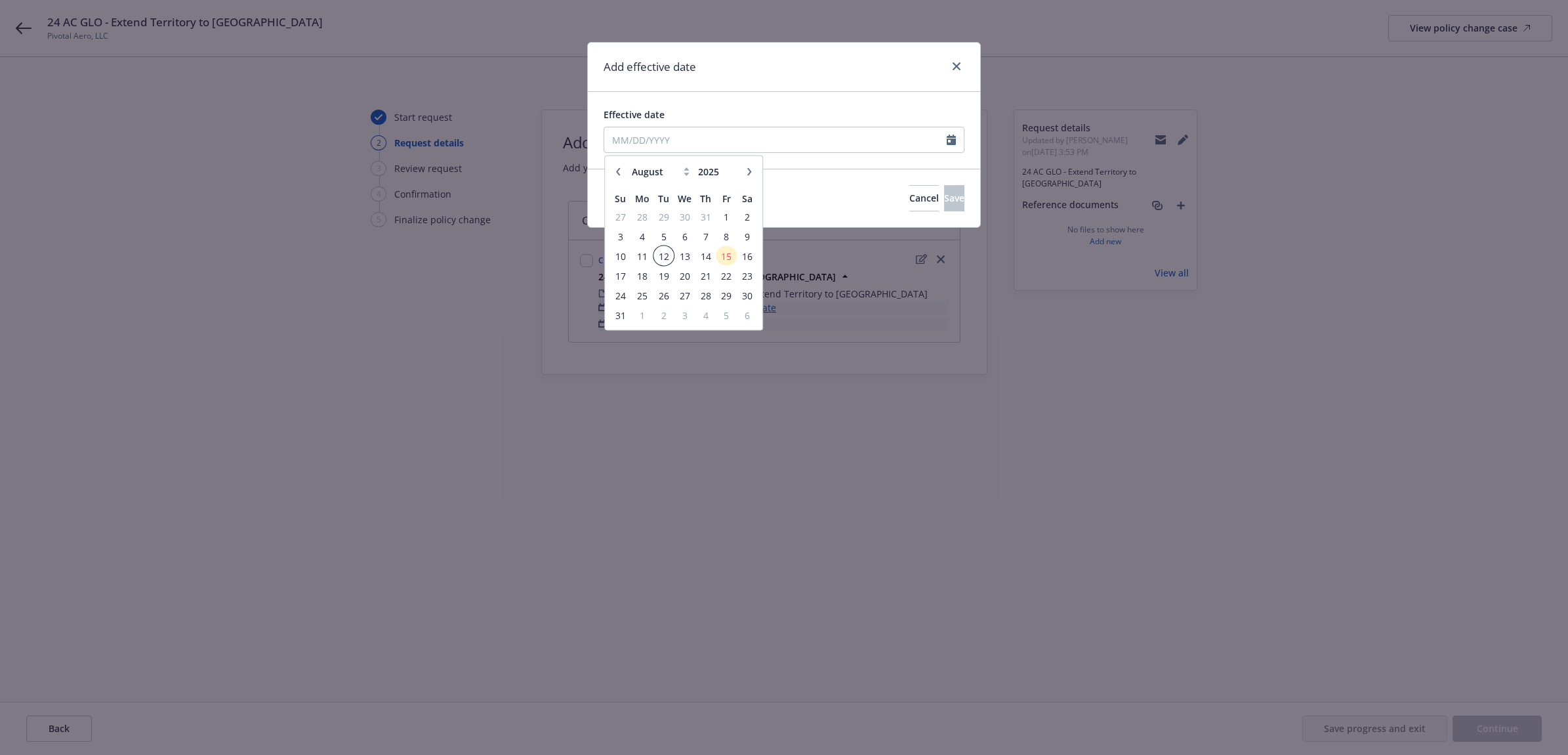
click at [663, 251] on span "12" at bounding box center [663, 255] width 17 height 17
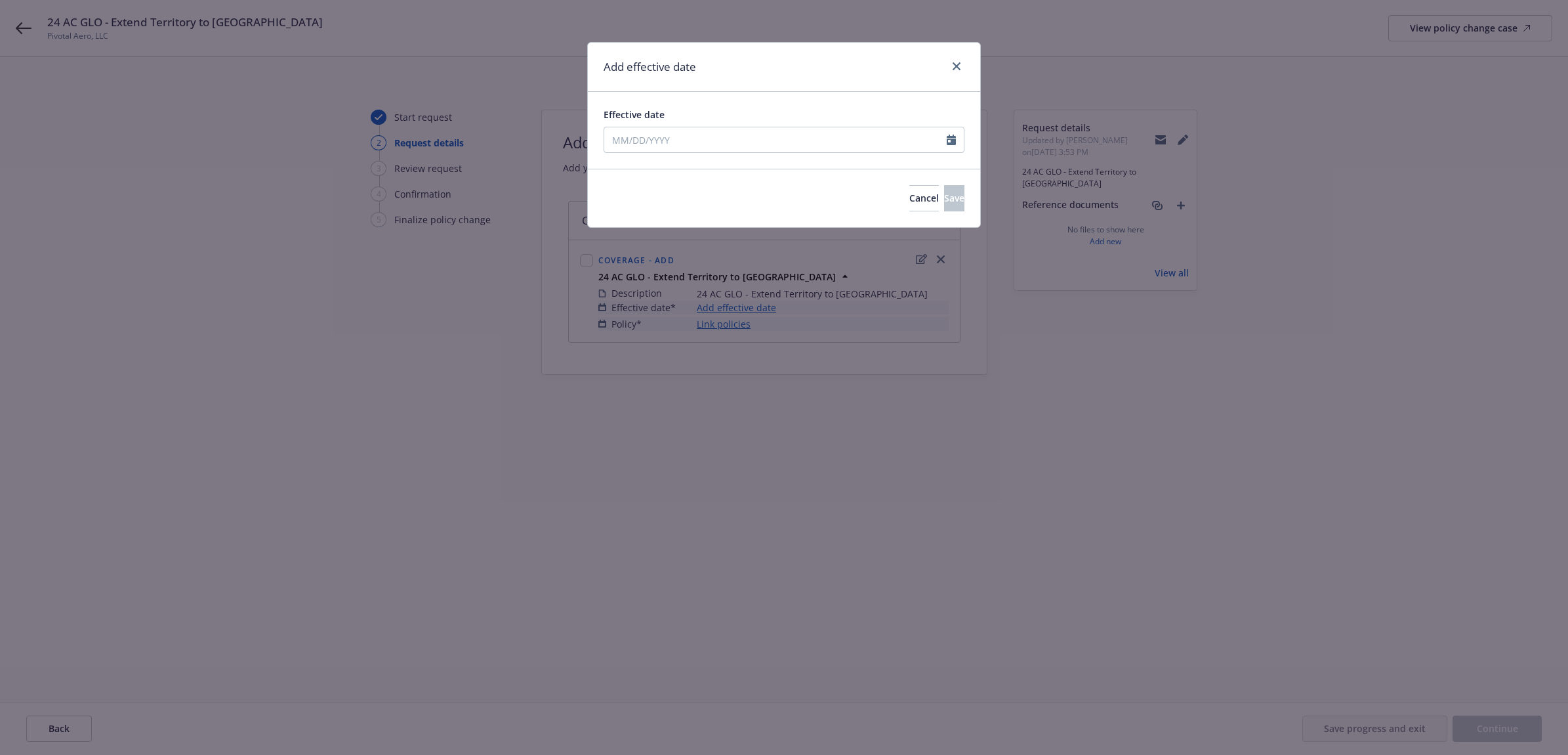
type input "08/12/2025"
click at [909, 192] on div "Cancel Save" at bounding box center [937, 198] width 55 height 26
click at [944, 196] on button "Save" at bounding box center [954, 198] width 20 height 26
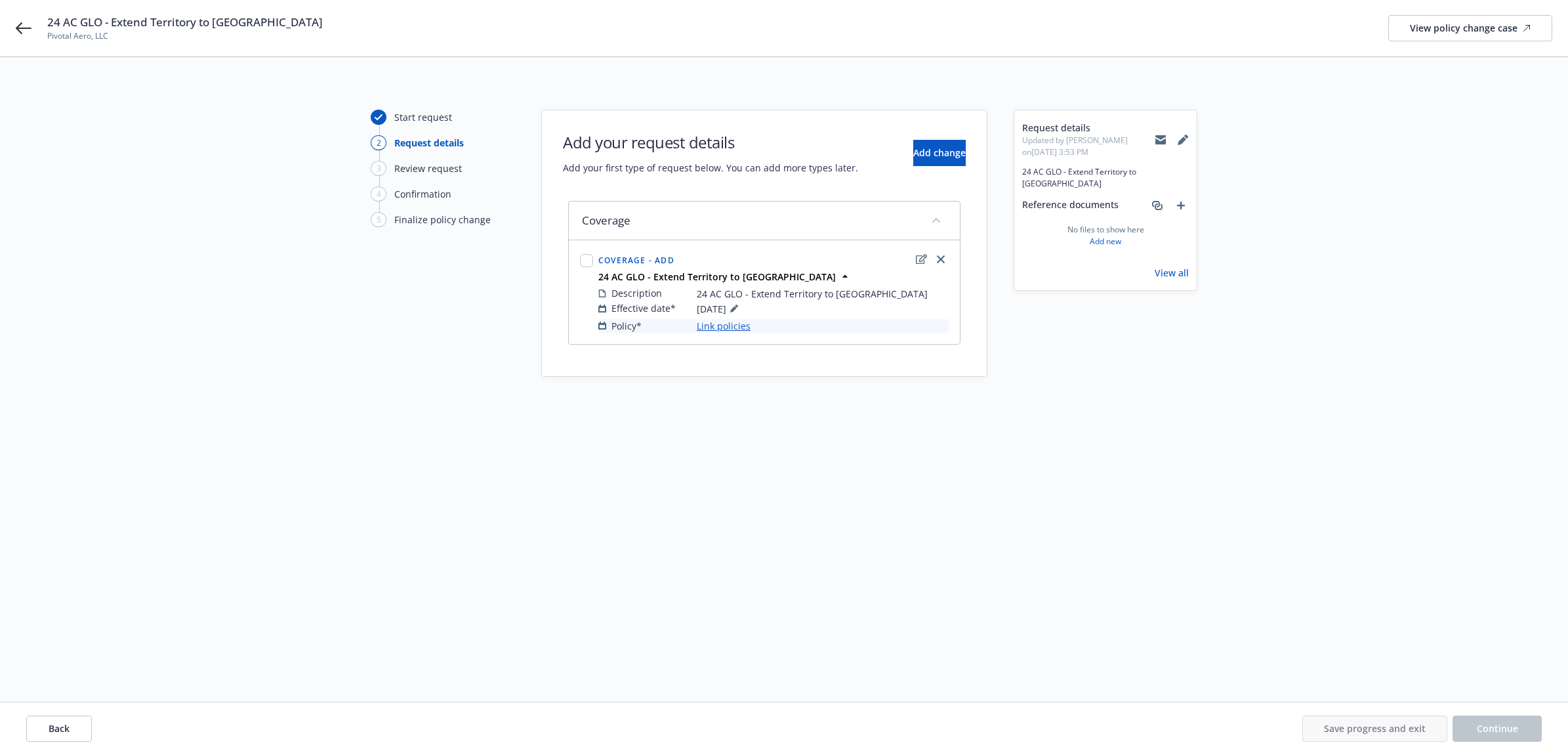
click at [726, 320] on link "Link policies" at bounding box center [724, 326] width 54 height 14
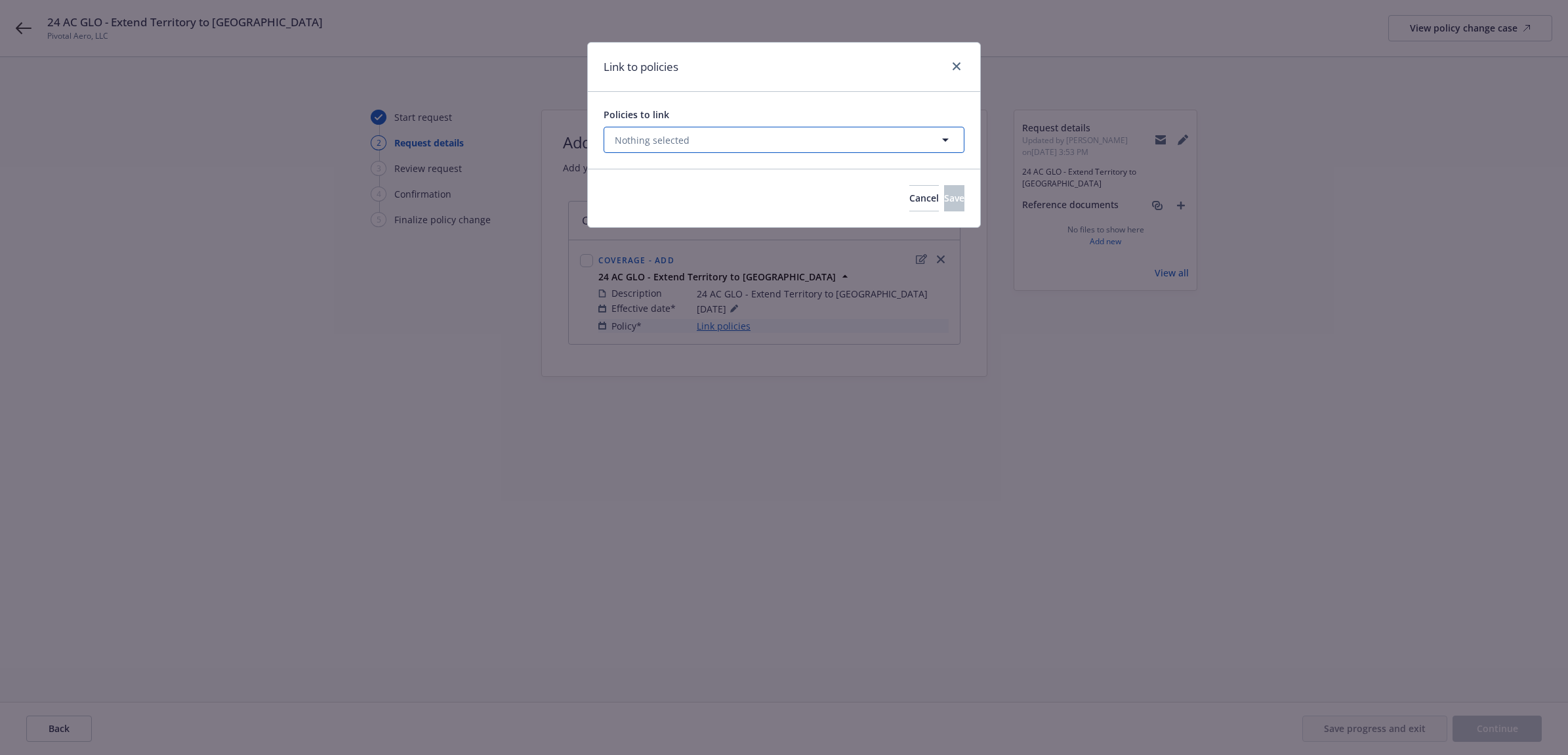
click at [742, 148] on button "Nothing selected" at bounding box center [784, 139] width 361 height 26
select select "ACTIVE"
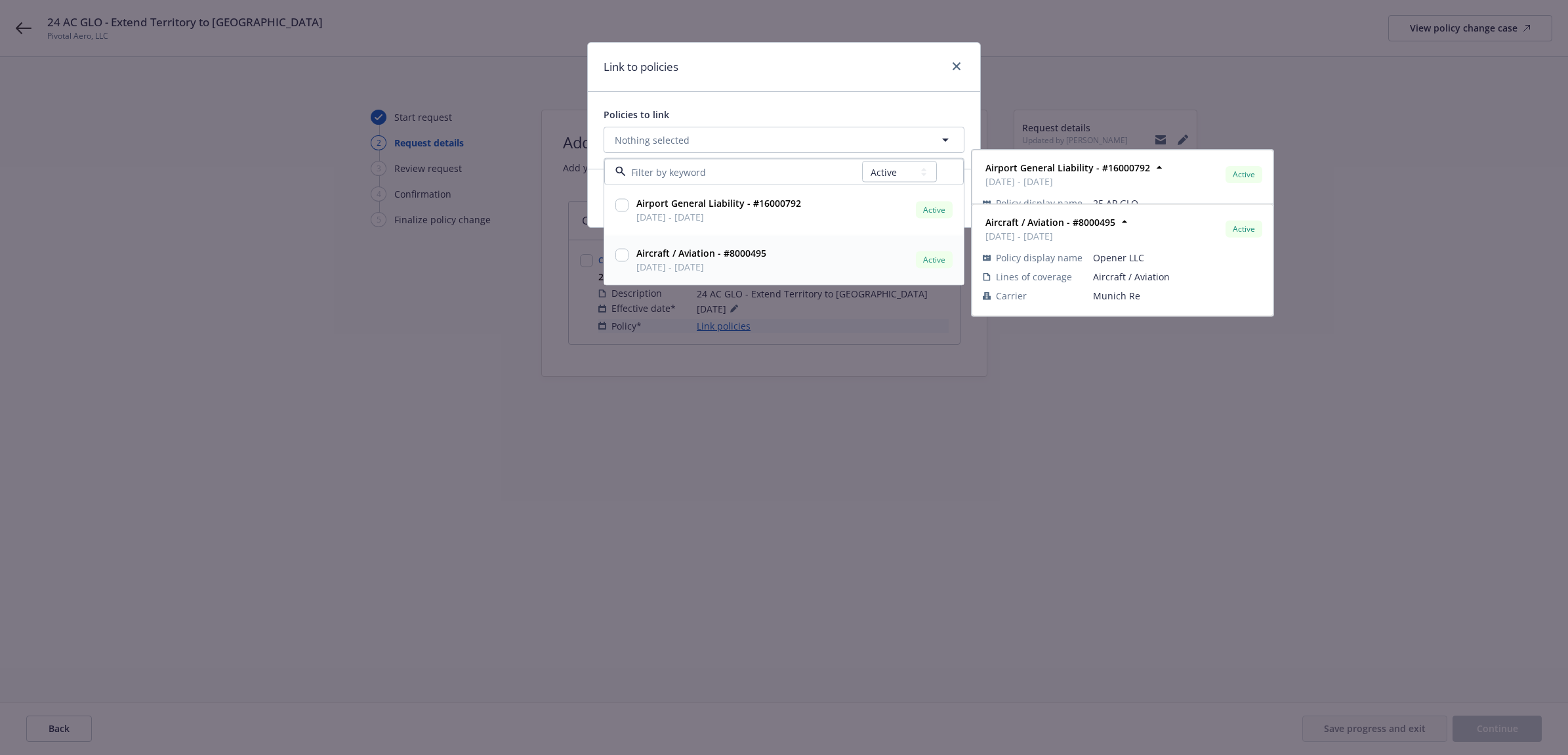
click at [736, 261] on span "12/31/2024 - 12/31/2025" at bounding box center [702, 267] width 130 height 14
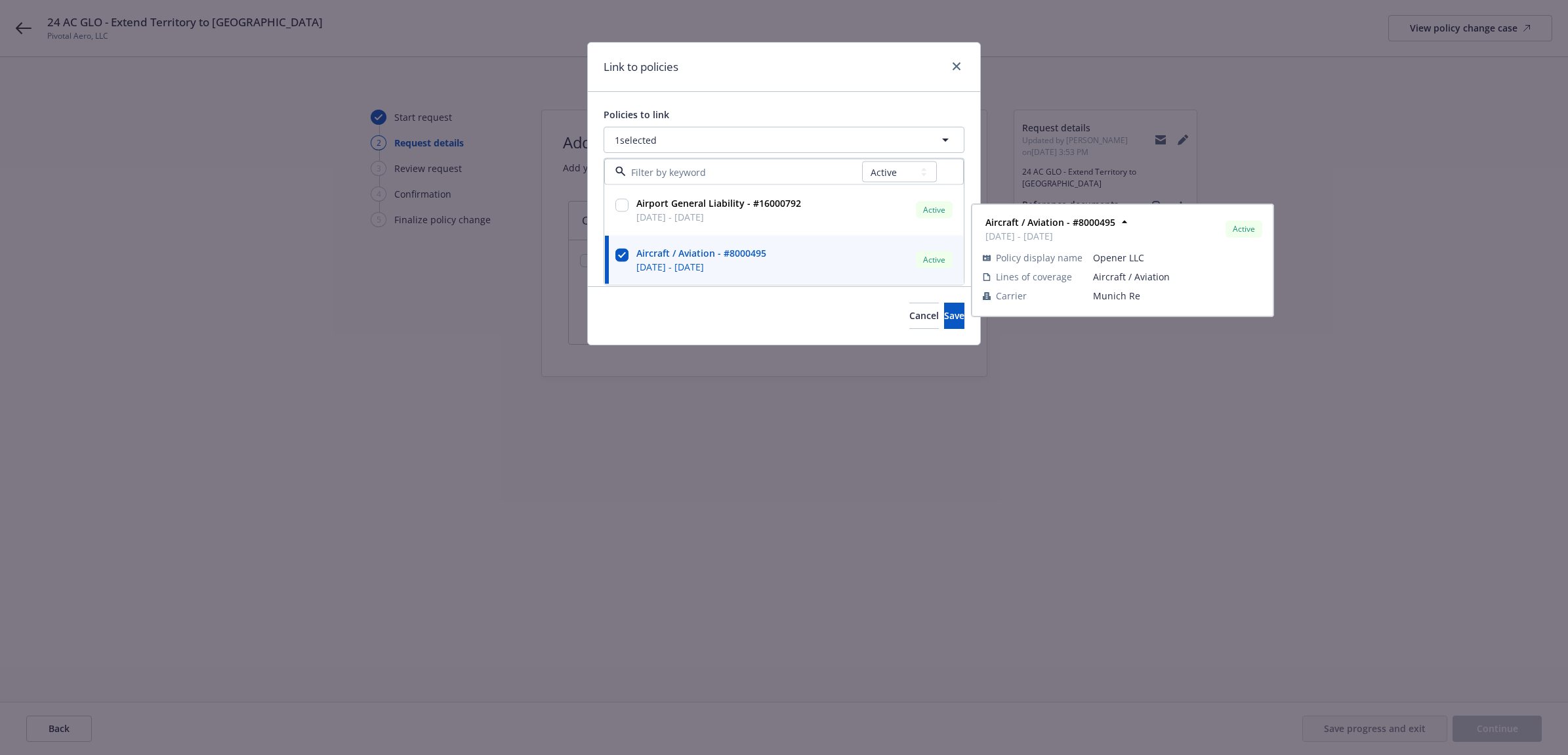
checkbox input "true"
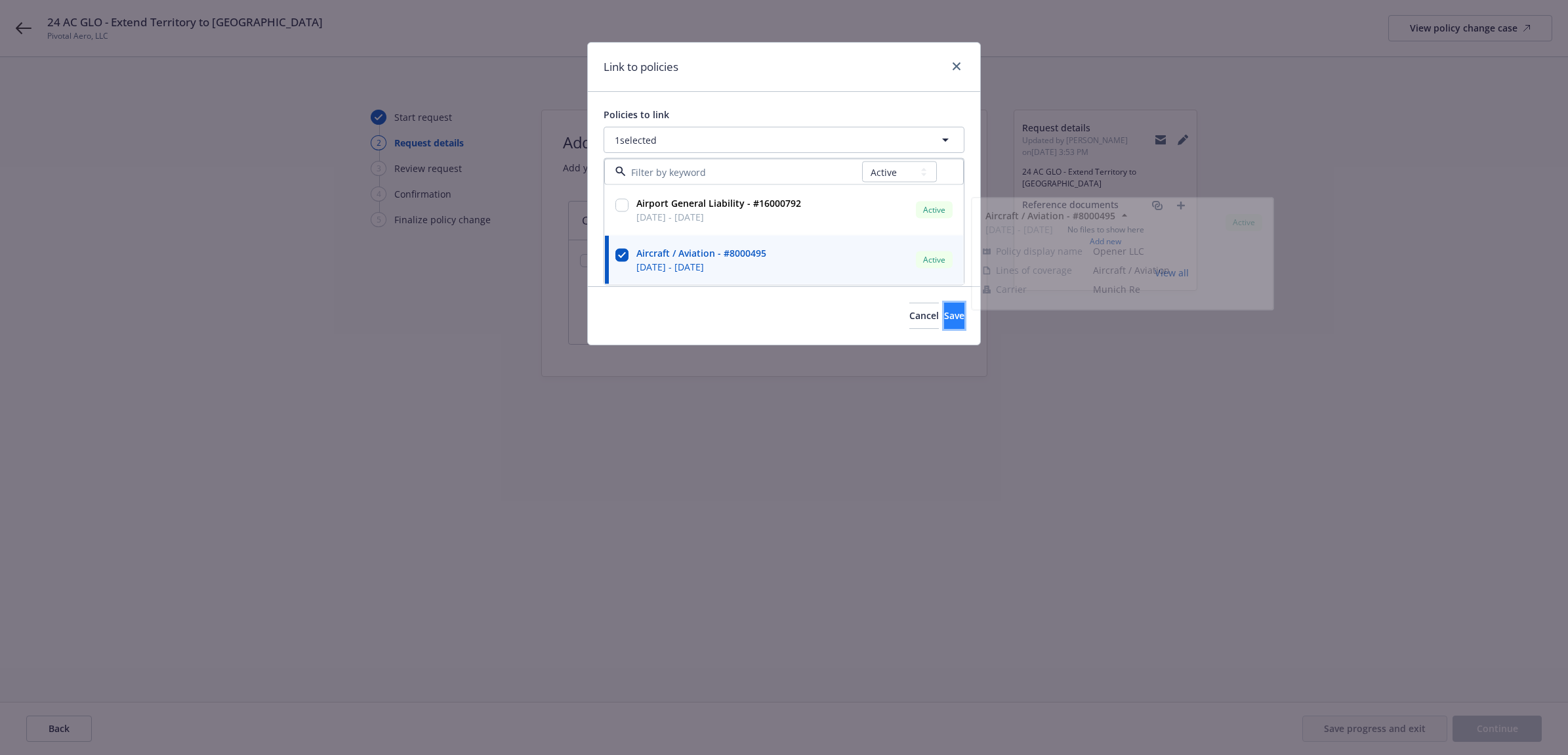
click at [944, 320] on span "Save" at bounding box center [954, 316] width 20 height 13
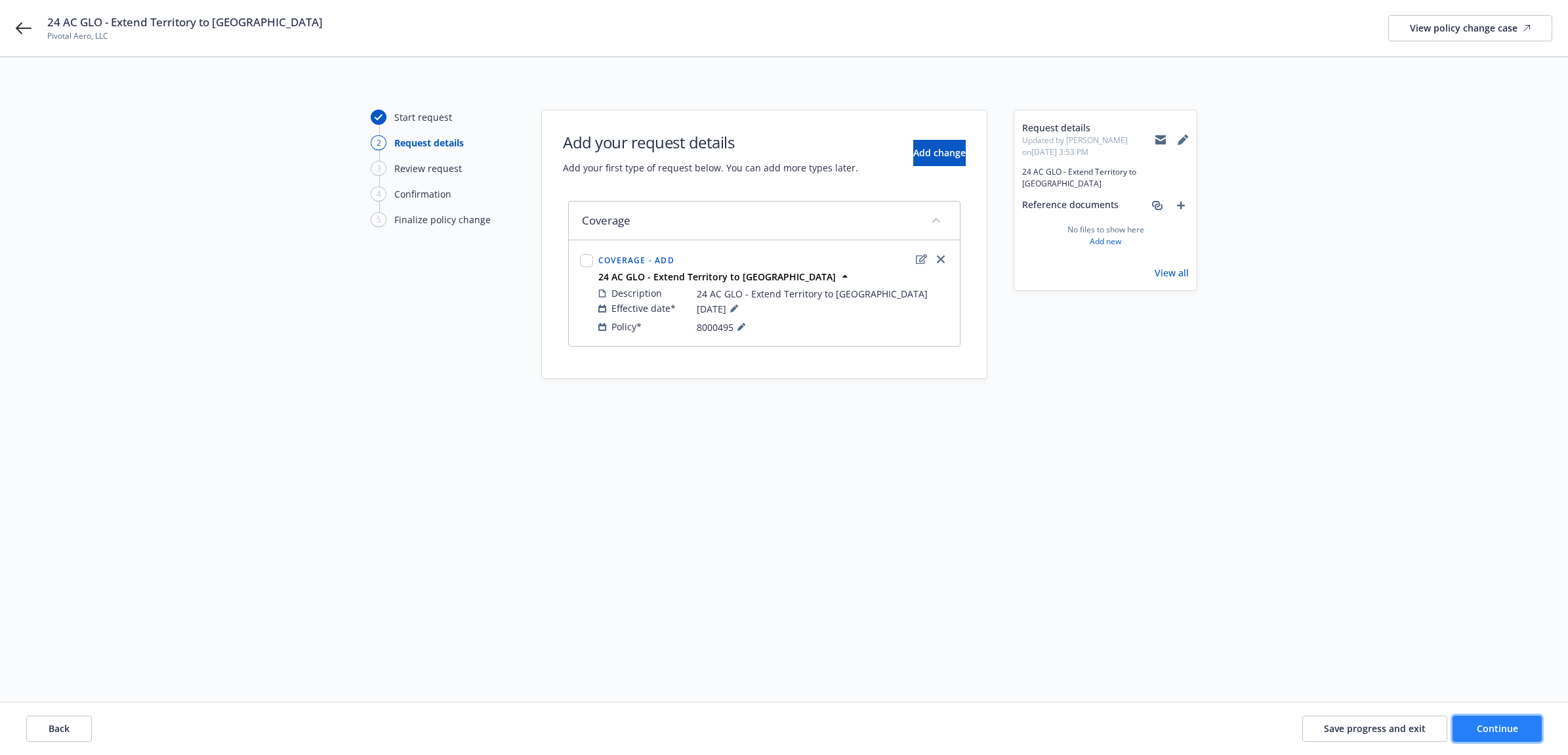
click at [1527, 740] on button "Continue" at bounding box center [1497, 728] width 89 height 26
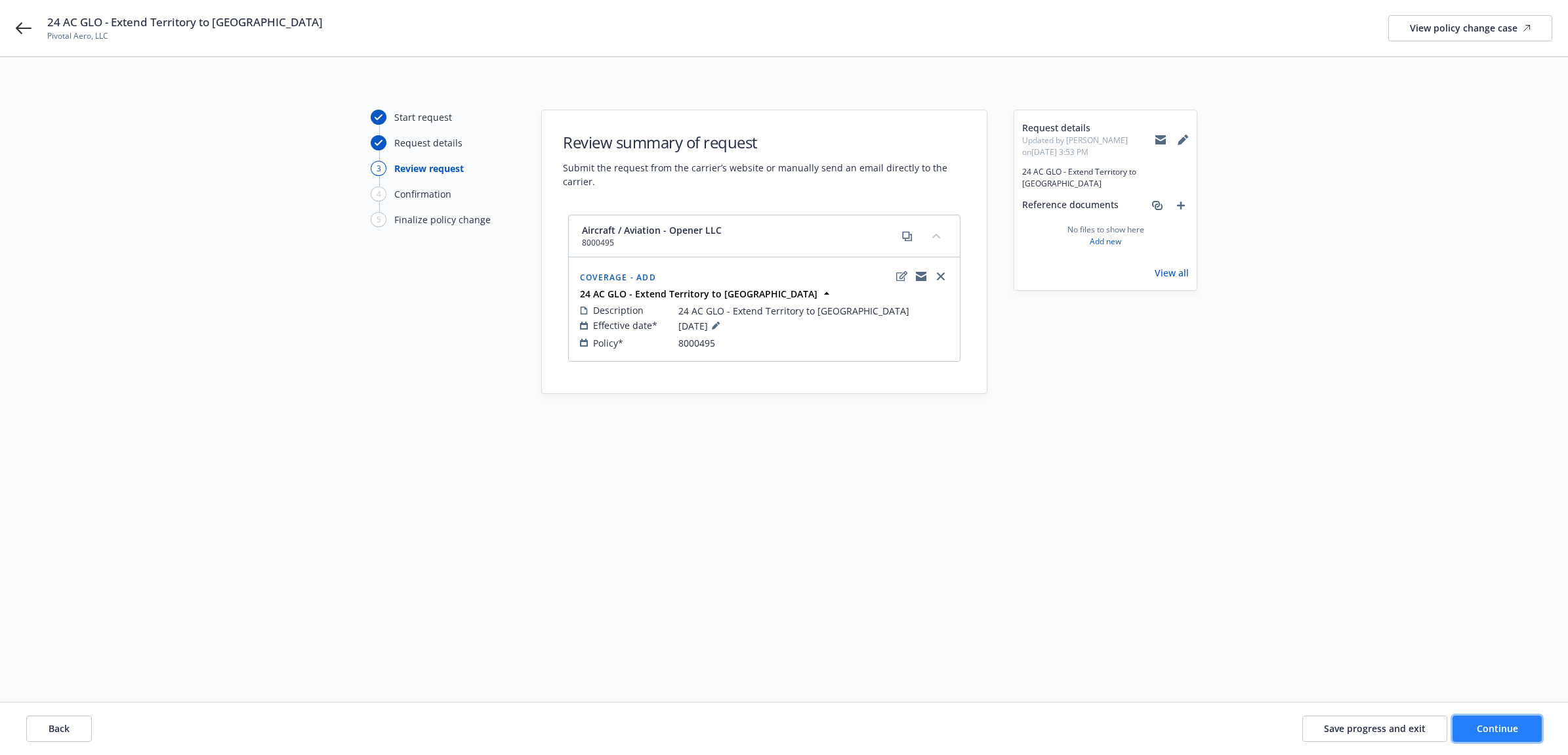
click at [1501, 733] on span "Continue" at bounding box center [1498, 728] width 42 height 13
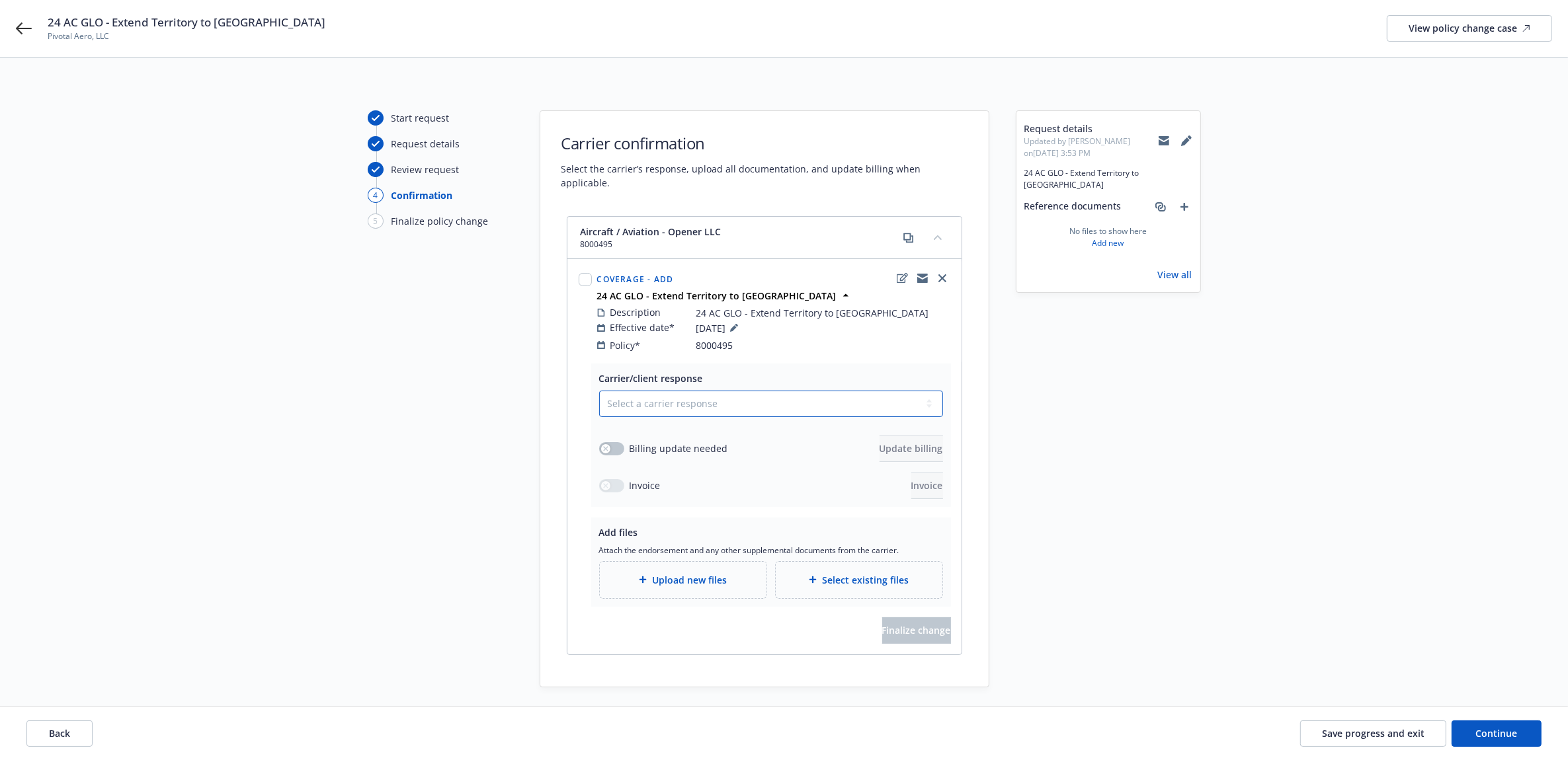
drag, startPoint x: 681, startPoint y: 379, endPoint x: 677, endPoint y: 393, distance: 14.6
click at [681, 390] on select "Select a carrier response Accepted Accepted with revision No endorsement needed…" at bounding box center [771, 403] width 344 height 26
select select "ACCEPTED"
click at [599, 390] on select "Select a carrier response Accepted Accepted with revision No endorsement needed…" at bounding box center [771, 403] width 344 height 26
click at [853, 573] on span "Select existing files" at bounding box center [865, 580] width 86 height 14
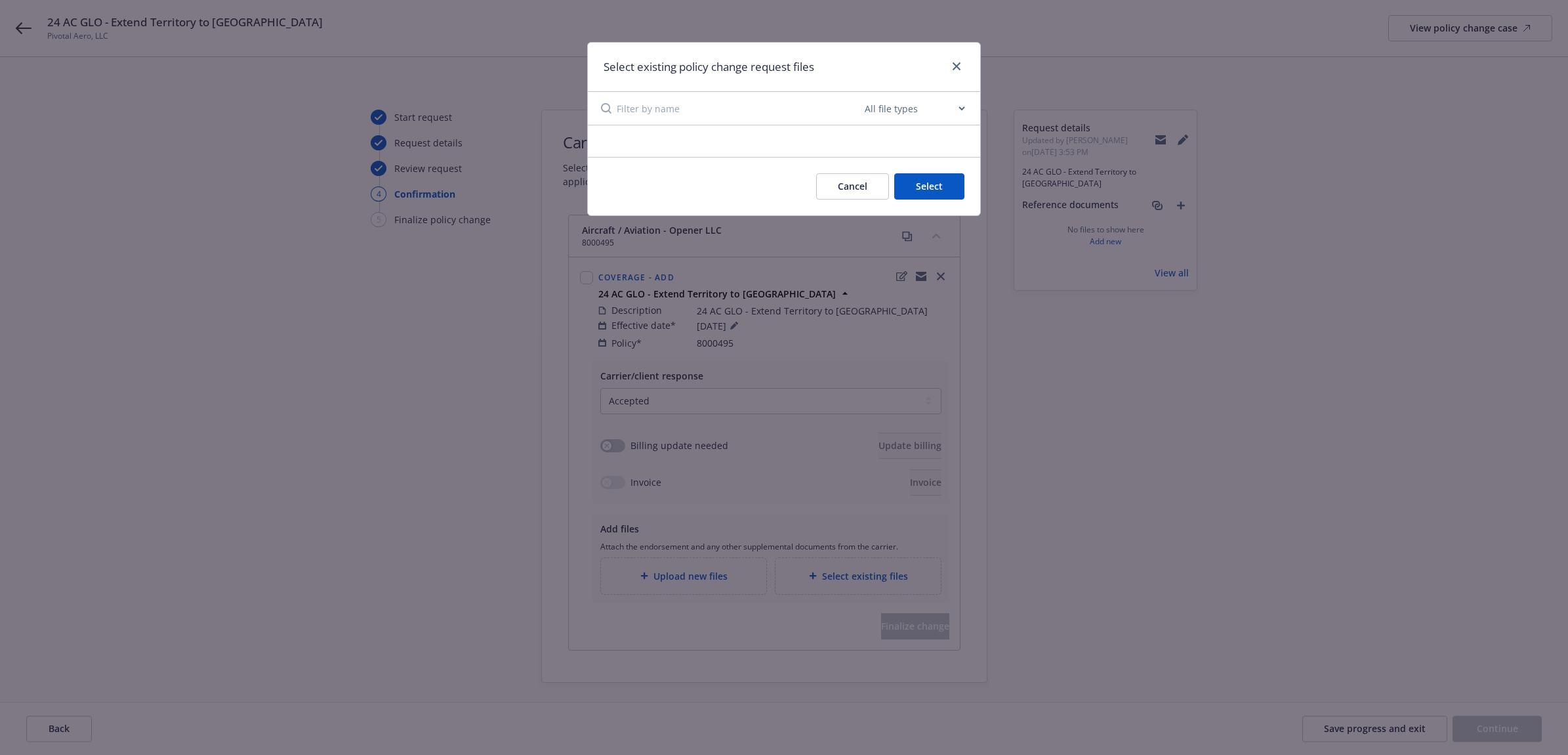
click at [865, 188] on button "Cancel" at bounding box center [852, 186] width 73 height 26
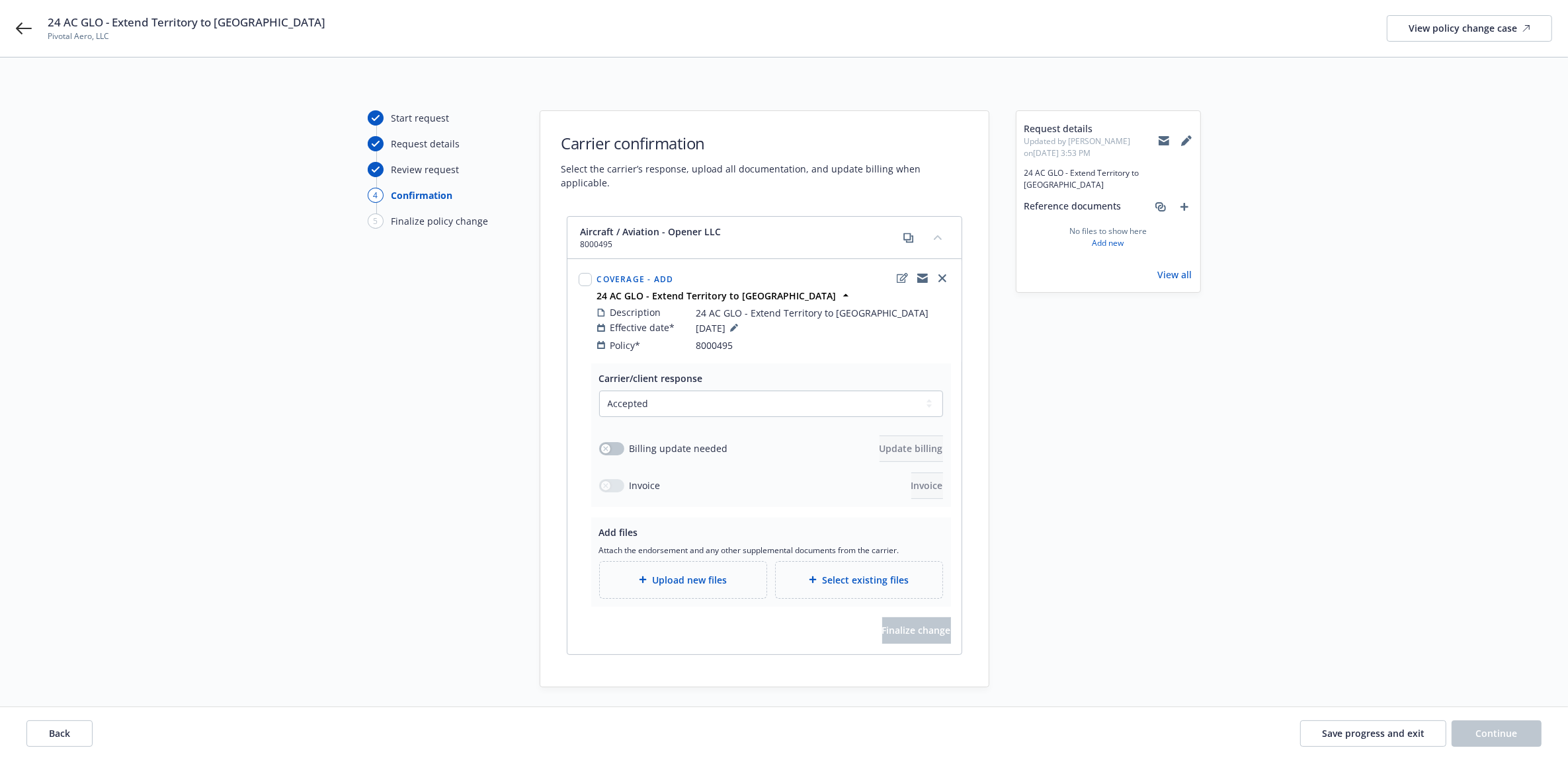
click at [791, 579] on div "Select existing files" at bounding box center [859, 580] width 167 height 36
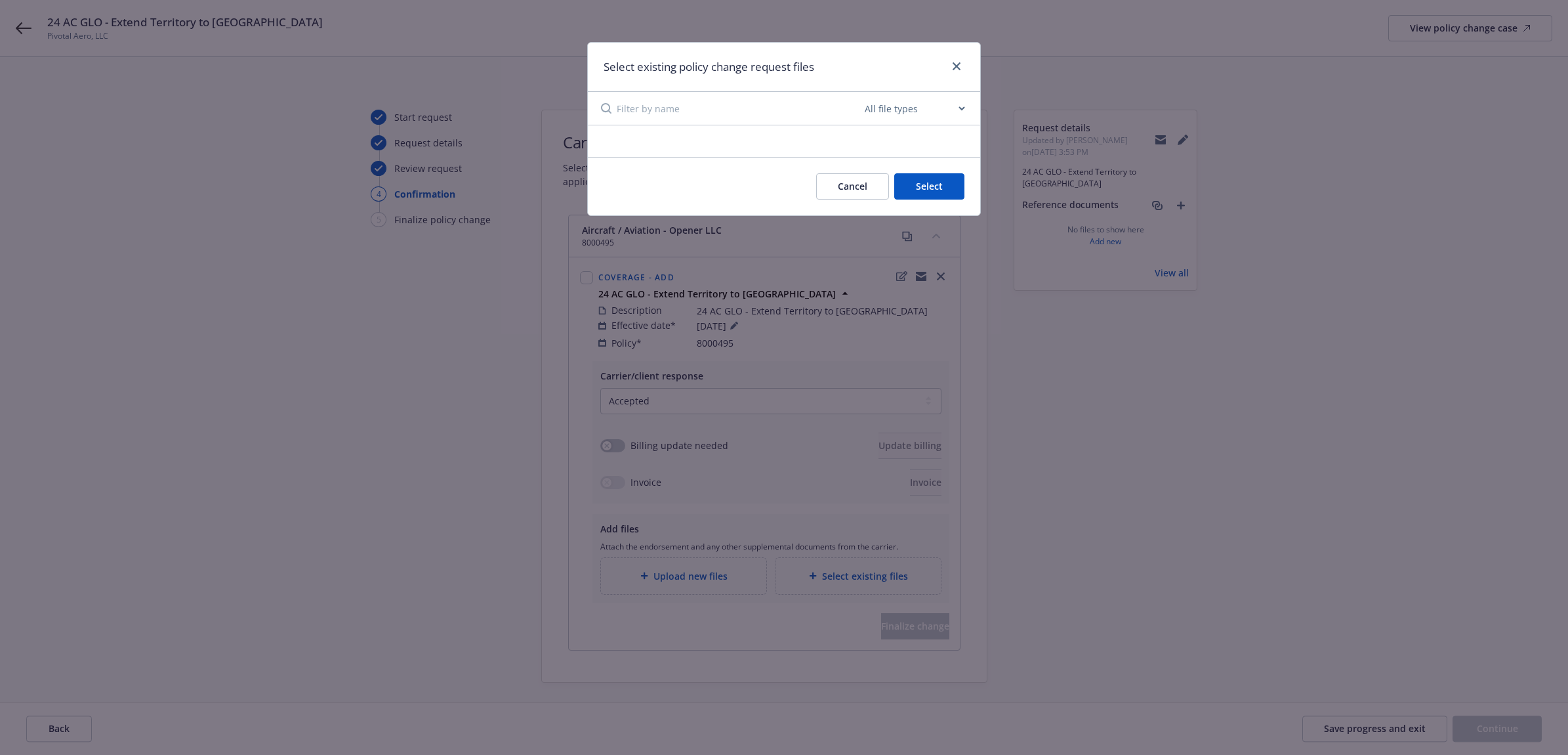
click at [860, 113] on input at bounding box center [739, 108] width 246 height 33
click at [957, 109] on select "All file types Agreements Allocations Annual Service Cycle - Financial snapshot…" at bounding box center [915, 108] width 105 height 26
select select "Annual Service Cycle - Renewal"
click at [862, 95] on select "All file types Agreements Allocations Annual Service Cycle - Financial snapshot…" at bounding box center [915, 108] width 105 height 26
click at [962, 112] on select "All file types Agreements Allocations Annual Service Cycle - Financial snapshot…" at bounding box center [915, 108] width 105 height 26
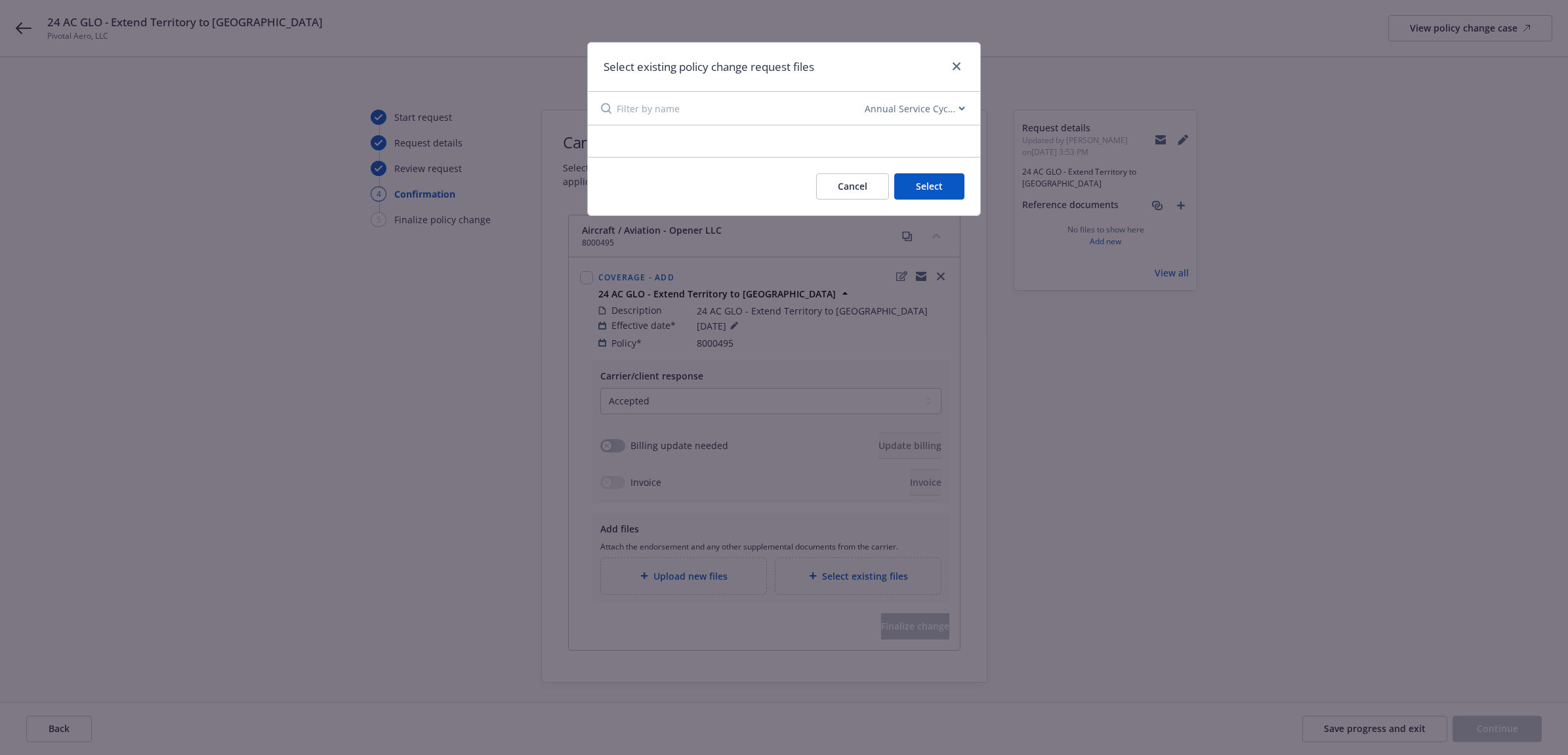
drag, startPoint x: 687, startPoint y: 119, endPoint x: 724, endPoint y: 129, distance: 38.3
click at [687, 119] on input at bounding box center [739, 108] width 246 height 33
click at [862, 181] on button "Cancel" at bounding box center [852, 186] width 73 height 26
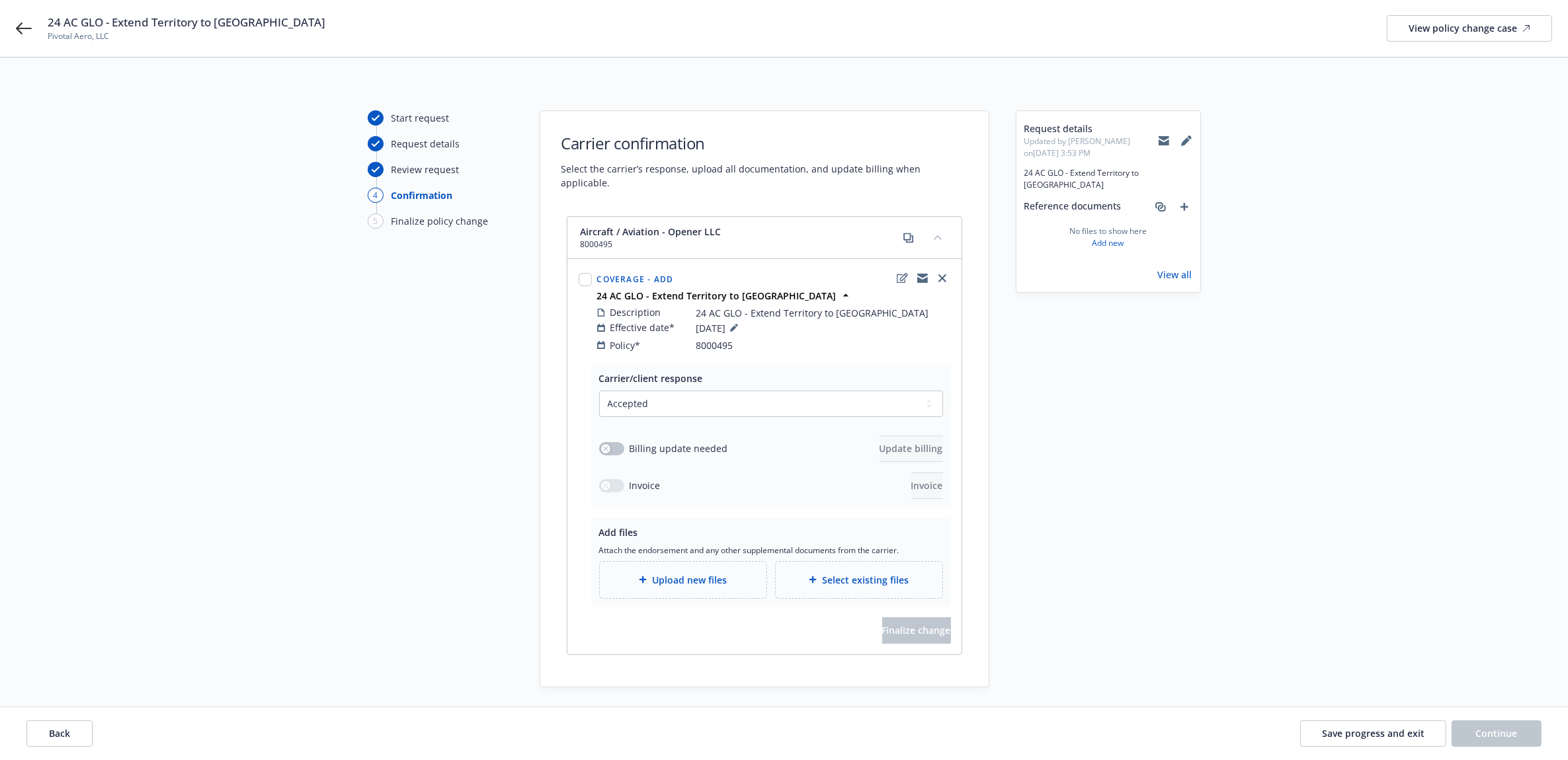
click at [688, 581] on div "Upload new files" at bounding box center [683, 580] width 167 height 36
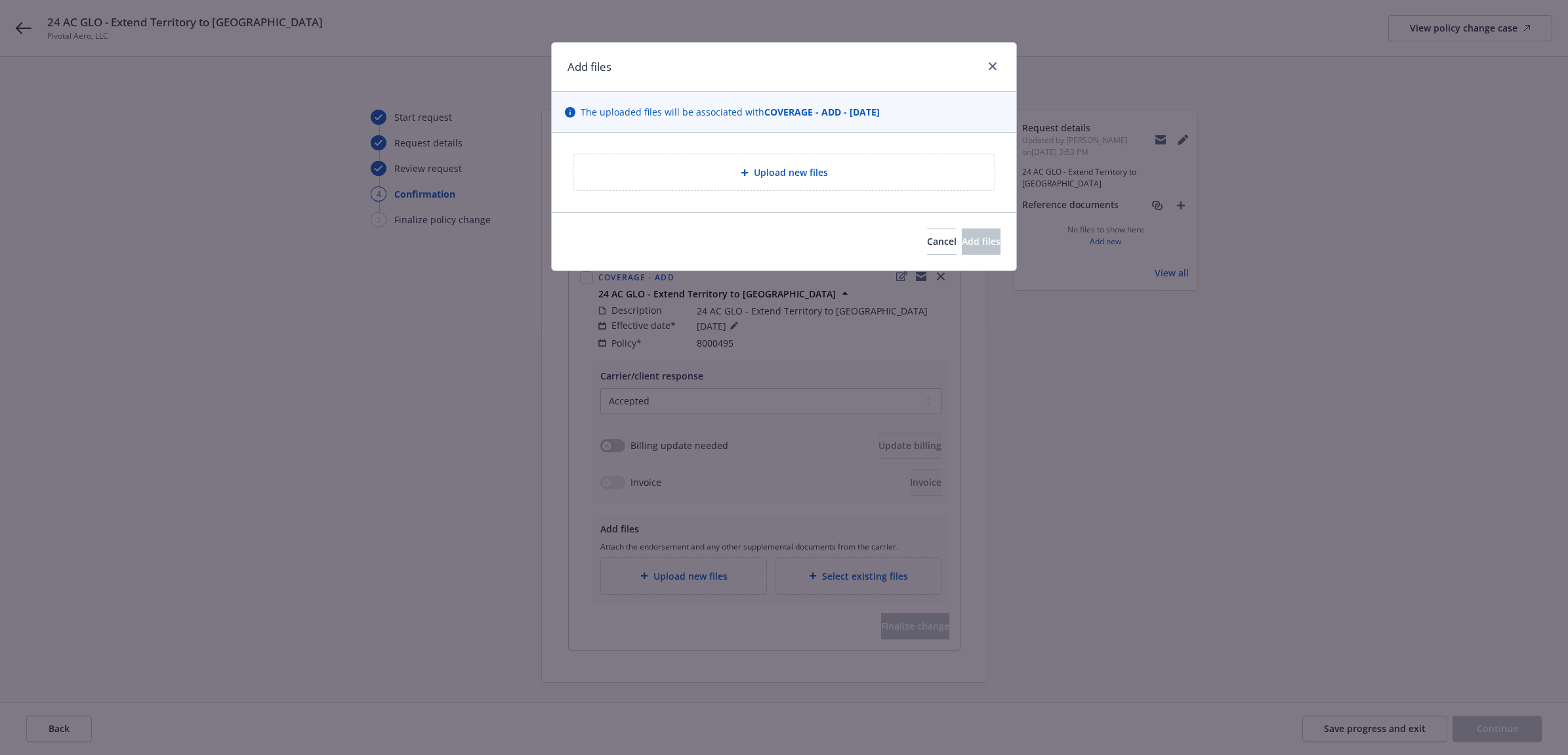
click at [748, 185] on div "Upload new files" at bounding box center [784, 172] width 421 height 36
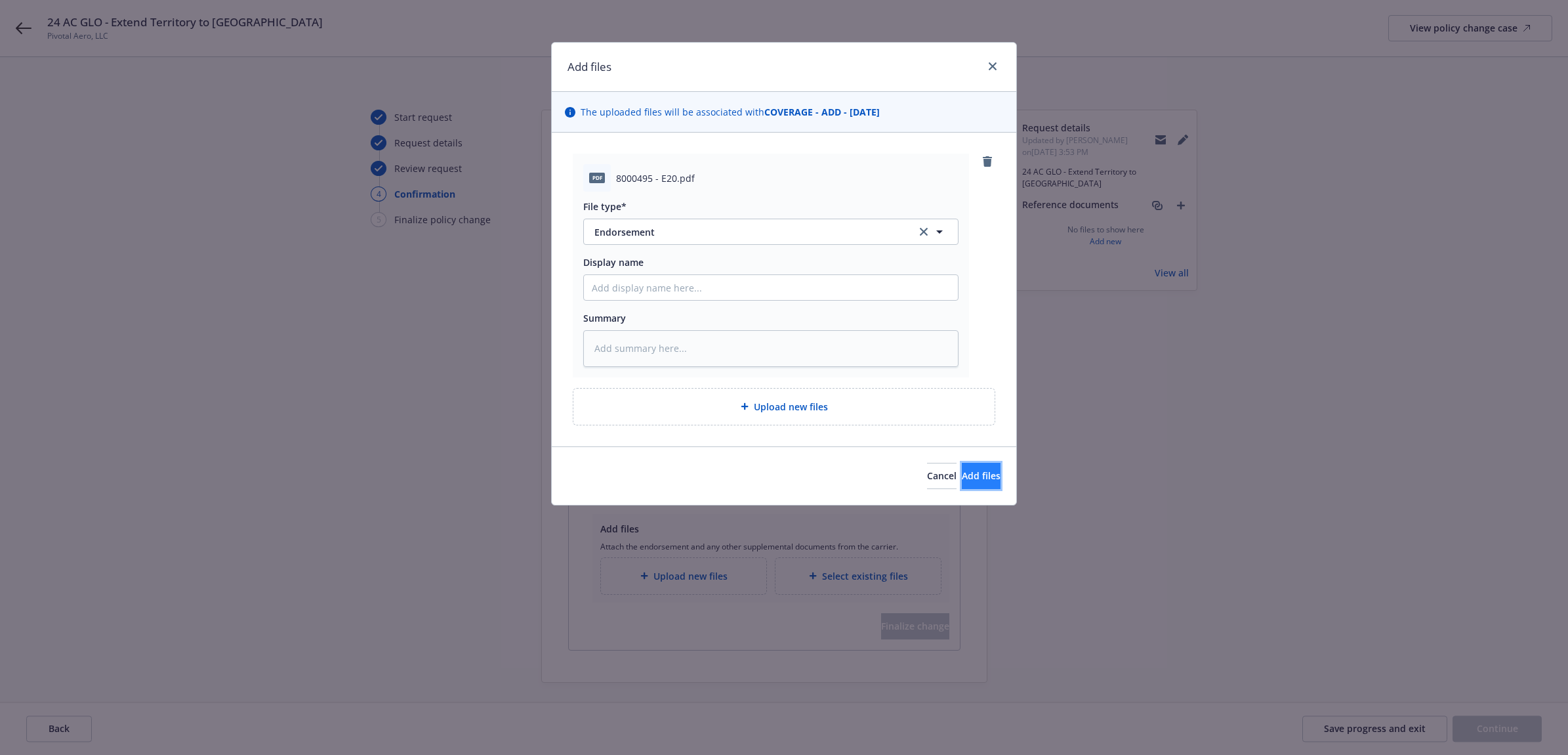
click at [988, 486] on button "Add files" at bounding box center [982, 476] width 39 height 26
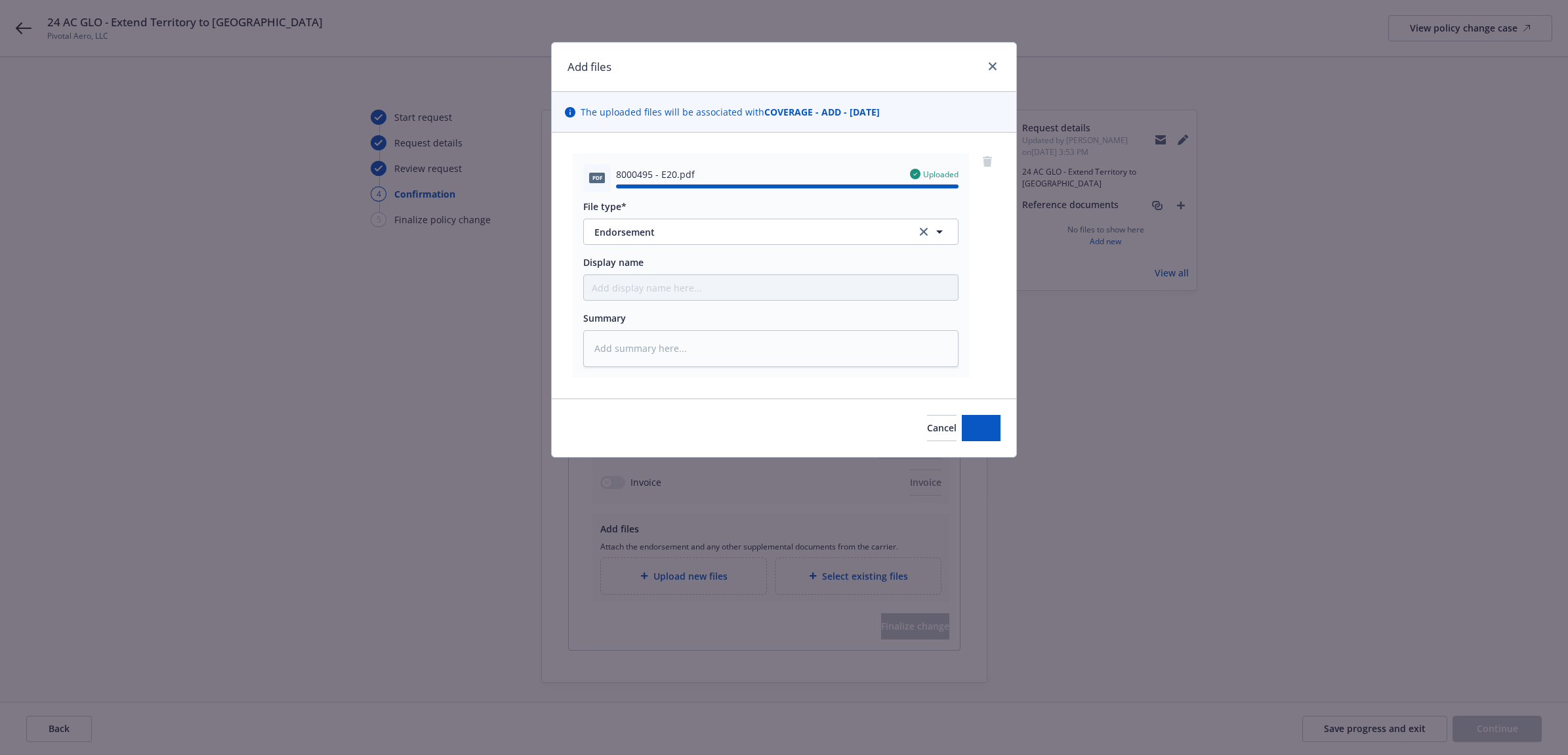
type textarea "x"
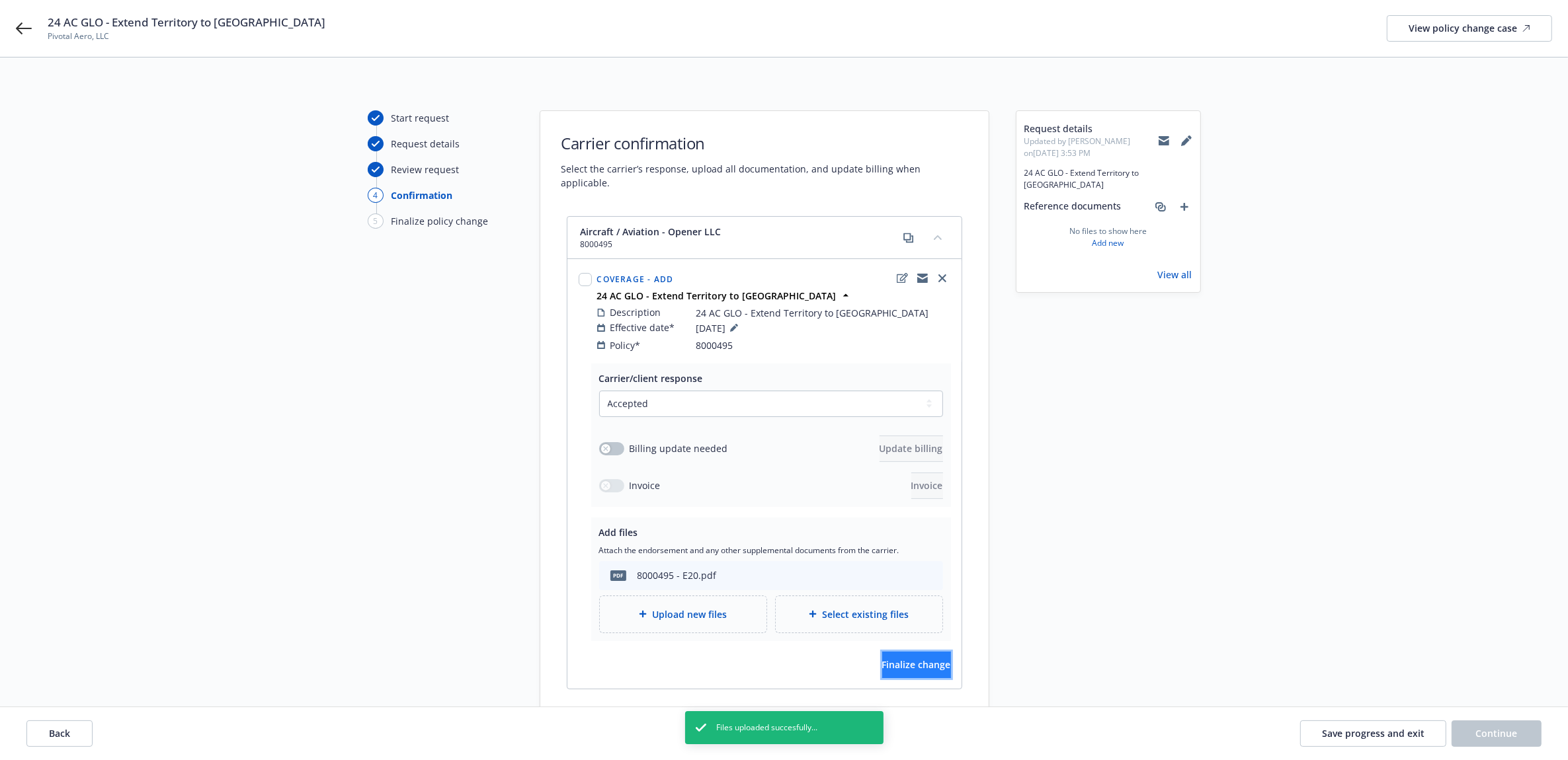
click at [891, 658] on span "Finalize change" at bounding box center [916, 664] width 69 height 13
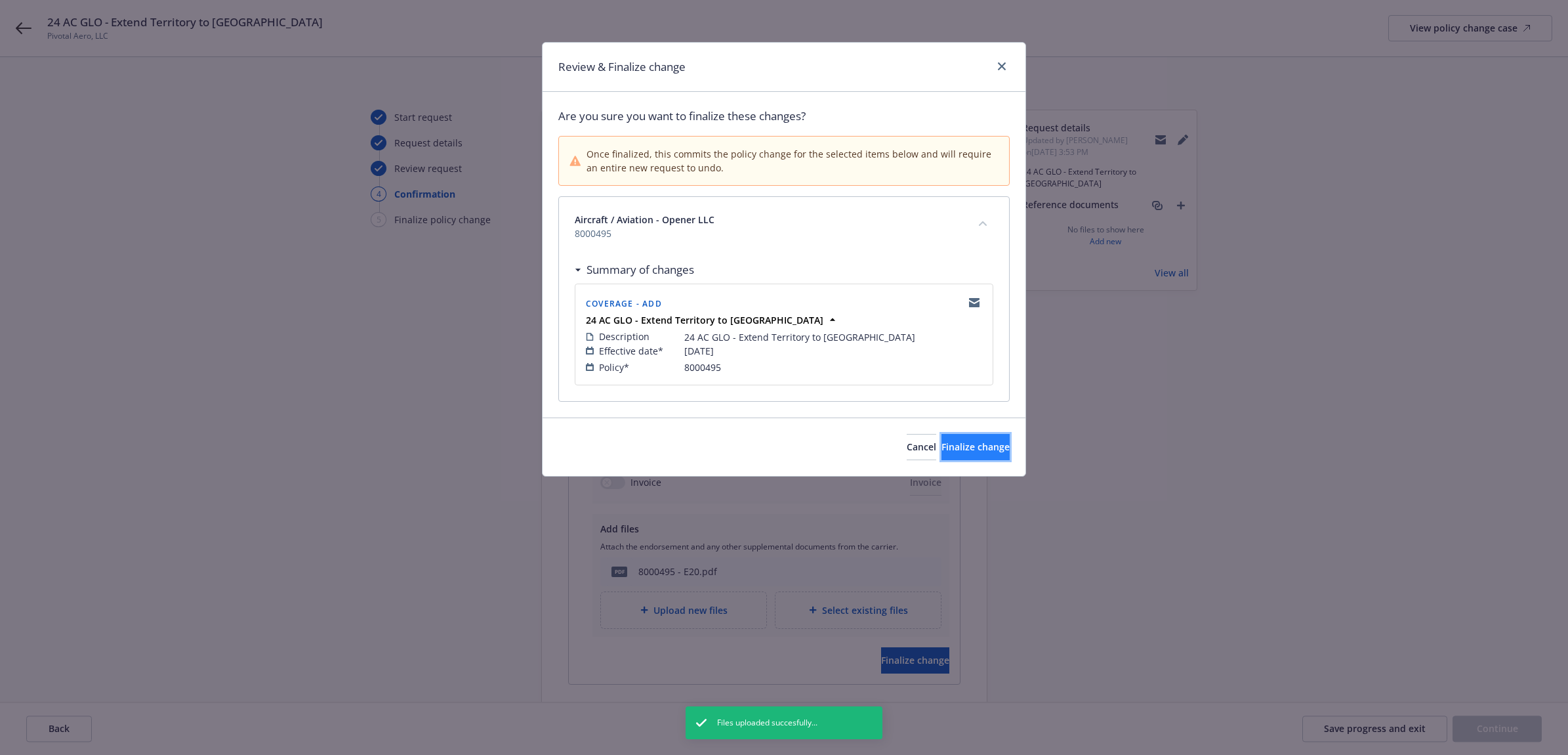
click at [988, 460] on button "Finalize change" at bounding box center [975, 447] width 68 height 26
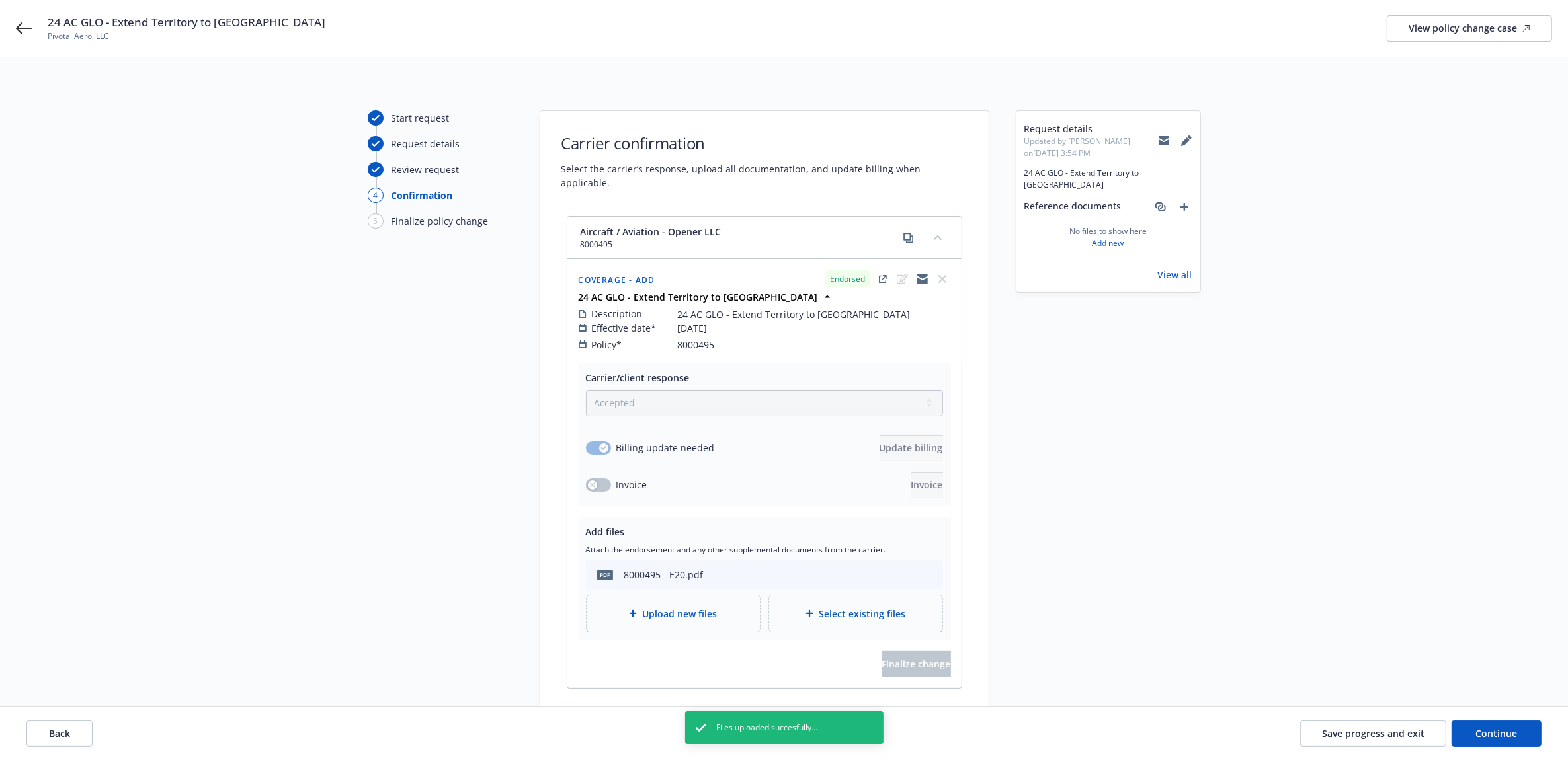
scroll to position [87, 0]
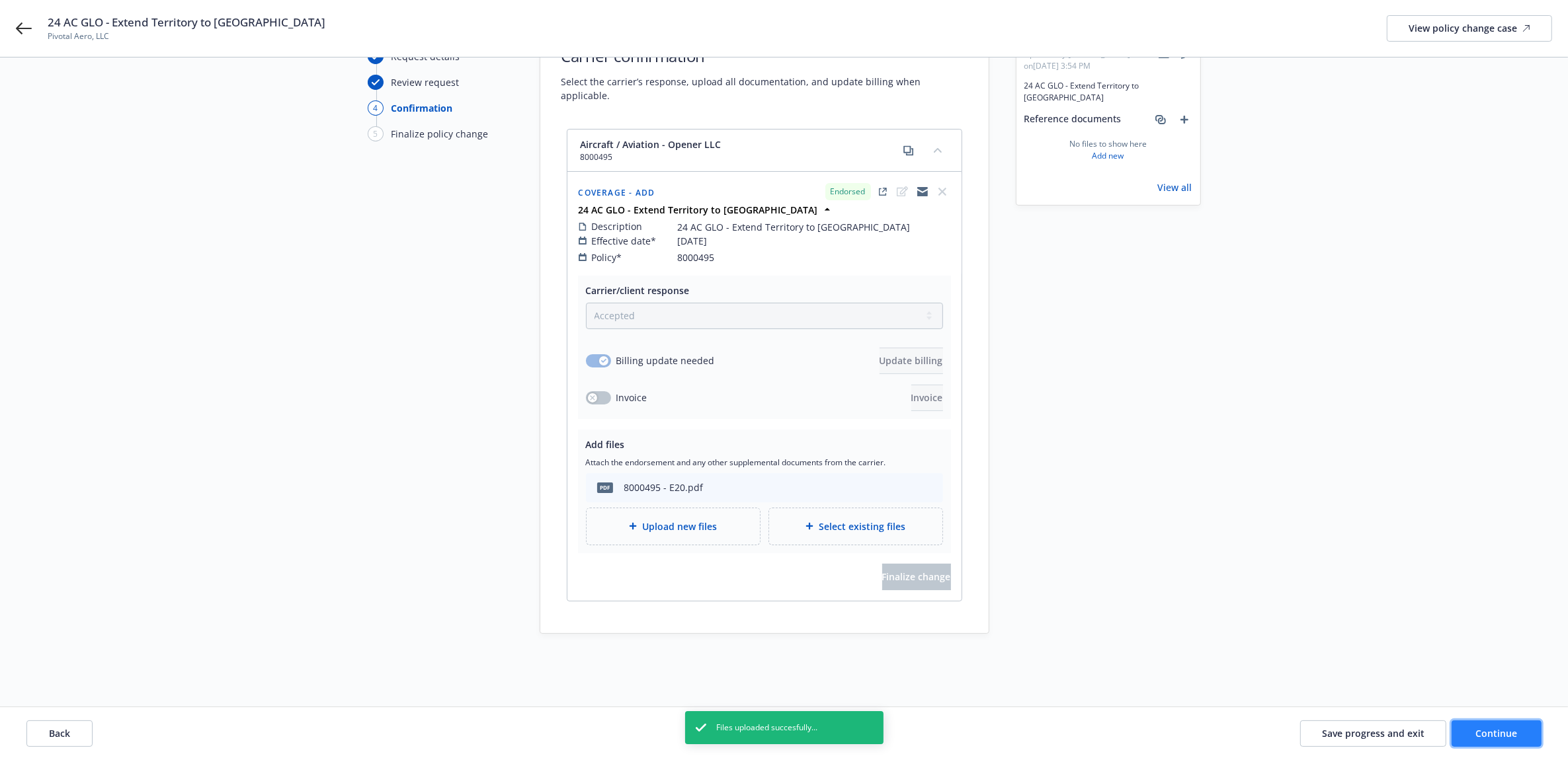
click at [1518, 726] on button "Continue" at bounding box center [1496, 733] width 90 height 26
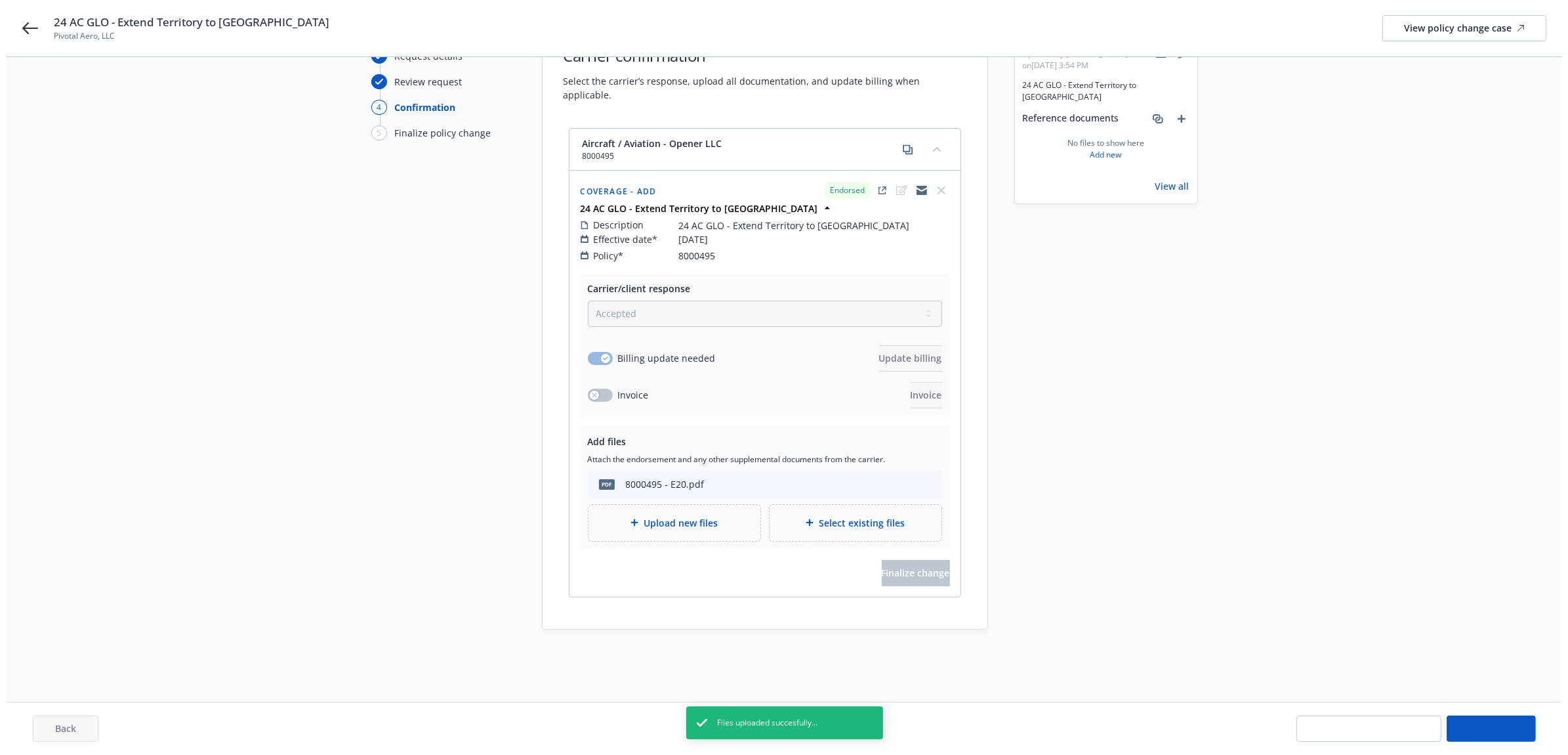
scroll to position [0, 0]
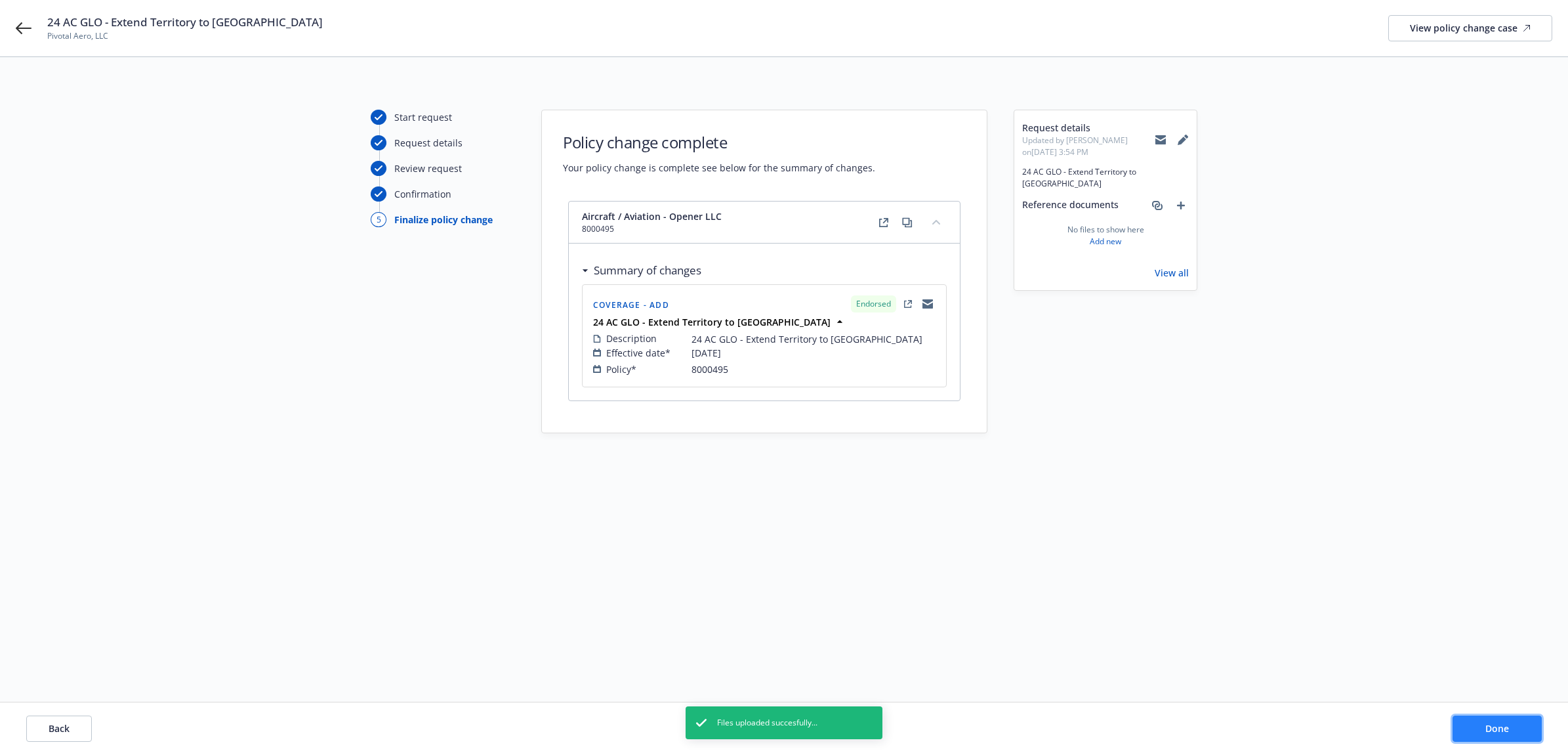
click at [1500, 721] on button "Done" at bounding box center [1497, 728] width 89 height 26
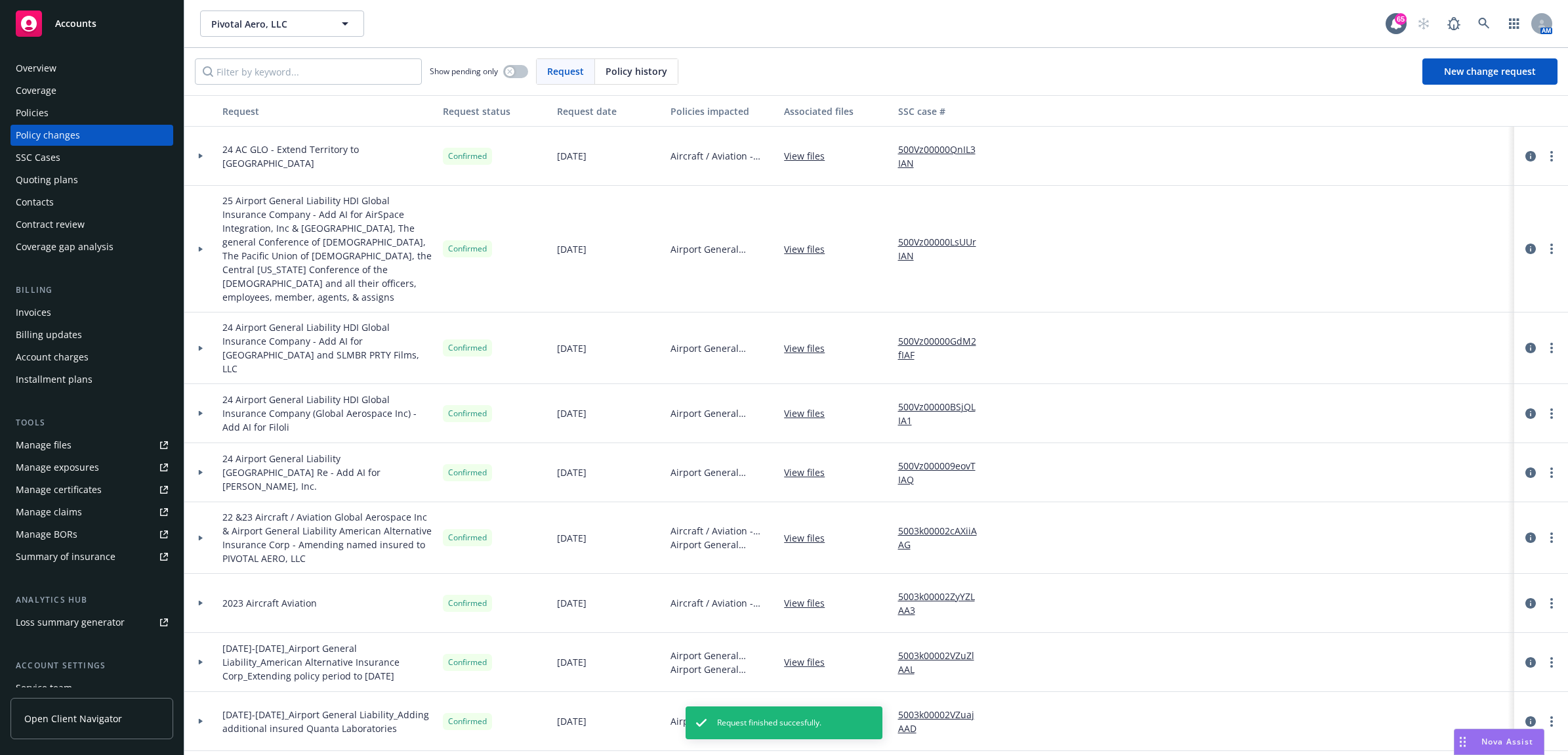
click at [71, 441] on link "Manage files" at bounding box center [92, 445] width 163 height 21
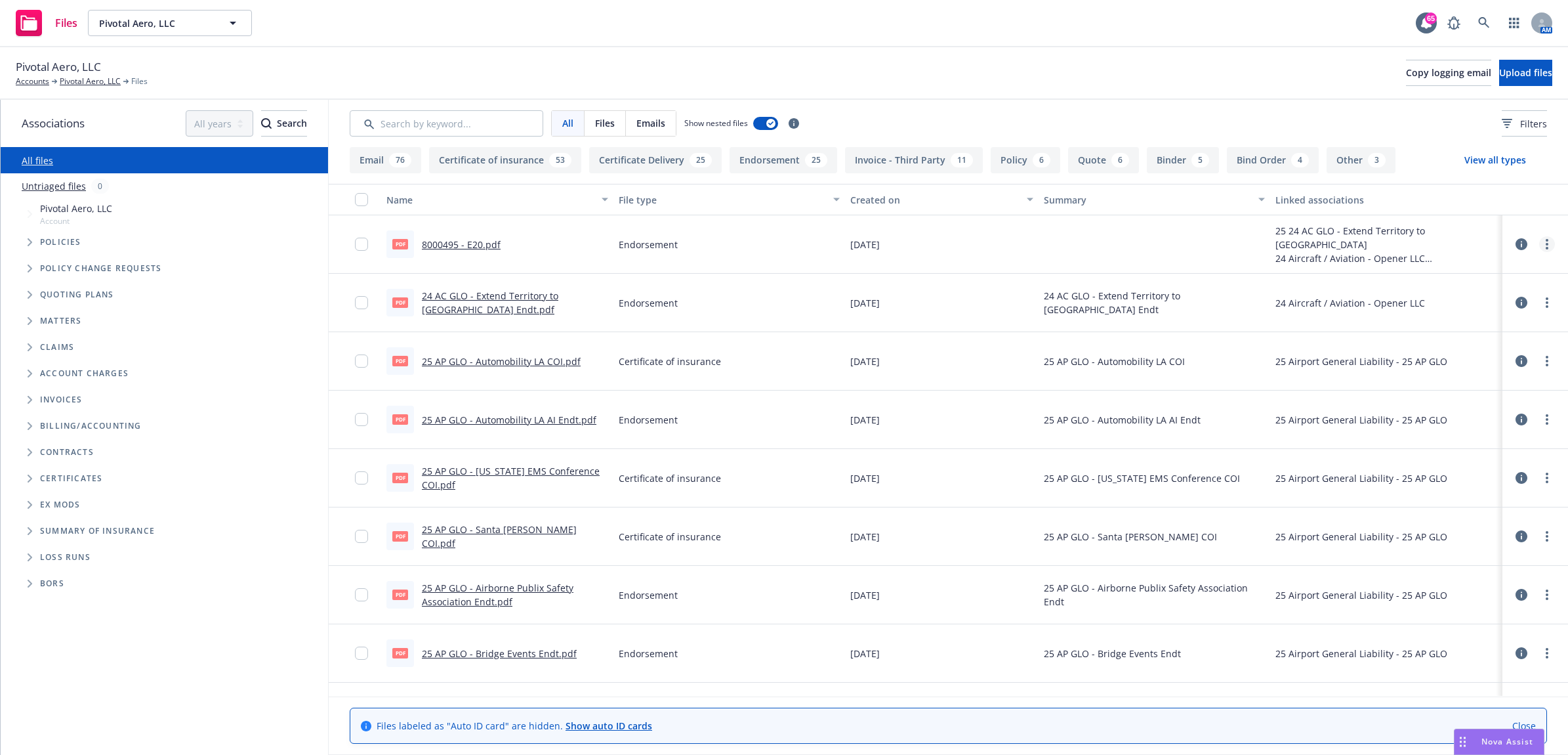
click at [1539, 245] on link "more" at bounding box center [1547, 245] width 16 height 16
click at [1491, 271] on link "Archive" at bounding box center [1464, 271] width 131 height 26
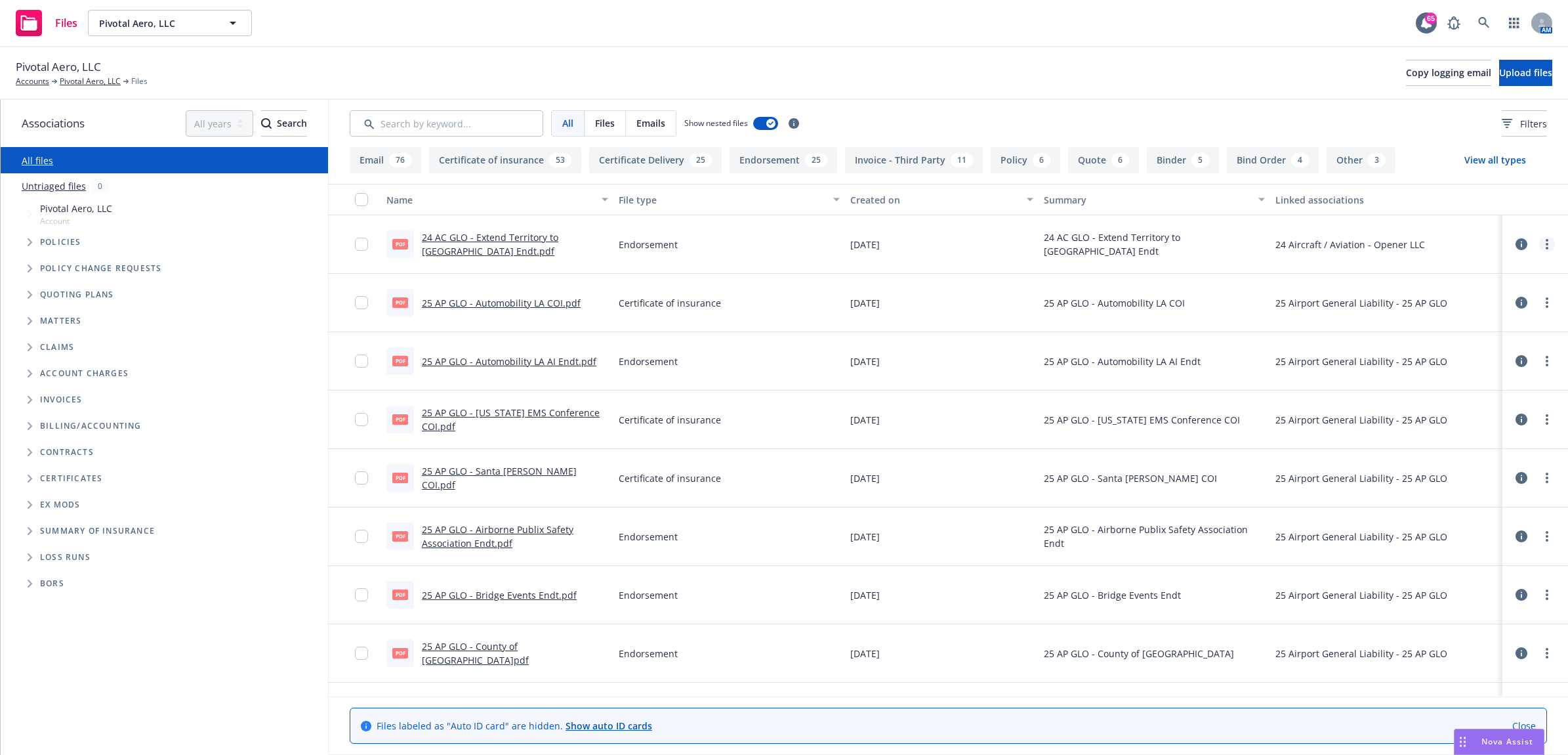
click at [1546, 245] on icon "more" at bounding box center [1547, 245] width 3 height 11
click at [1457, 334] on link "Edit" at bounding box center [1464, 324] width 131 height 26
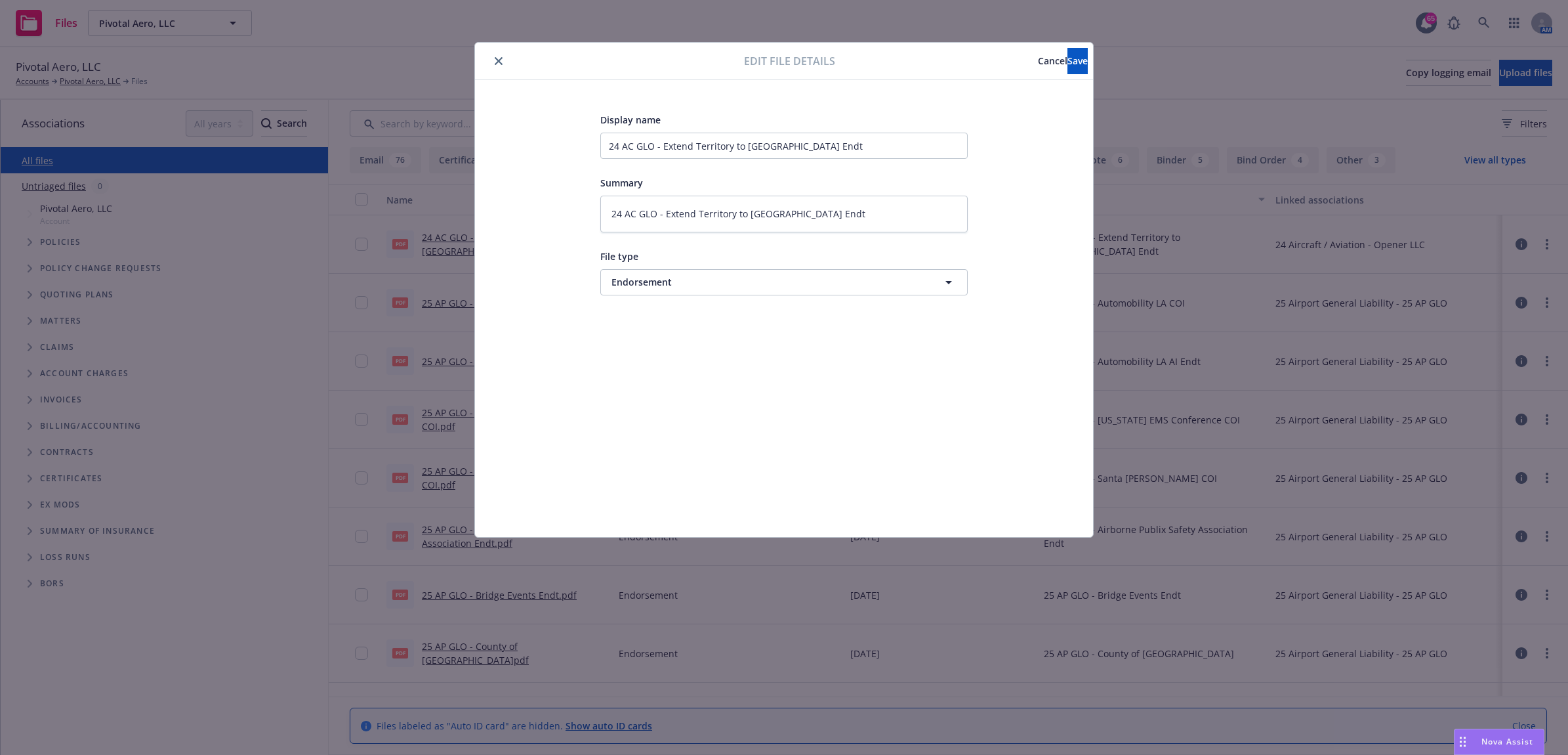
click at [1038, 66] on span "Cancel" at bounding box center [1052, 60] width 29 height 13
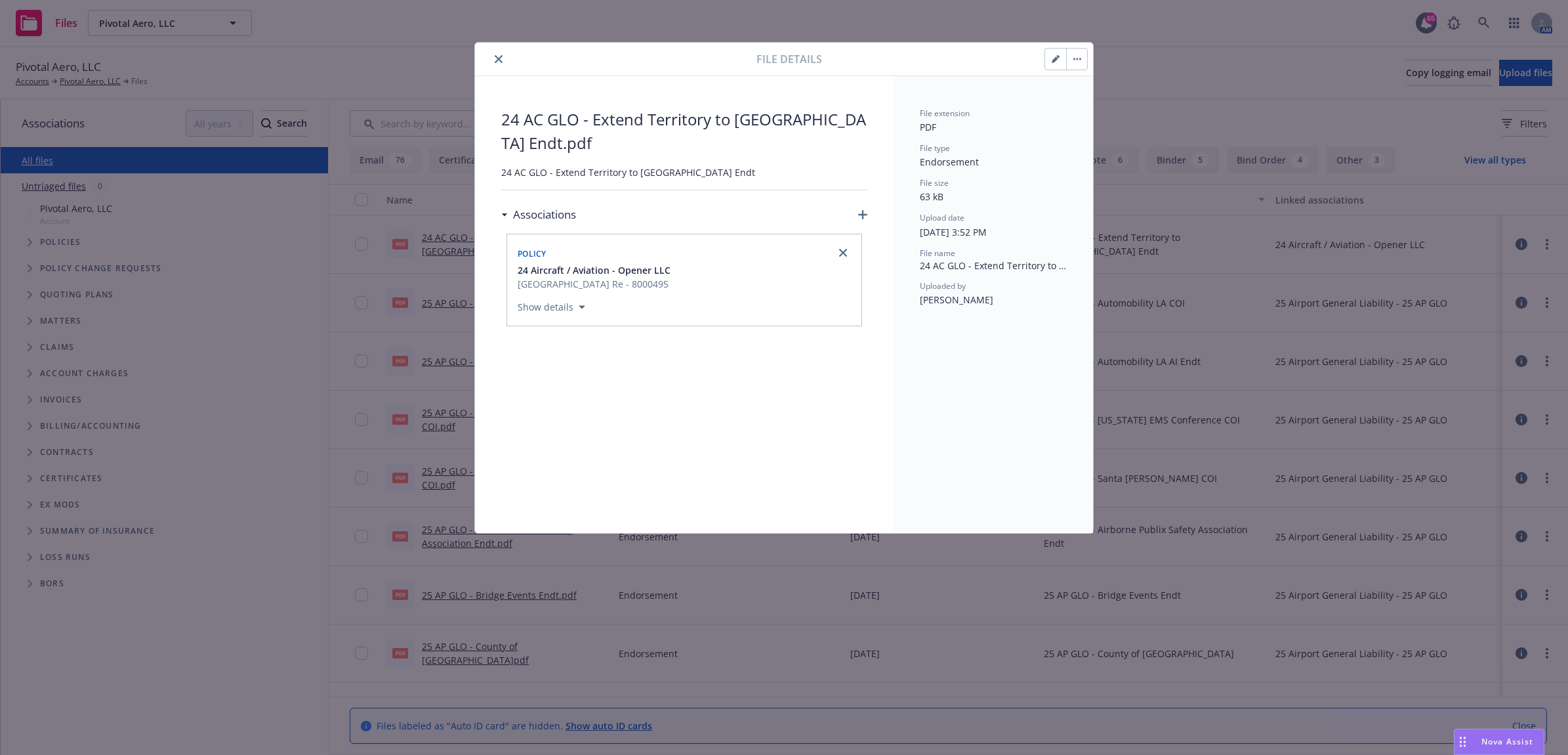
click at [497, 59] on icon "close" at bounding box center [499, 59] width 8 height 8
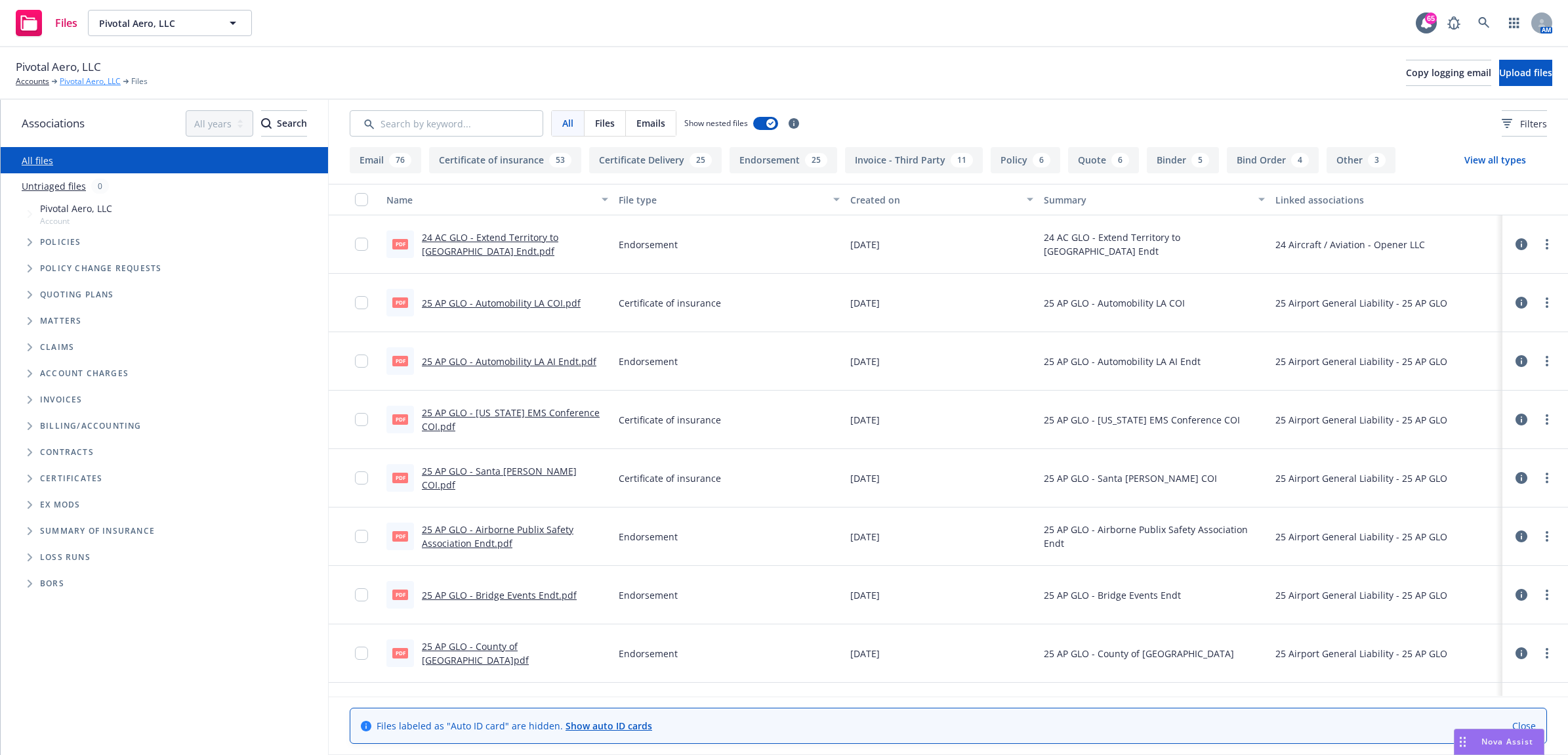
click at [86, 85] on link "Pivotal Aero, LLC" at bounding box center [90, 82] width 61 height 12
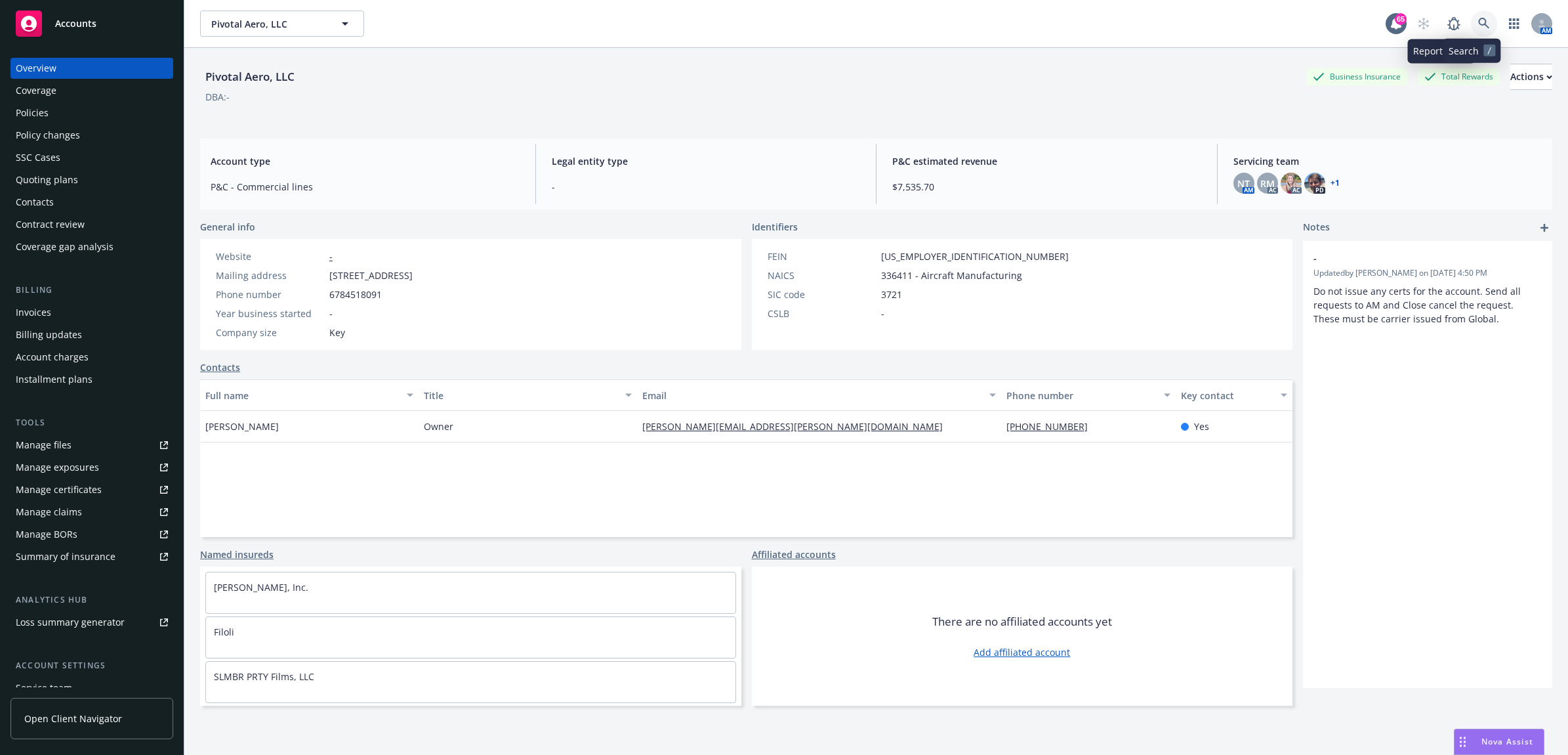
click at [1478, 27] on icon at bounding box center [1484, 23] width 12 height 12
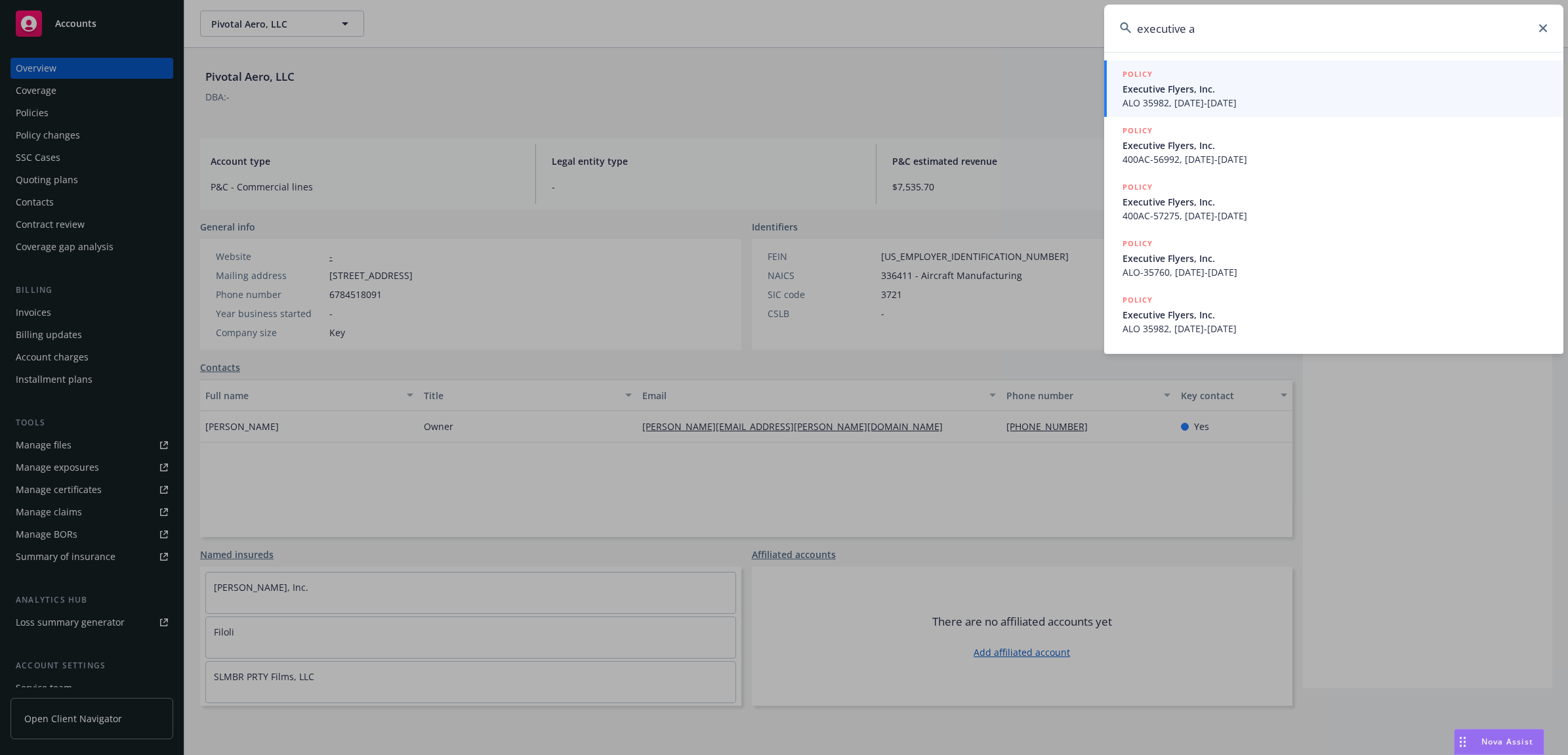
type input "executive a"
